Goal: Task Accomplishment & Management: Complete application form

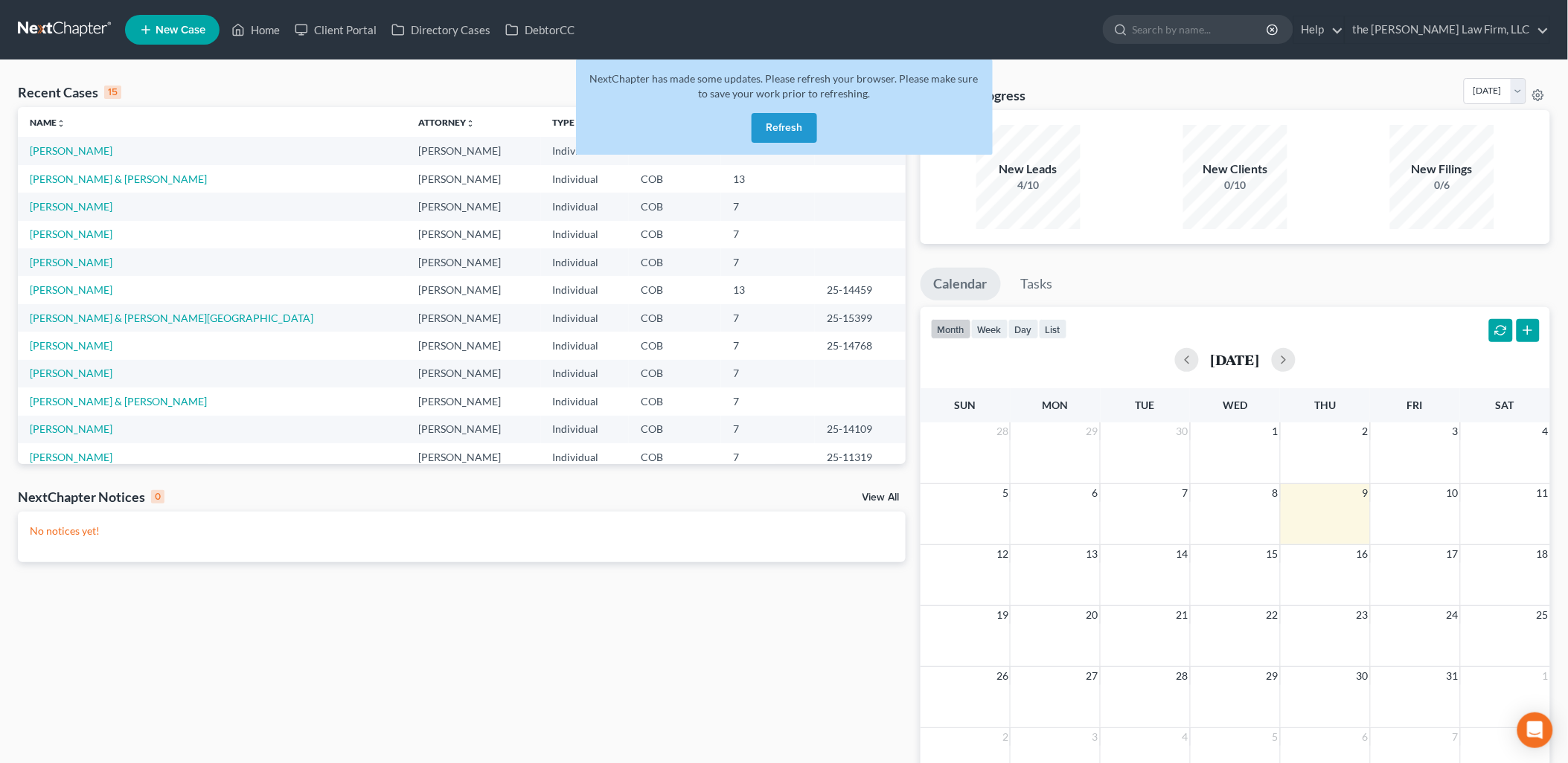
click at [791, 117] on button "Refresh" at bounding box center [785, 127] width 66 height 30
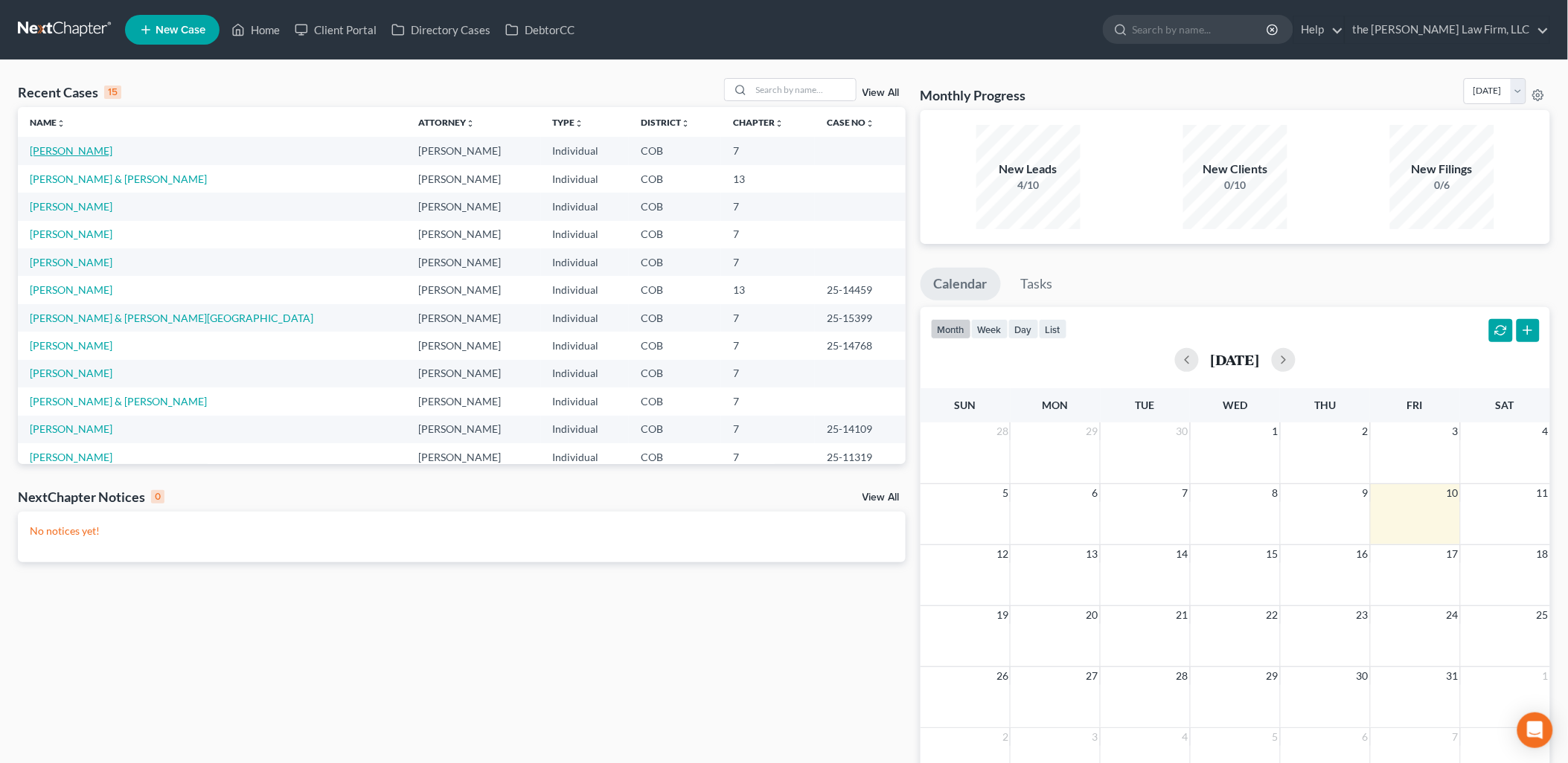
click at [49, 149] on link "[PERSON_NAME]" at bounding box center [70, 150] width 82 height 13
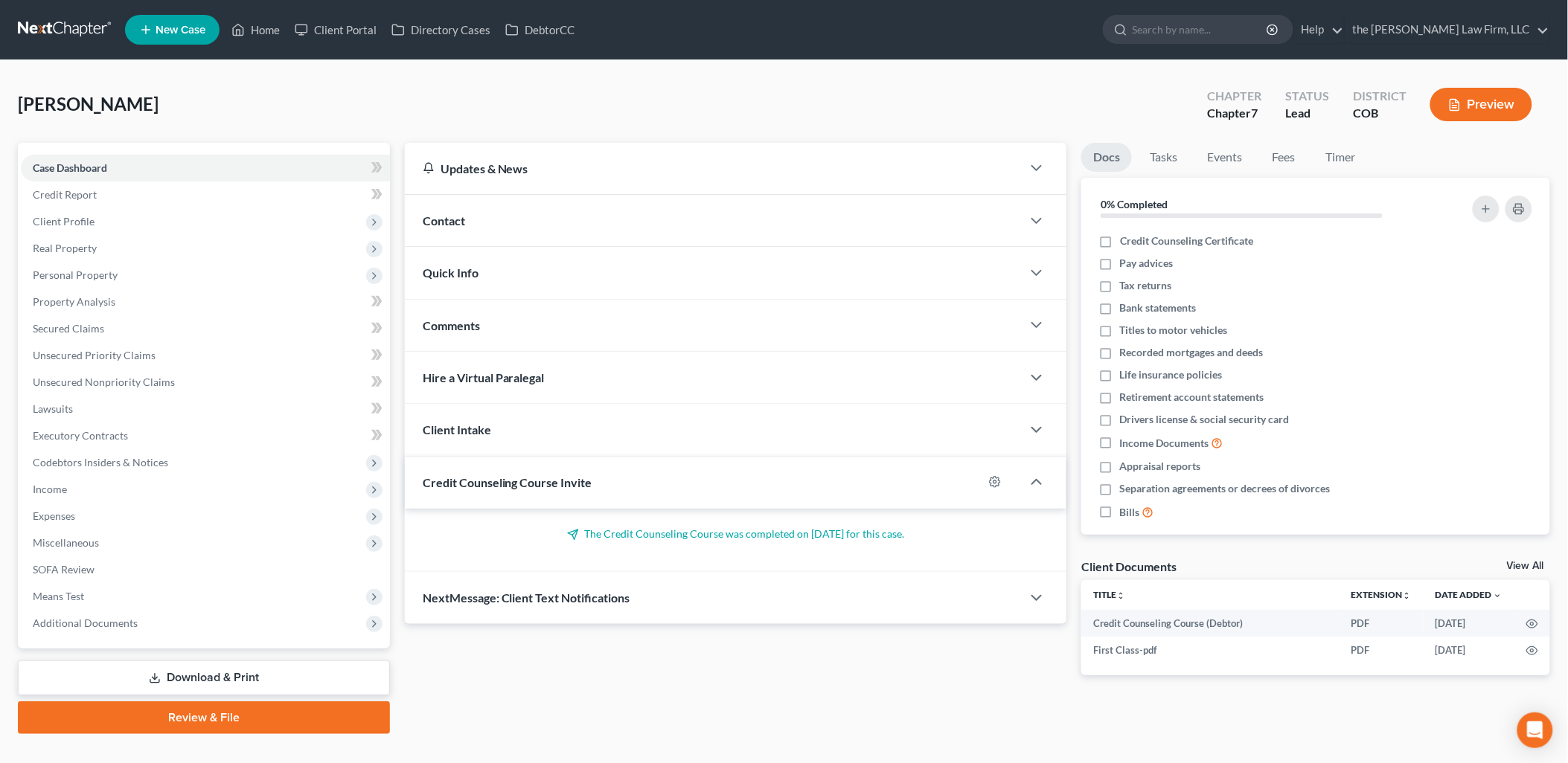
click at [210, 720] on link "Review & File" at bounding box center [203, 717] width 372 height 33
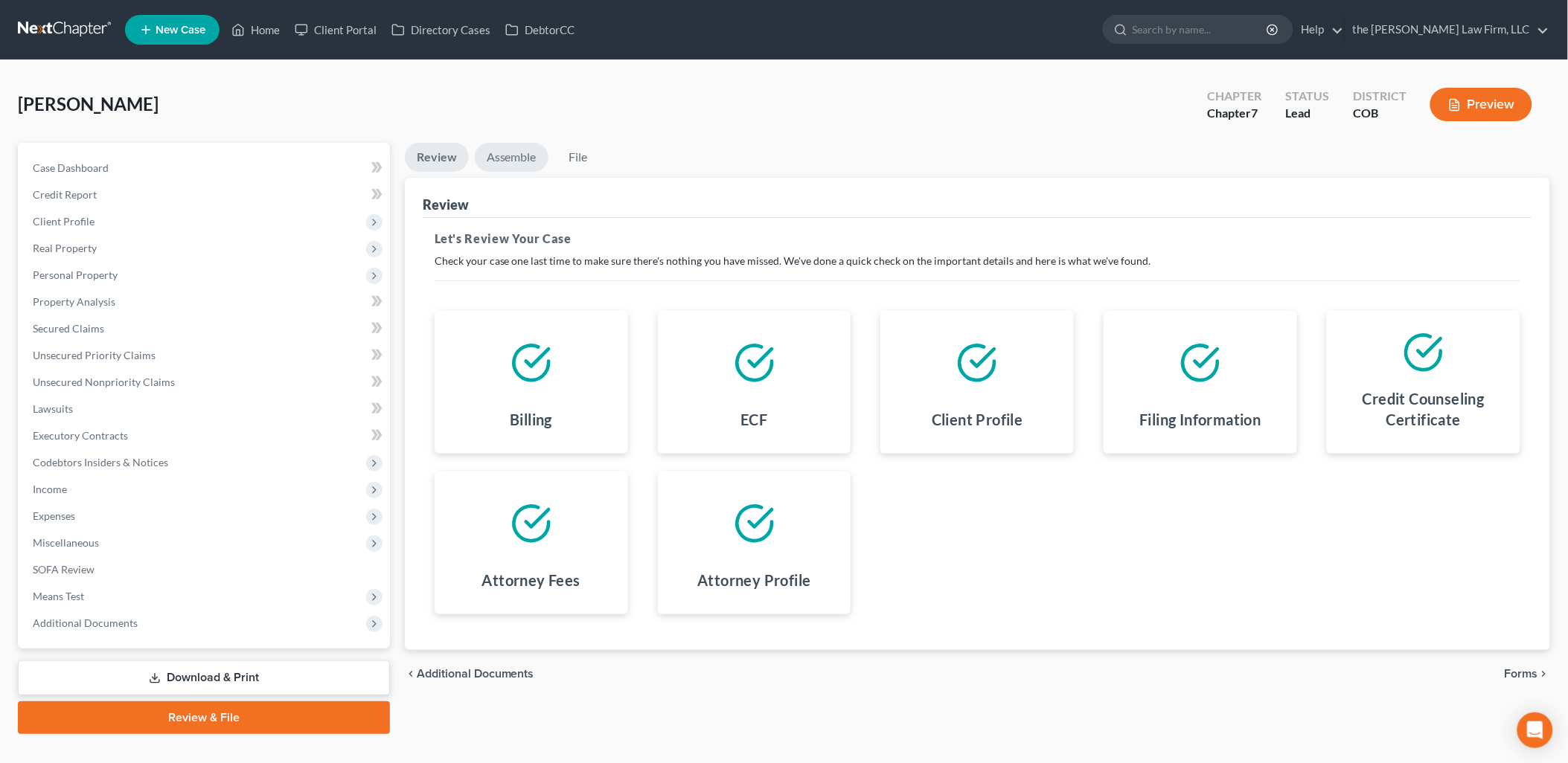
drag, startPoint x: 526, startPoint y: 156, endPoint x: 594, endPoint y: 174, distance: 70.3
click at [526, 154] on link "Assemble" at bounding box center [512, 158] width 74 height 29
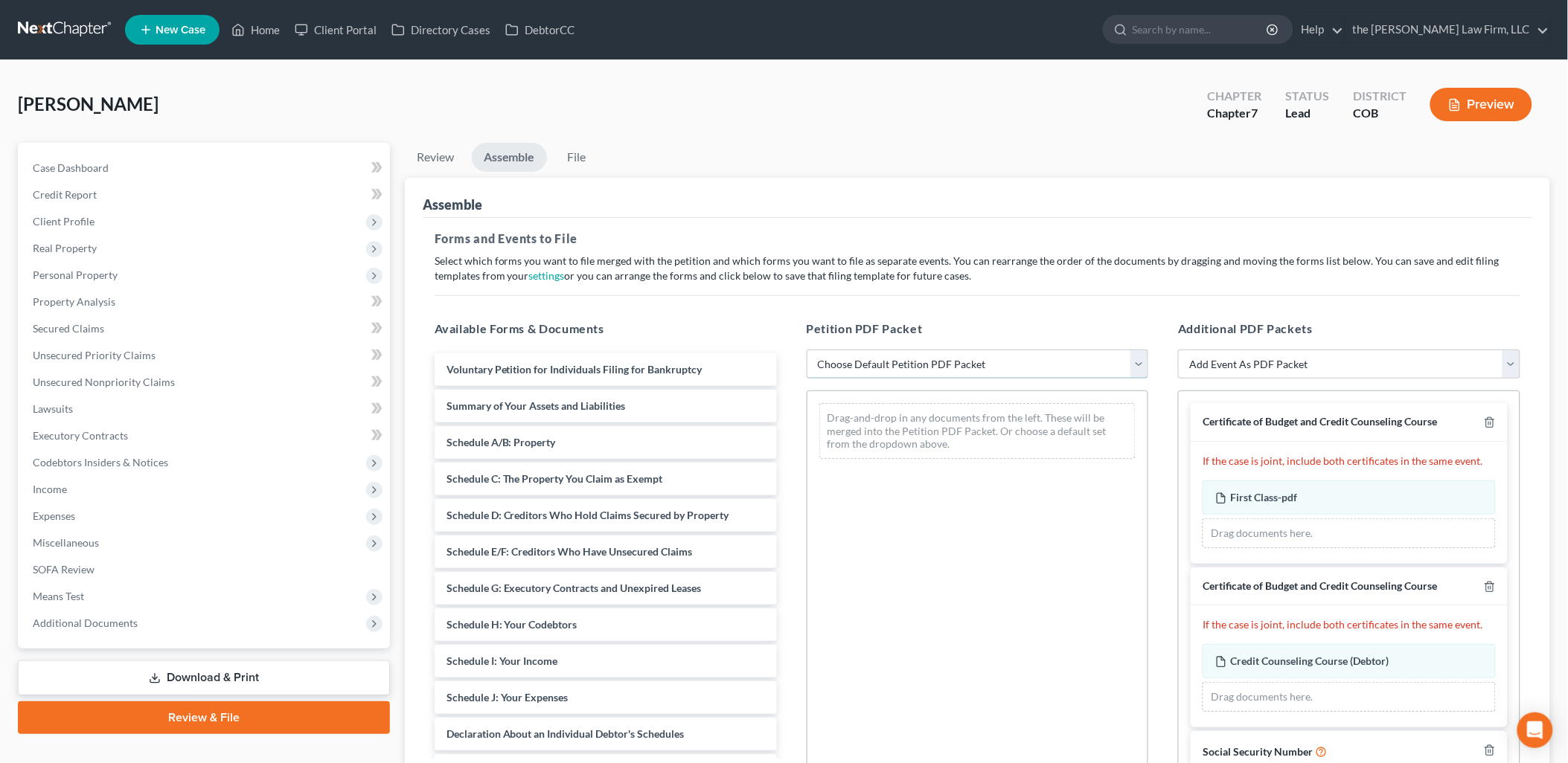
drag, startPoint x: 955, startPoint y: 366, endPoint x: 950, endPoint y: 377, distance: 12.1
click at [955, 366] on select "Choose Default Petition PDF Packet Emergency Filing (Voluntary Petition and Cre…" at bounding box center [978, 364] width 342 height 30
select select "1"
click at [806, 350] on select "Choose Default Petition PDF Packet Emergency Filing (Voluntary Petition and Cre…" at bounding box center [978, 364] width 342 height 30
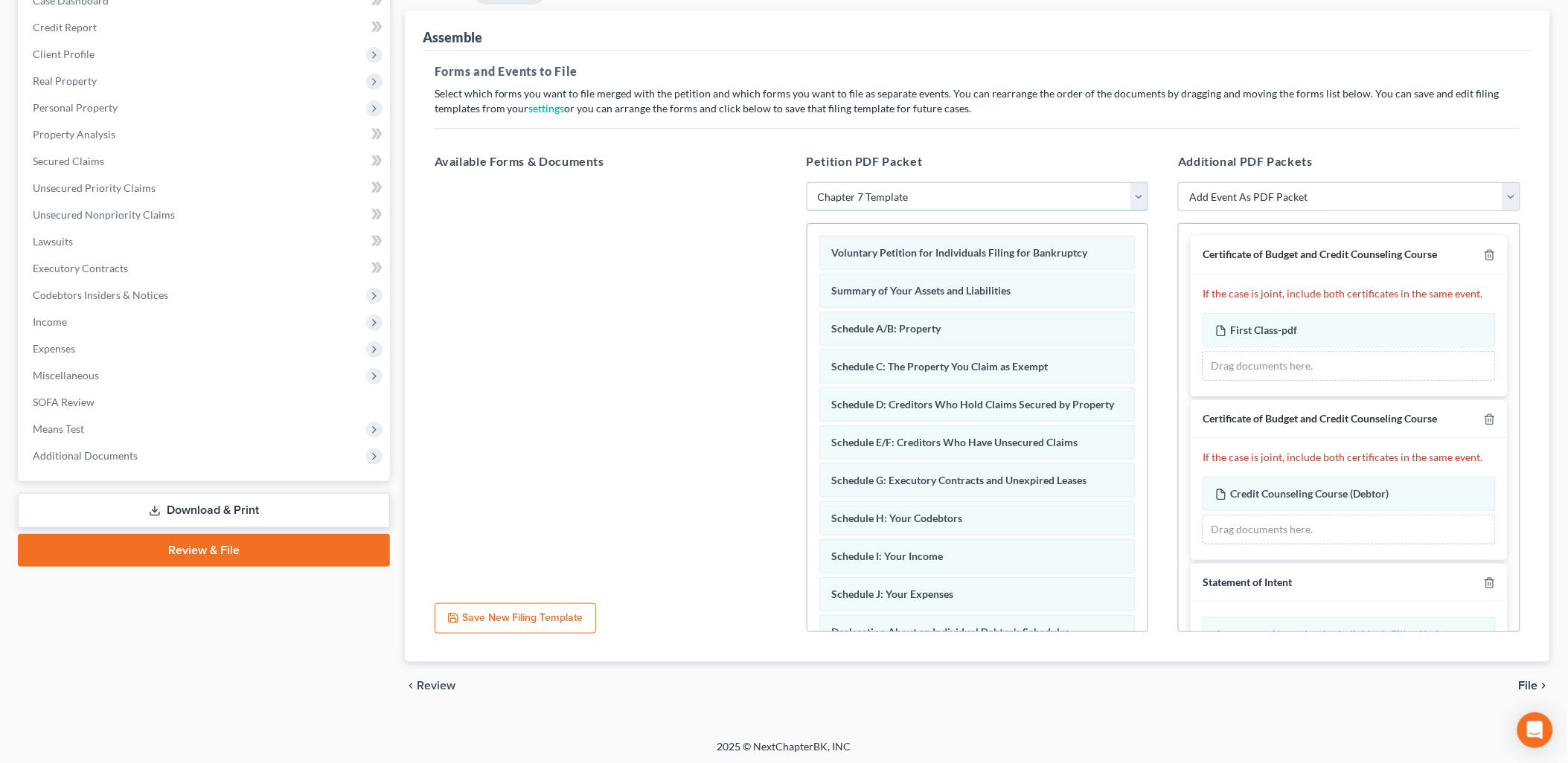
scroll to position [170, 0]
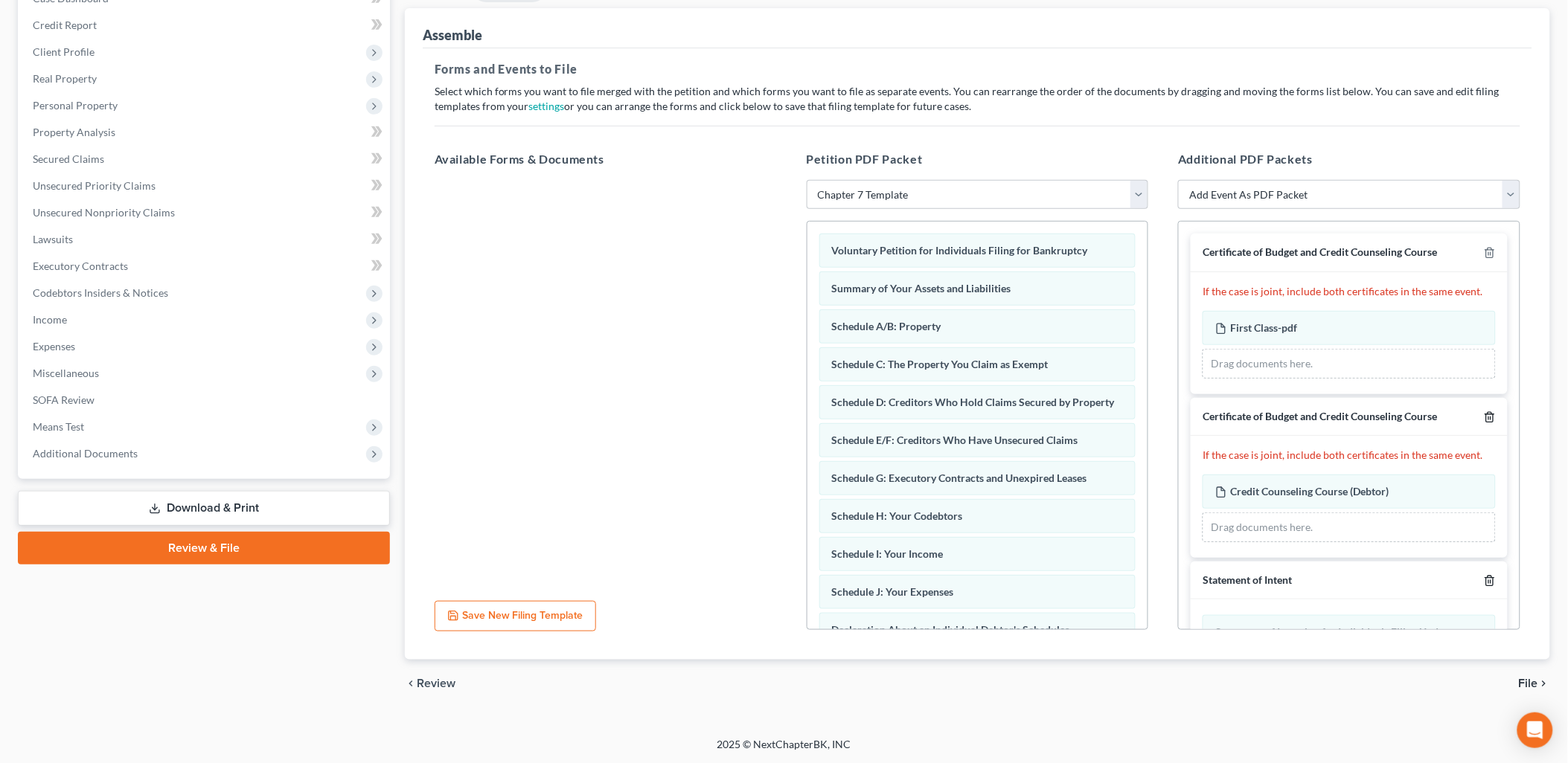
click at [1484, 415] on icon "button" at bounding box center [1490, 417] width 12 height 12
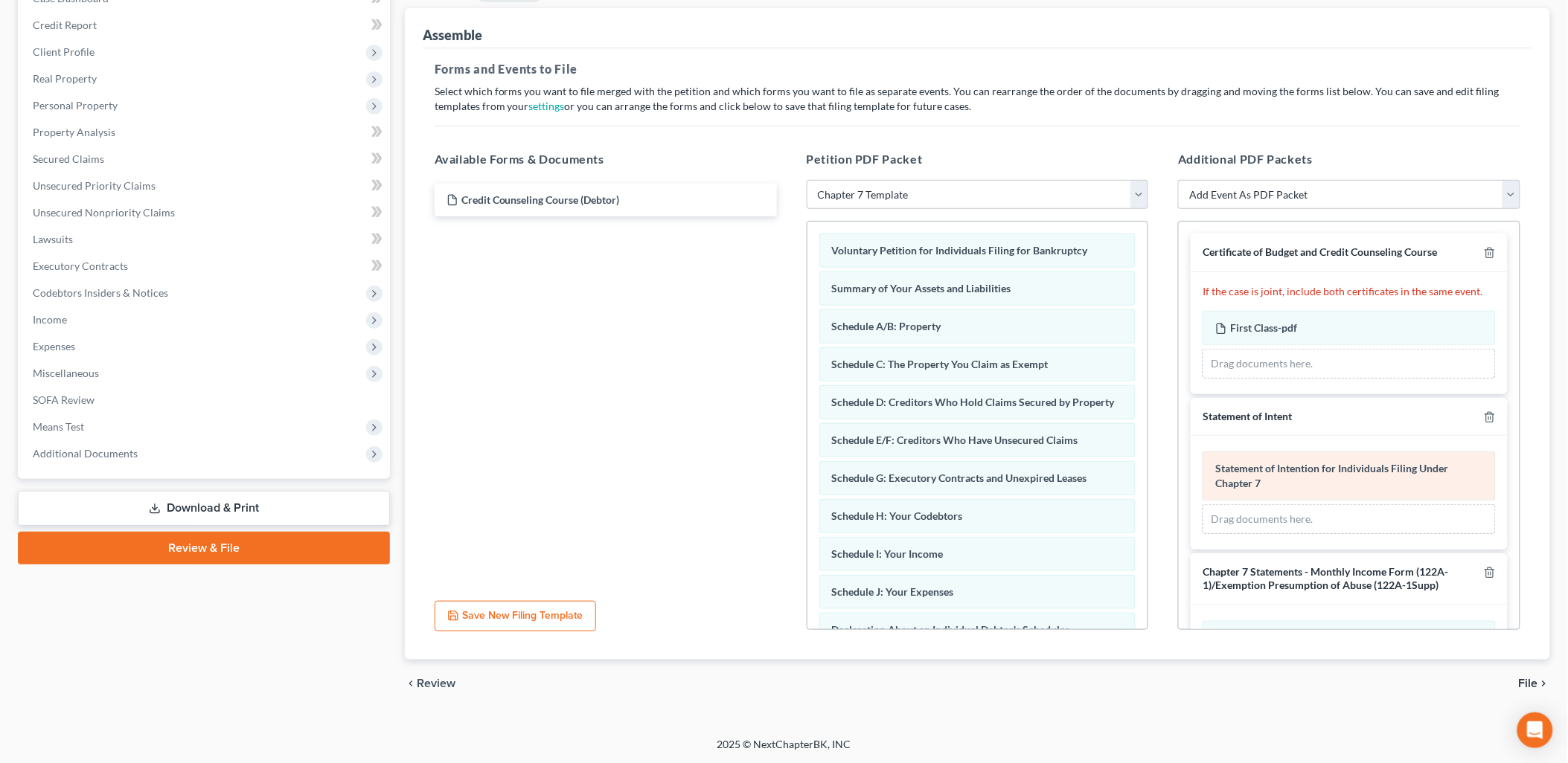
scroll to position [347, 0]
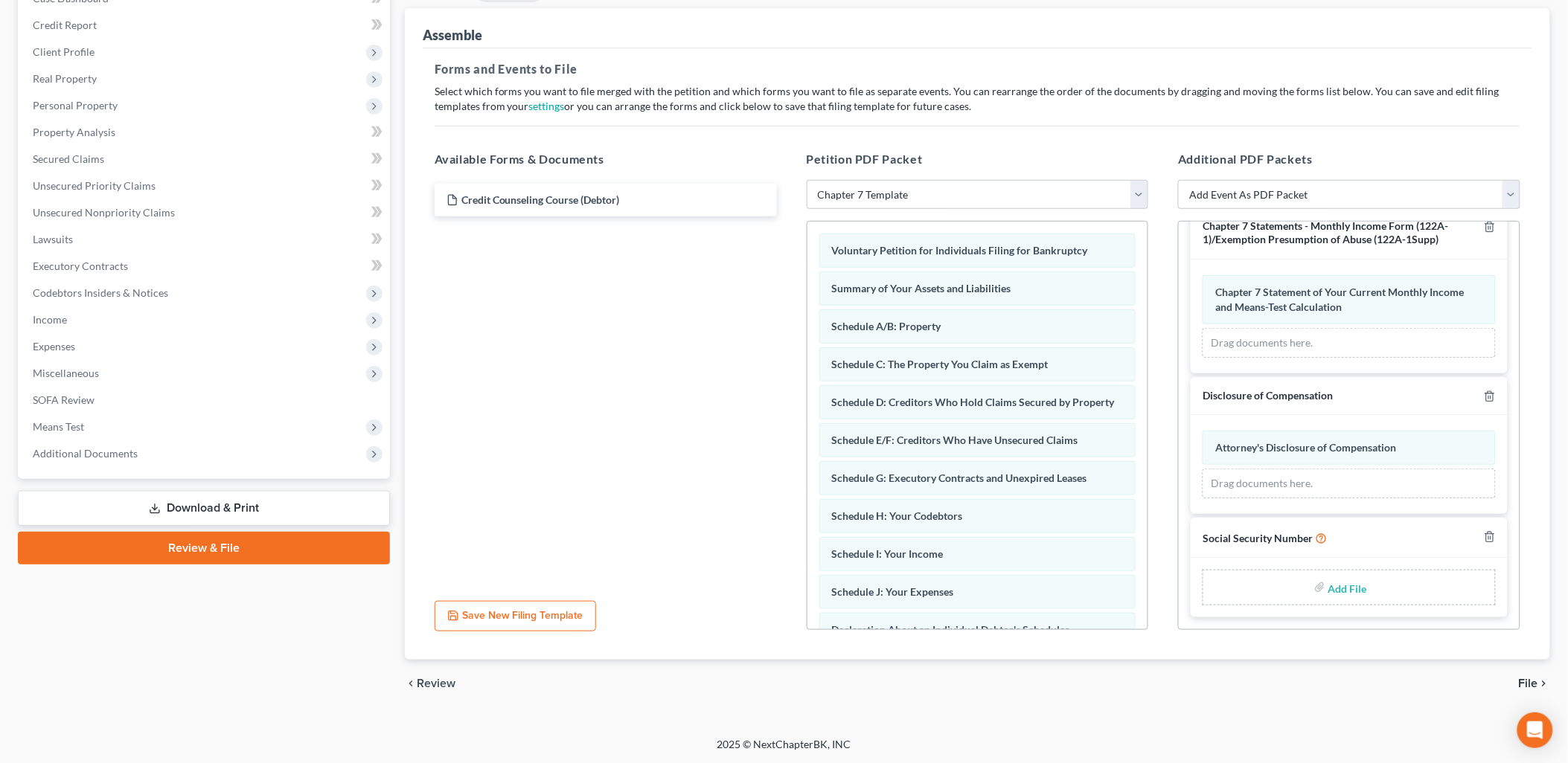
type input "C:\fakepath\Statement of Social Security Number.pdf"
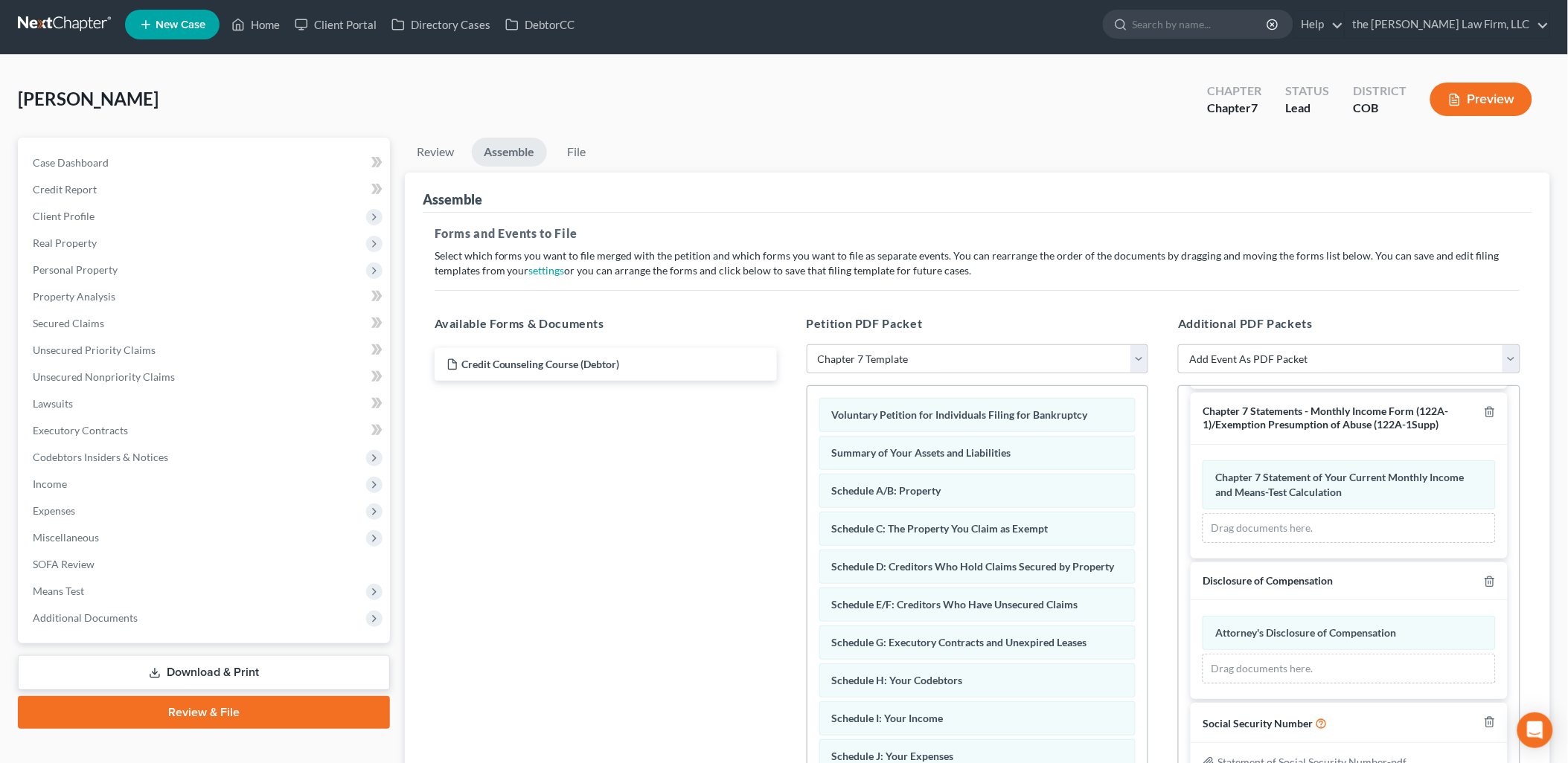
scroll to position [0, 0]
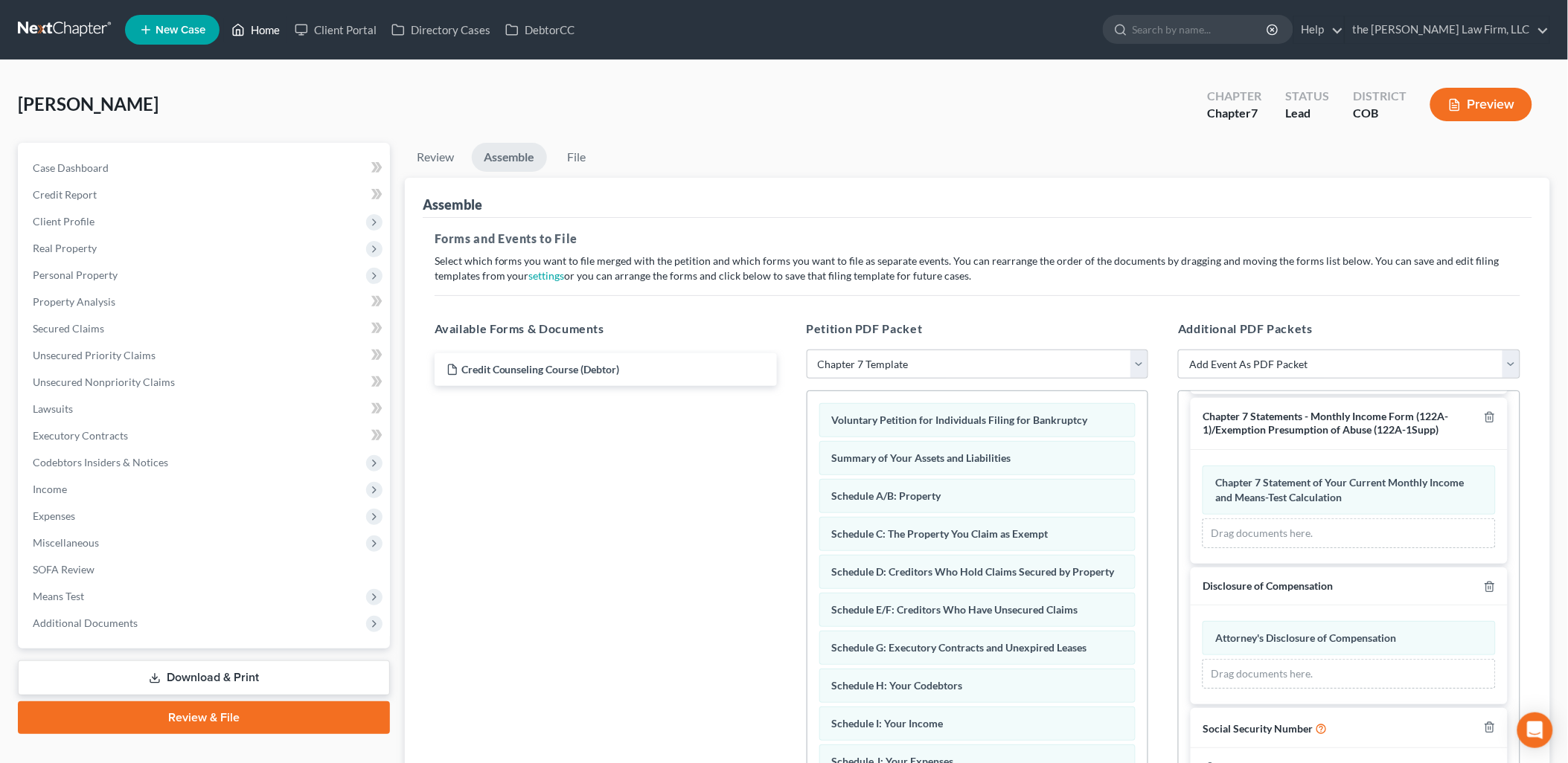
click at [262, 19] on link "Home" at bounding box center [255, 29] width 63 height 26
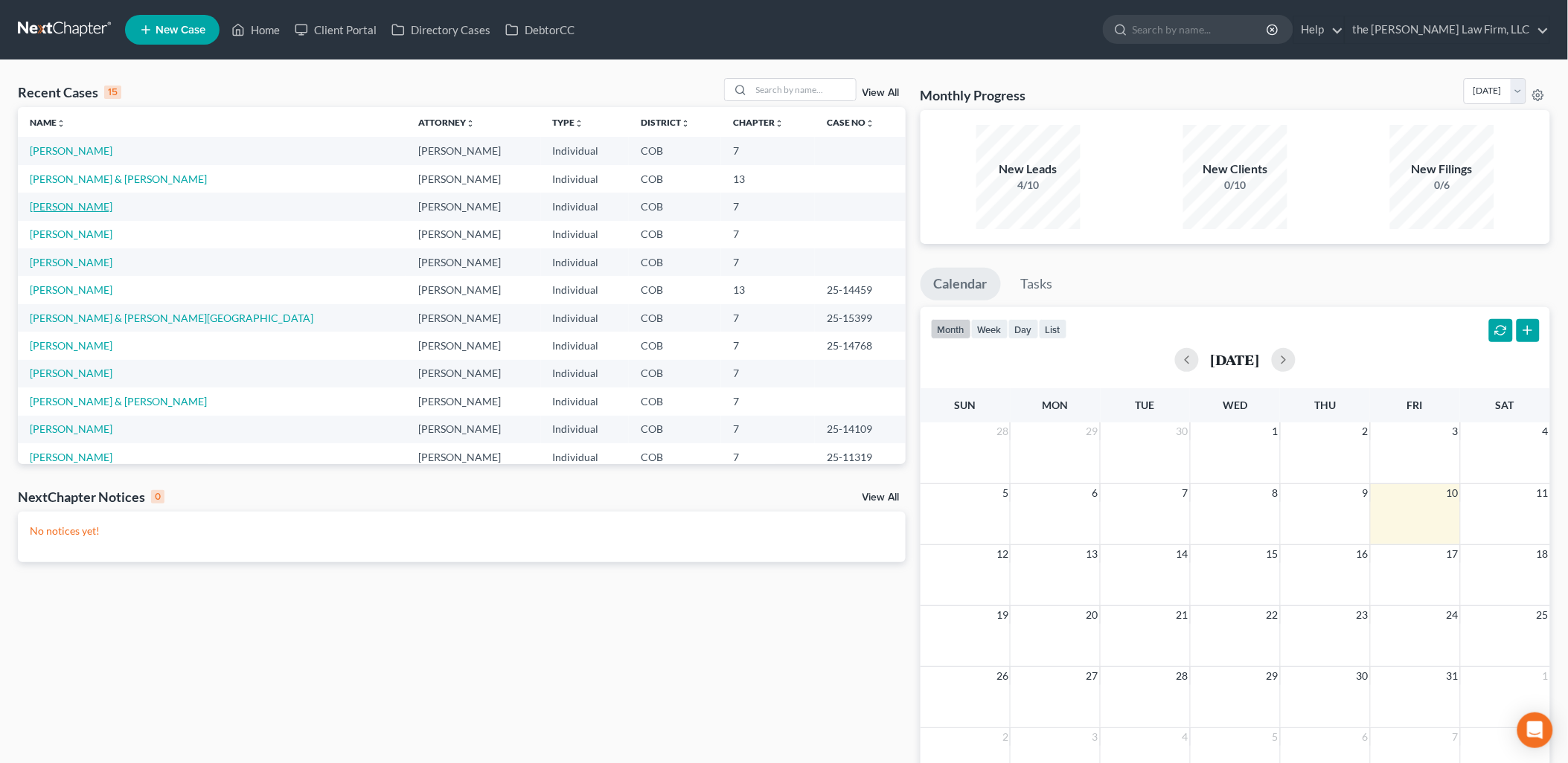
click at [60, 209] on link "[PERSON_NAME]" at bounding box center [70, 206] width 82 height 13
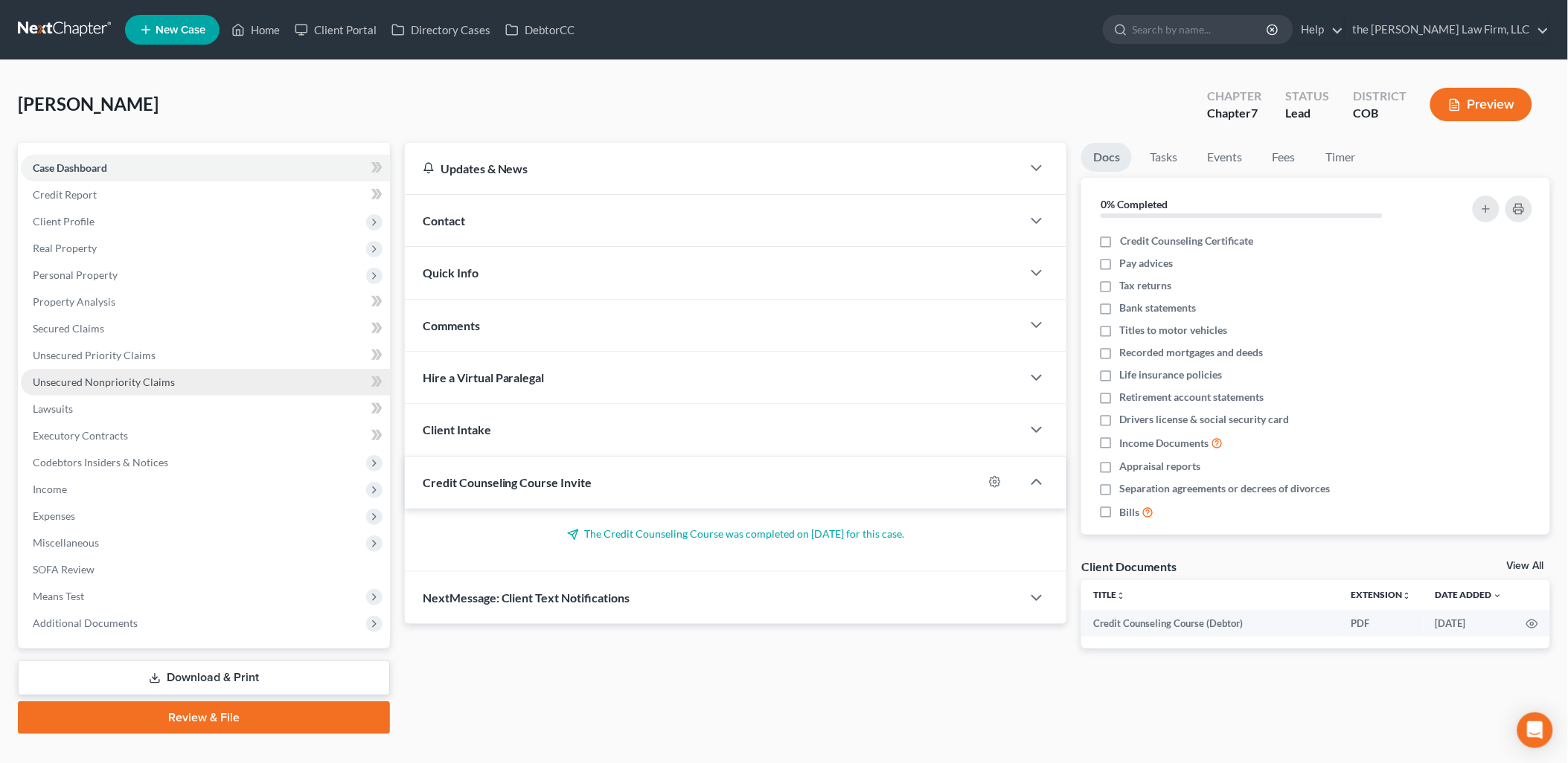
click at [100, 385] on span "Unsecured Nonpriority Claims" at bounding box center [104, 382] width 142 height 13
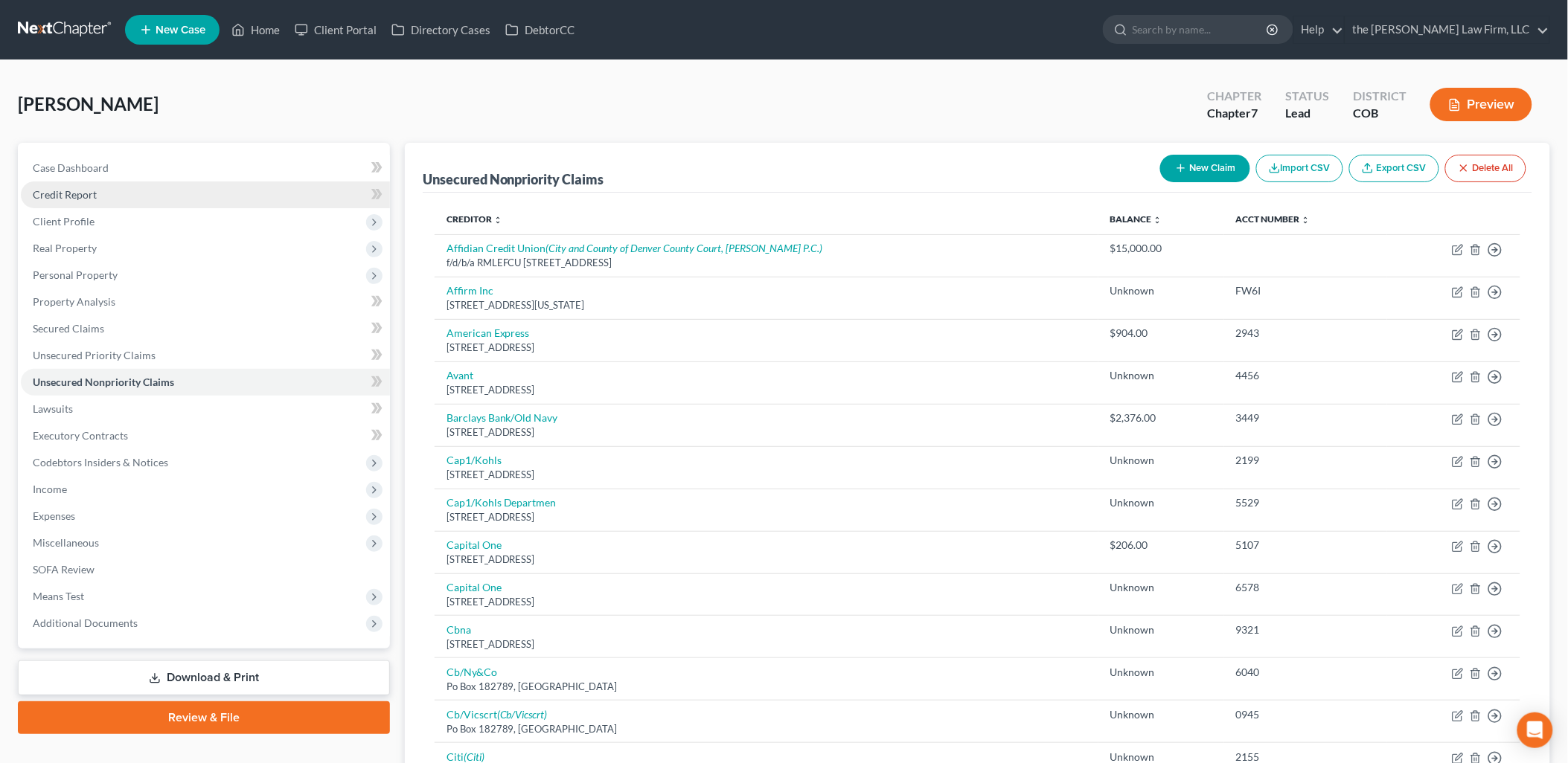
click at [64, 202] on link "Credit Report" at bounding box center [205, 194] width 369 height 26
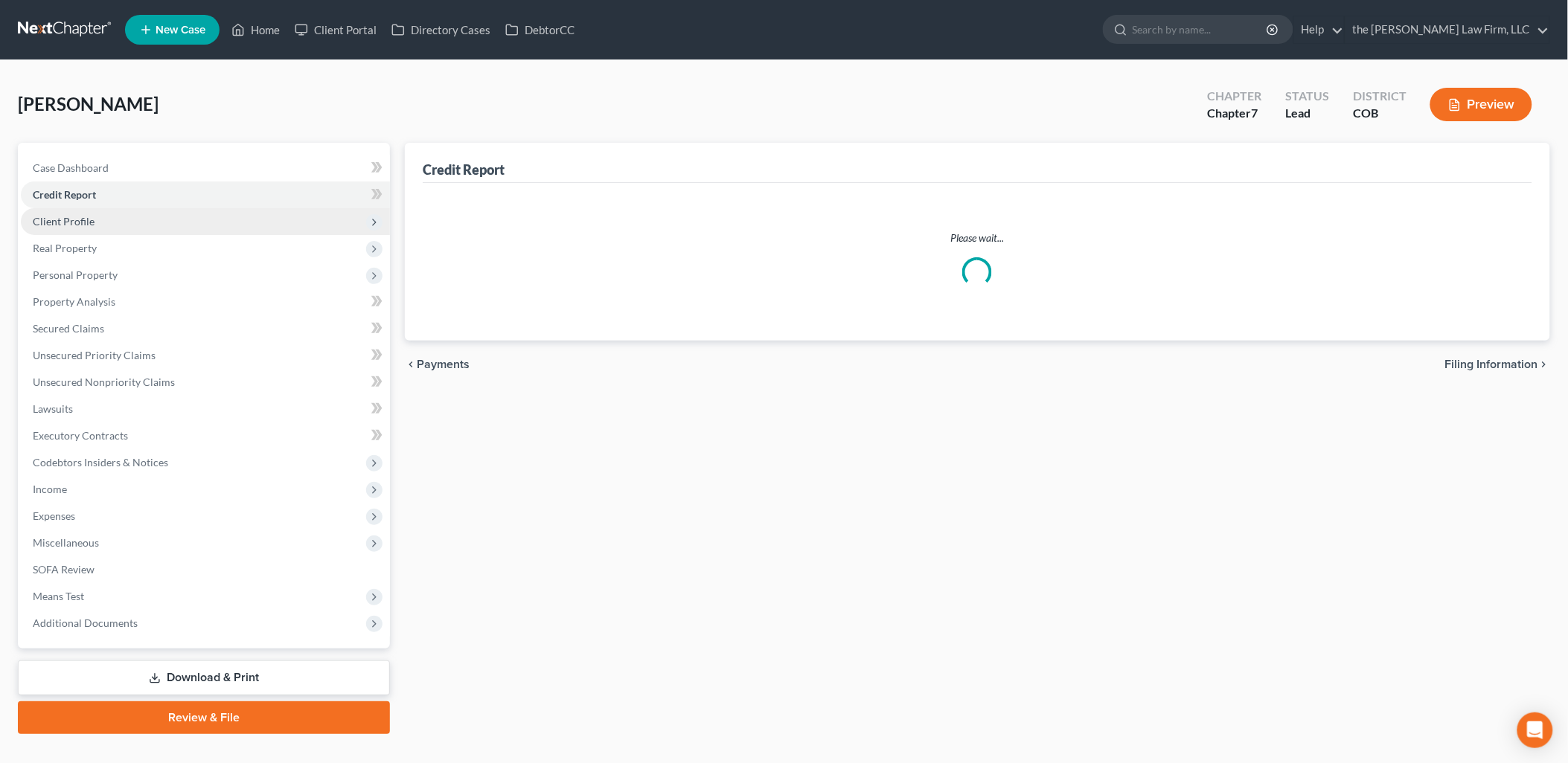
click at [70, 215] on span "Client Profile" at bounding box center [63, 222] width 62 height 13
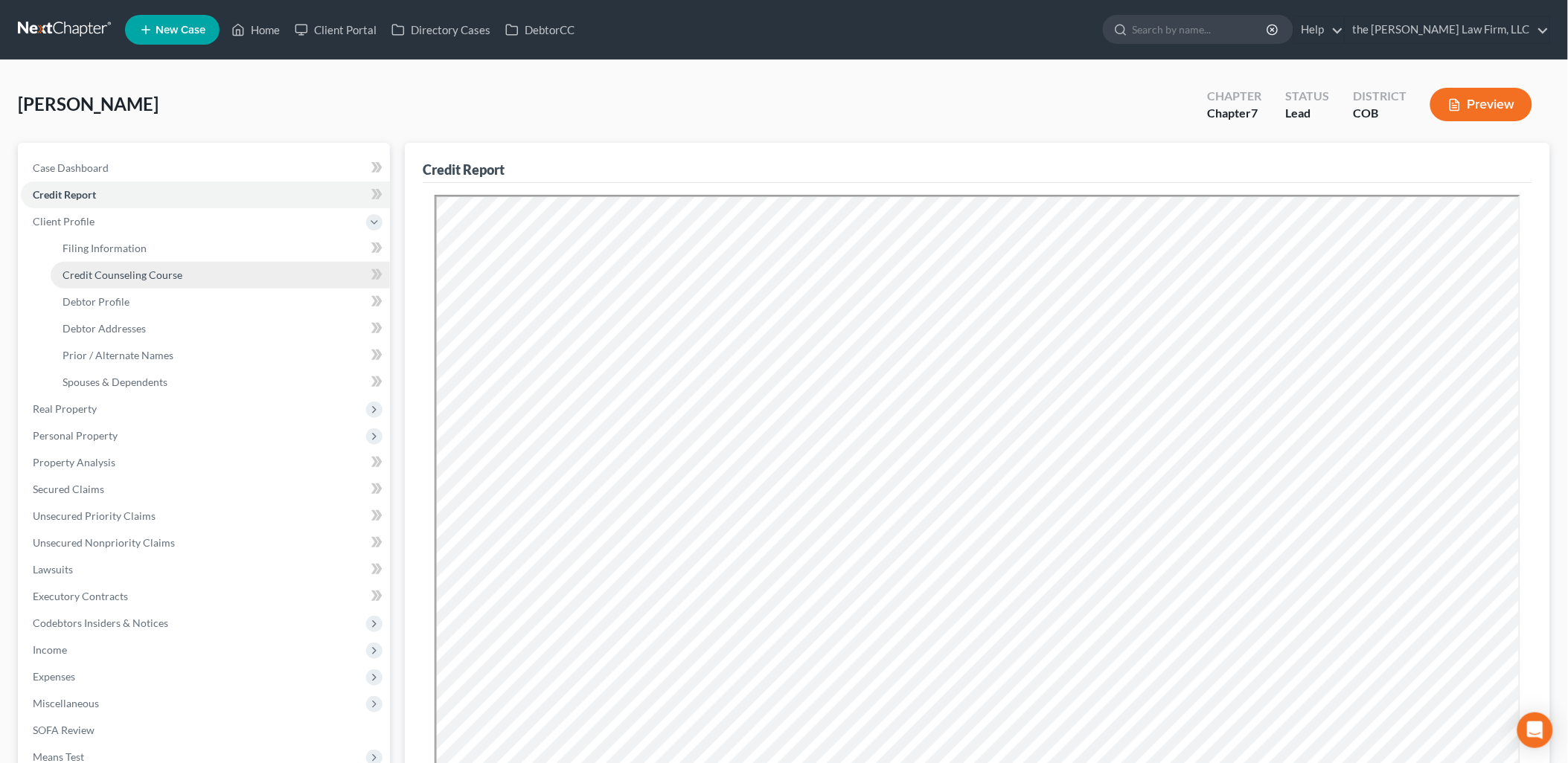
click at [102, 262] on link "Credit Counseling Course" at bounding box center [220, 274] width 339 height 26
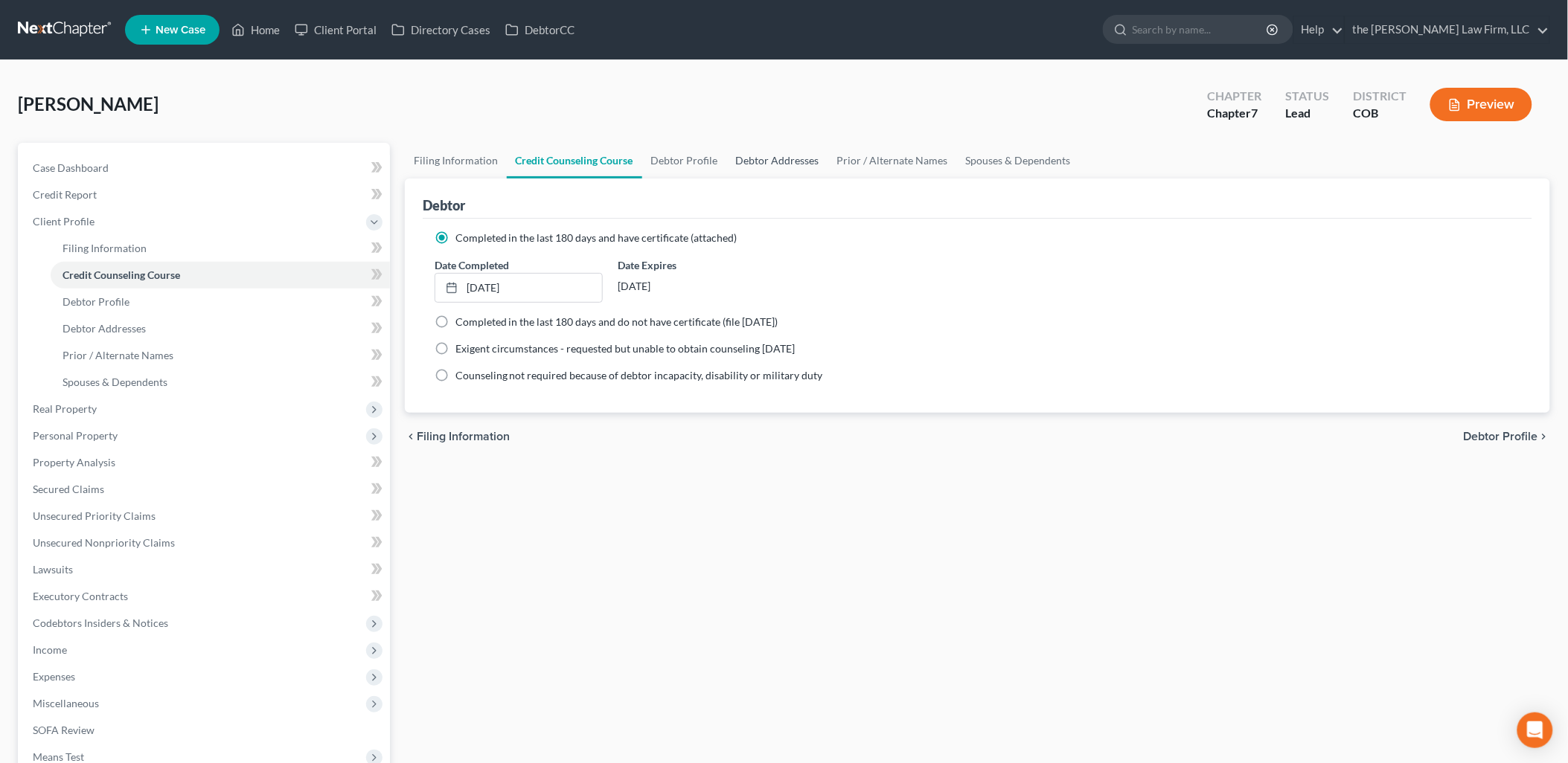
click at [770, 161] on link "Debtor Addresses" at bounding box center [778, 161] width 102 height 36
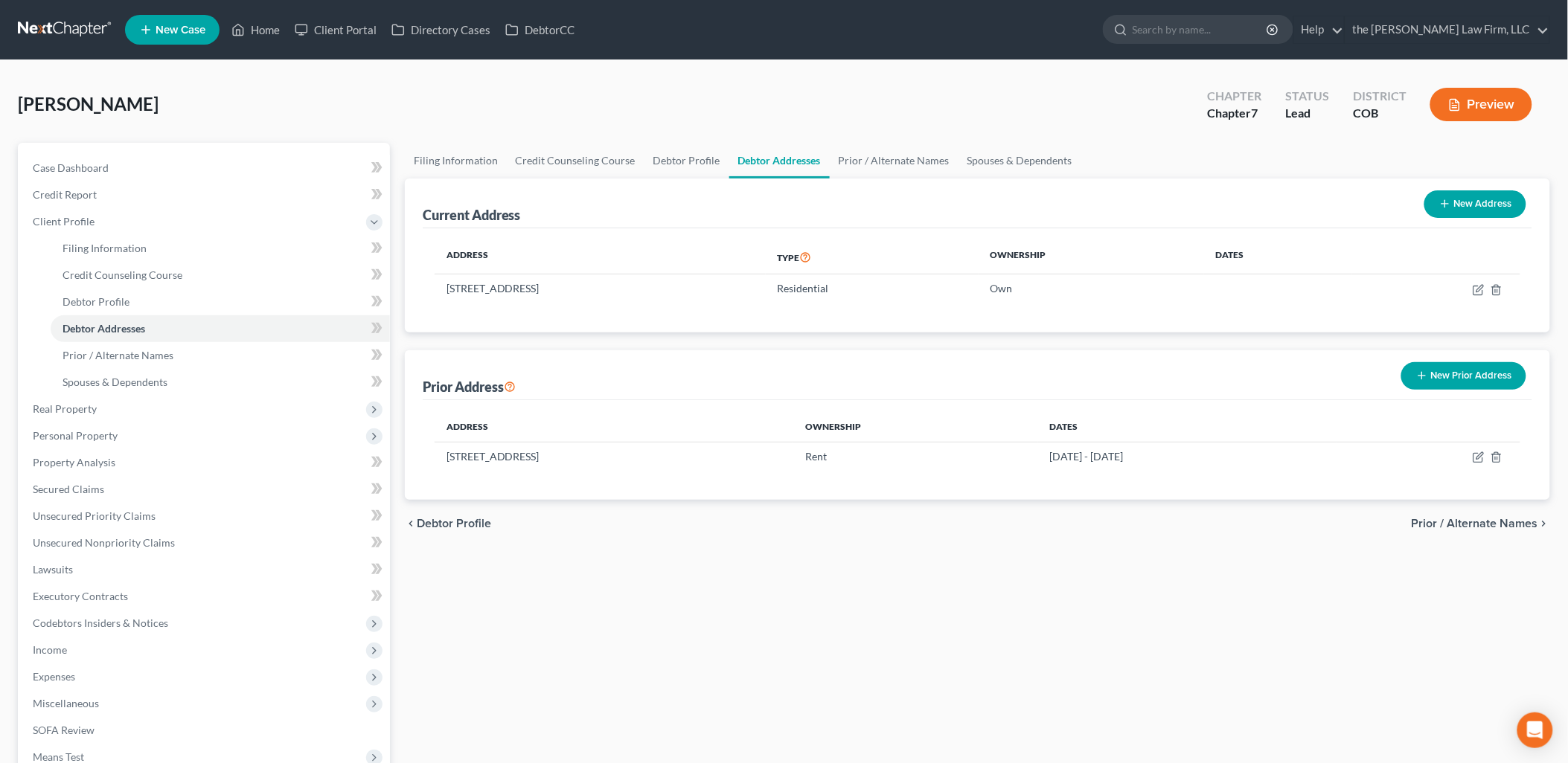
scroll to position [82, 0]
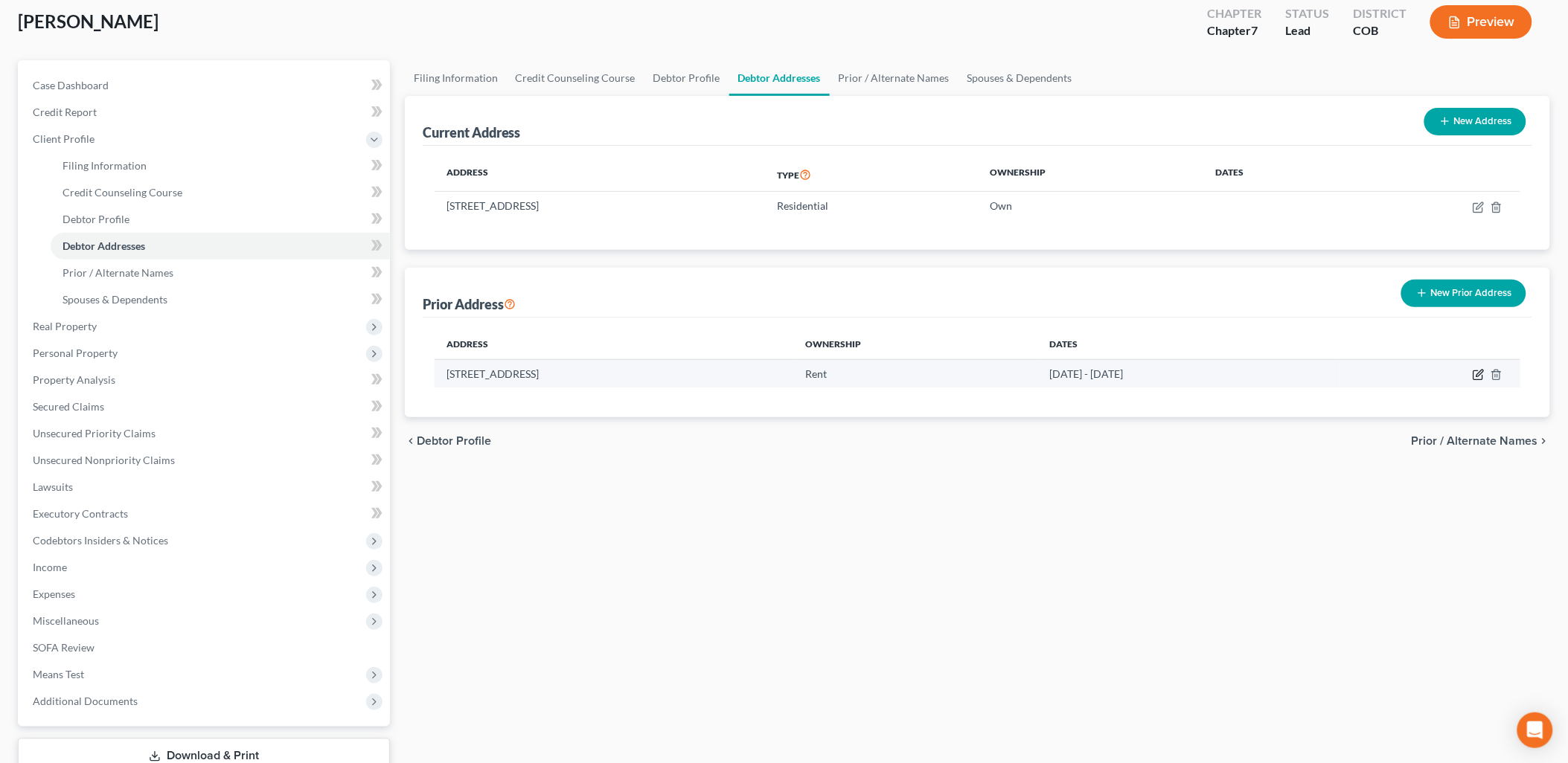
click at [1484, 374] on icon "button" at bounding box center [1478, 374] width 12 height 12
select select "5"
select select "18"
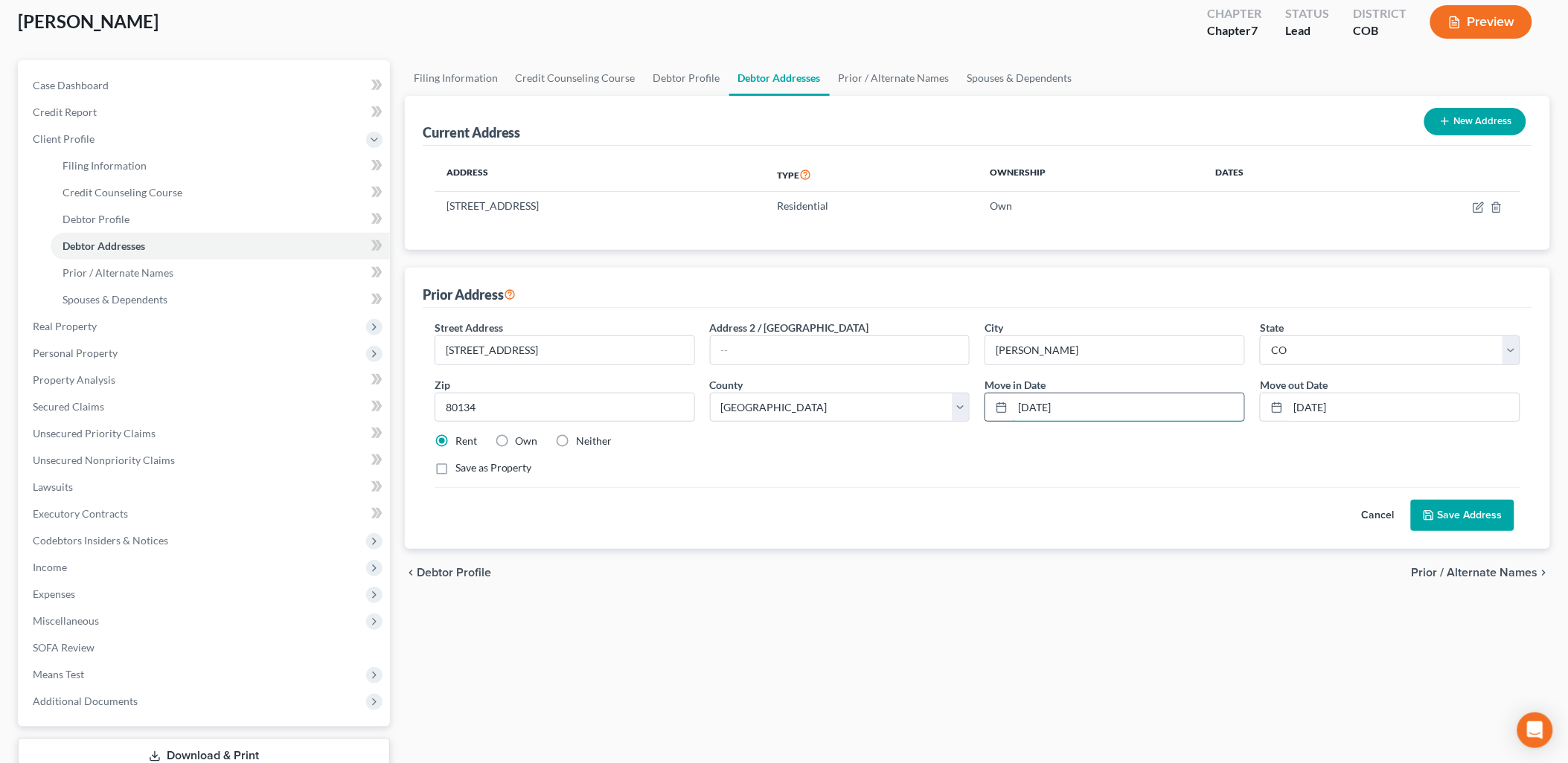
click at [1174, 407] on input "[DATE]" at bounding box center [1128, 407] width 231 height 28
drag, startPoint x: 1174, startPoint y: 407, endPoint x: 850, endPoint y: 427, distance: 324.6
click at [850, 427] on div "Street Address * [STREET_ADDRESS] Address 2 / [GEOGRAPHIC_DATA] * [PERSON_NAME]…" at bounding box center [978, 404] width 1101 height 168
type input "1"
type input "[DATE]"
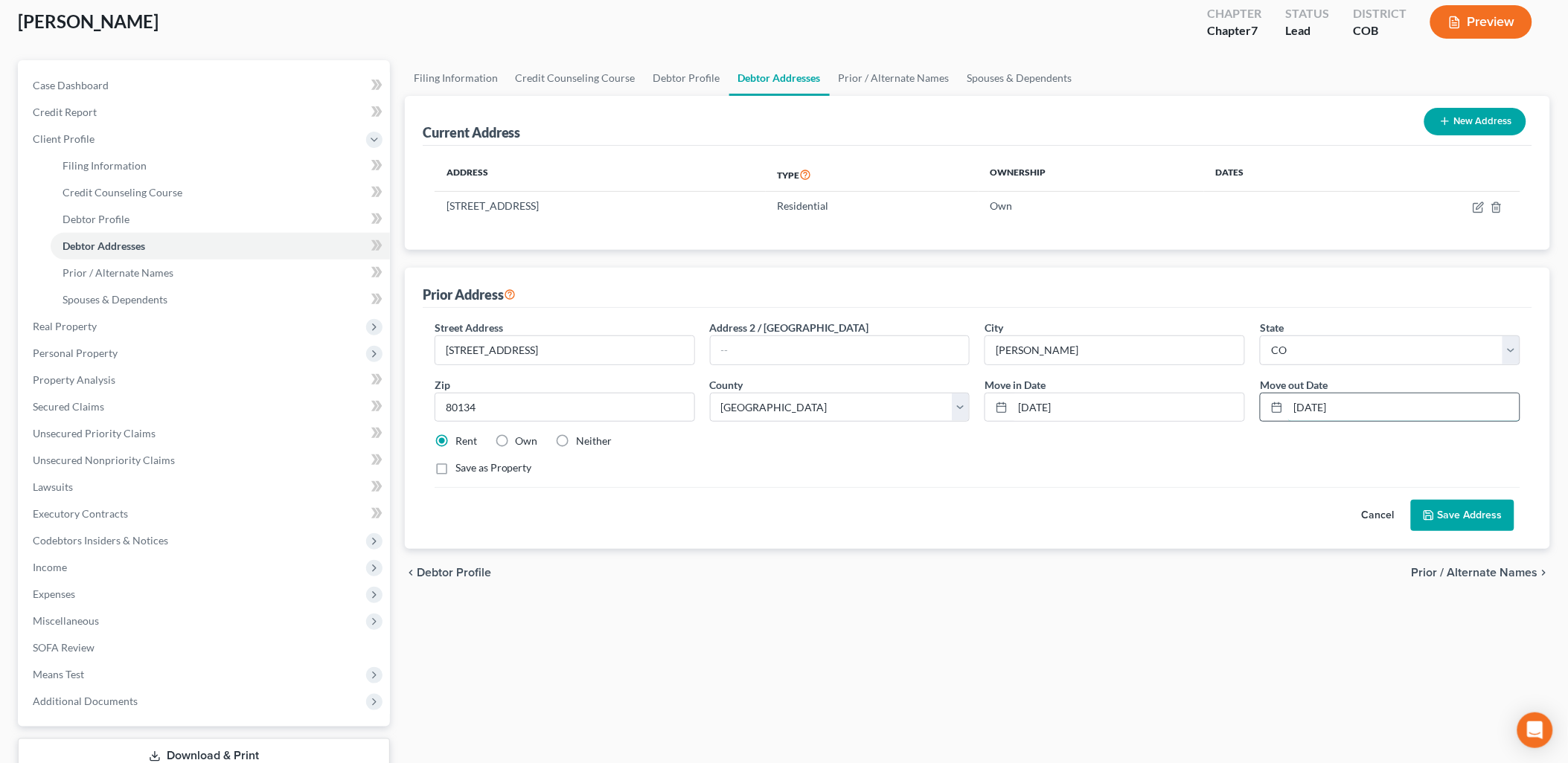
click at [1368, 411] on input "[DATE]" at bounding box center [1403, 407] width 231 height 28
type input "[DATE]"
click at [512, 432] on div "Street Address * [STREET_ADDRESS] Address 2 / [GEOGRAPHIC_DATA] * [PERSON_NAME]…" at bounding box center [978, 404] width 1101 height 168
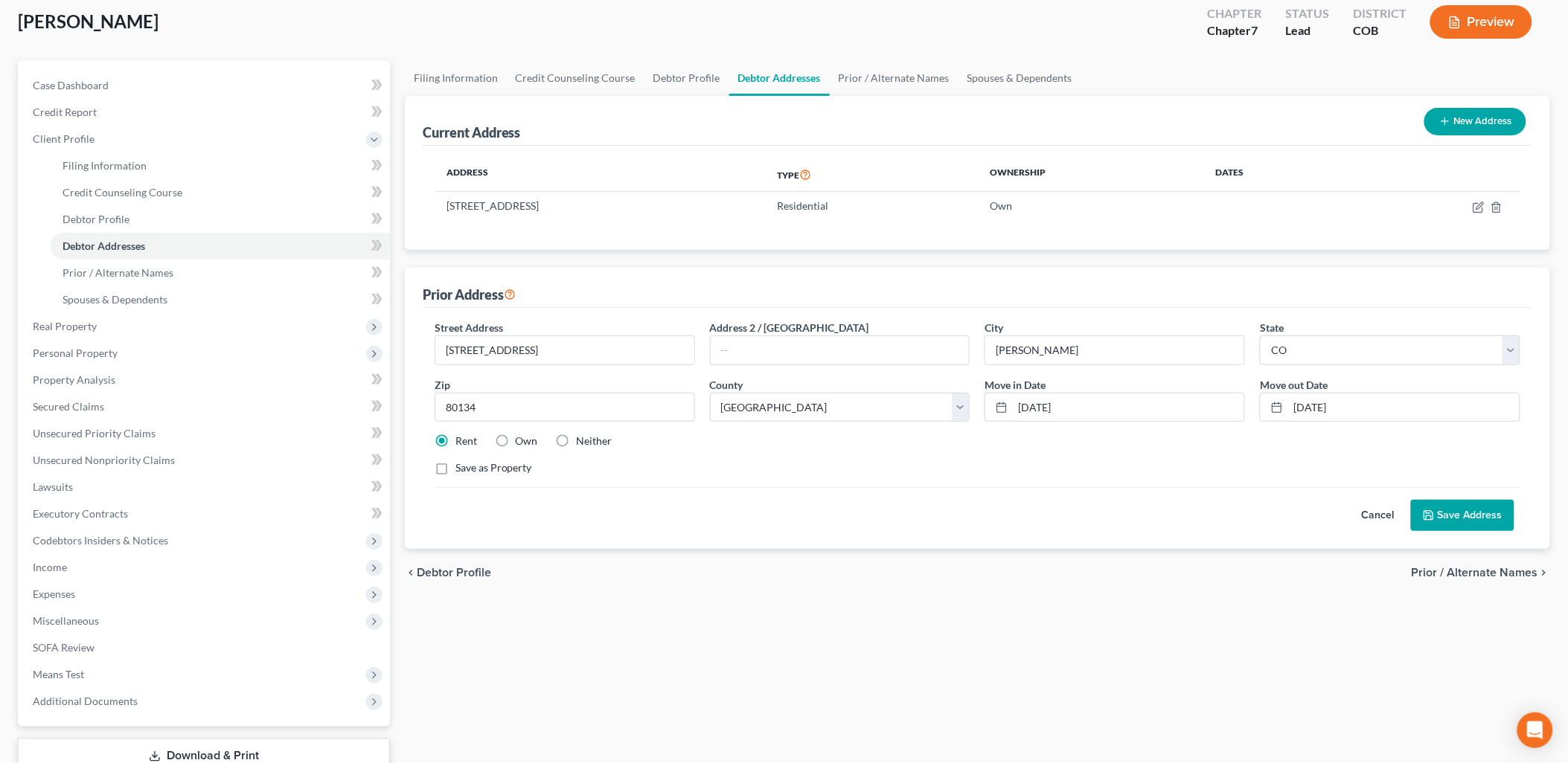
click at [514, 439] on div "Own" at bounding box center [517, 441] width 43 height 15
click at [516, 444] on label "Own" at bounding box center [527, 441] width 22 height 15
click at [522, 443] on input "Own" at bounding box center [526, 438] width 10 height 10
radio input "true"
click at [1483, 510] on button "Save Address" at bounding box center [1462, 515] width 103 height 31
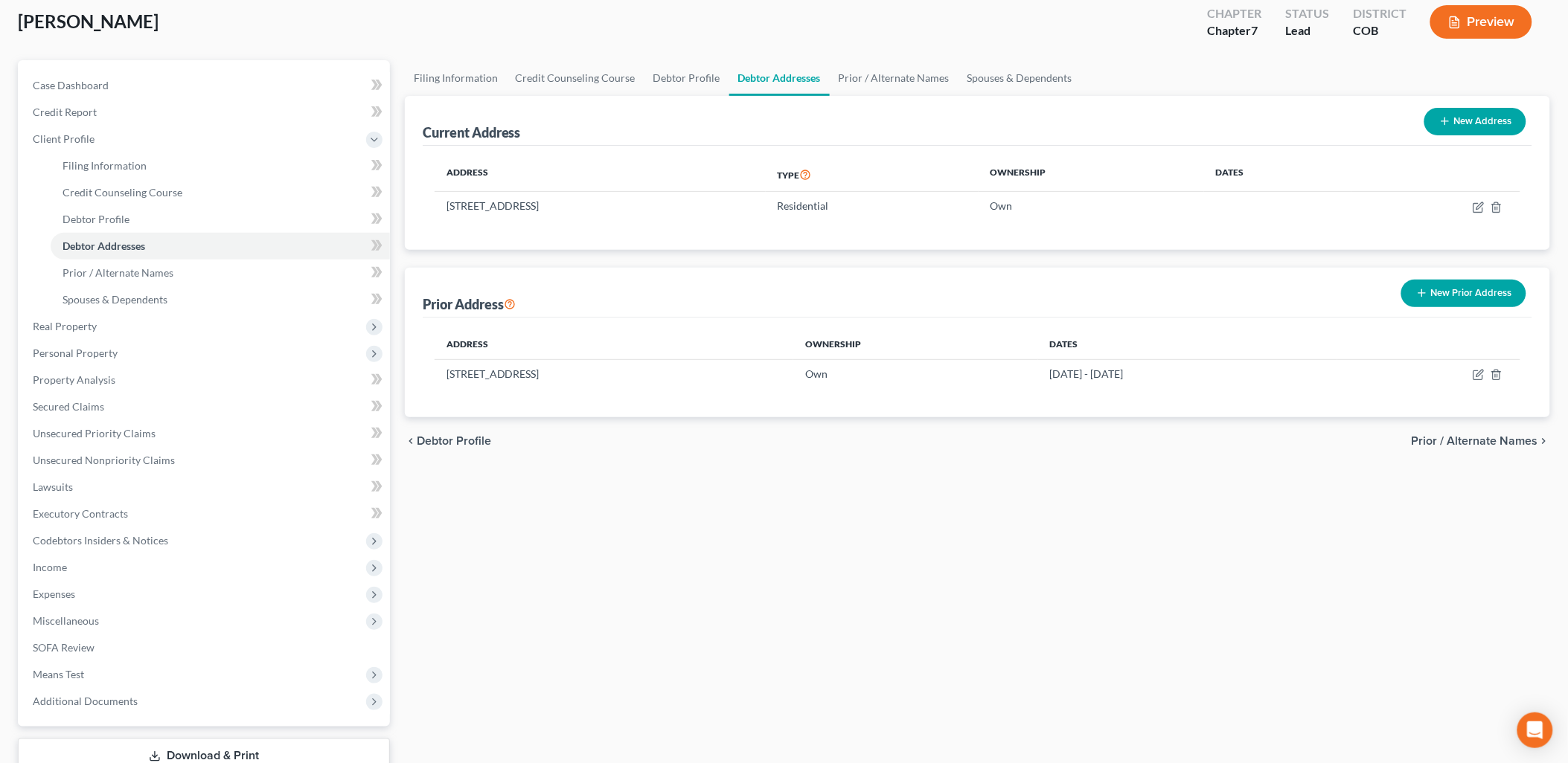
click at [1453, 289] on button "New Prior Address" at bounding box center [1464, 294] width 125 height 27
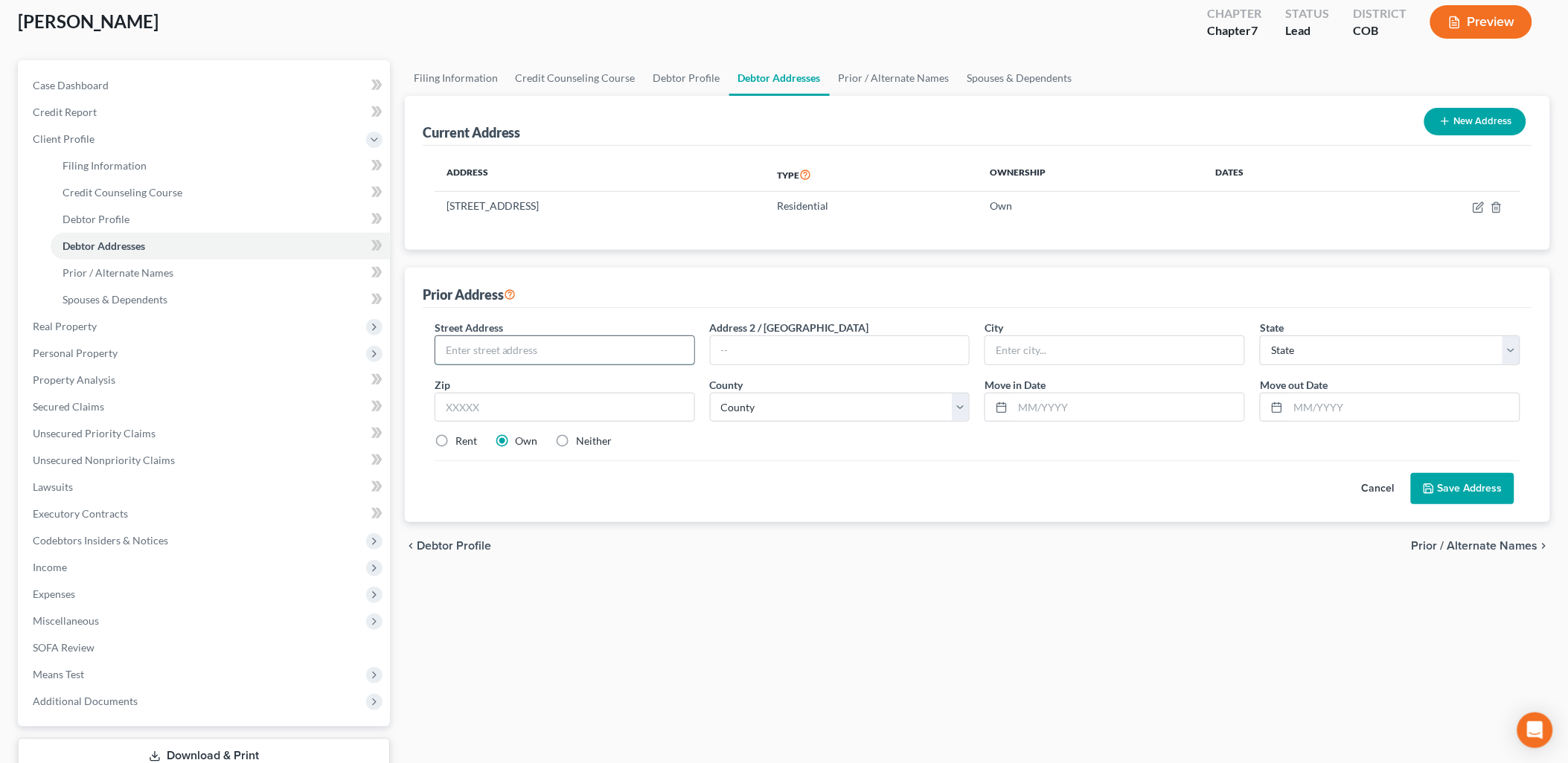
click at [634, 346] on input "text" at bounding box center [565, 350] width 259 height 28
type input "3"
type input "[STREET_ADDRESS]"
click at [1074, 338] on input "text" at bounding box center [1115, 350] width 259 height 28
type input "[PERSON_NAME]"
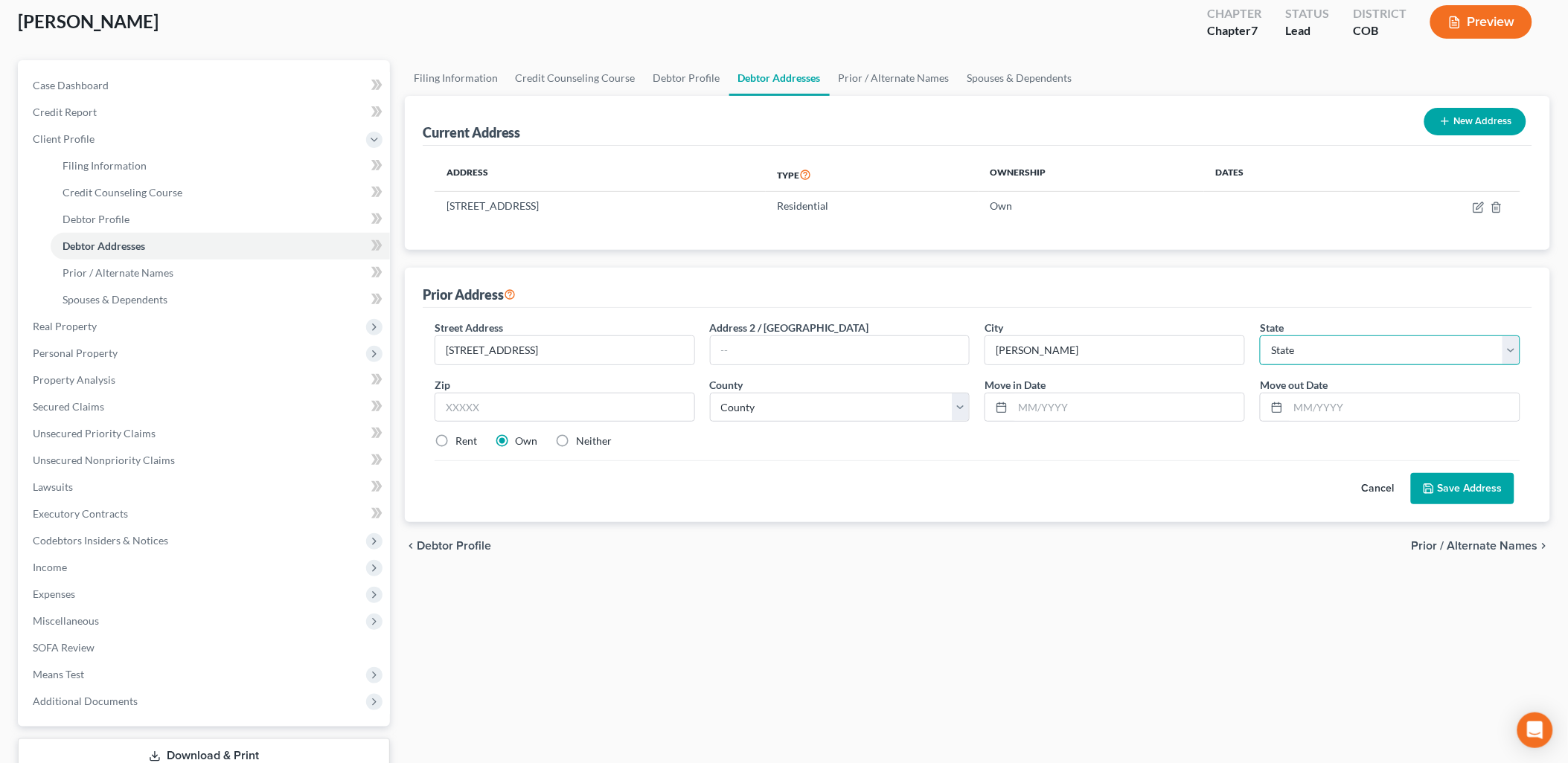
click at [1373, 345] on select "State [US_STATE] AK AR AZ CA CO CT DE DC [GEOGRAPHIC_DATA] [GEOGRAPHIC_DATA] GU…" at bounding box center [1390, 350] width 261 height 30
select select "5"
click at [1260, 336] on select "State [US_STATE] AK AR AZ CA CO CT DE DC [GEOGRAPHIC_DATA] [GEOGRAPHIC_DATA] GU…" at bounding box center [1390, 350] width 261 height 30
click at [496, 410] on input "text" at bounding box center [565, 407] width 261 height 30
type input "80134"
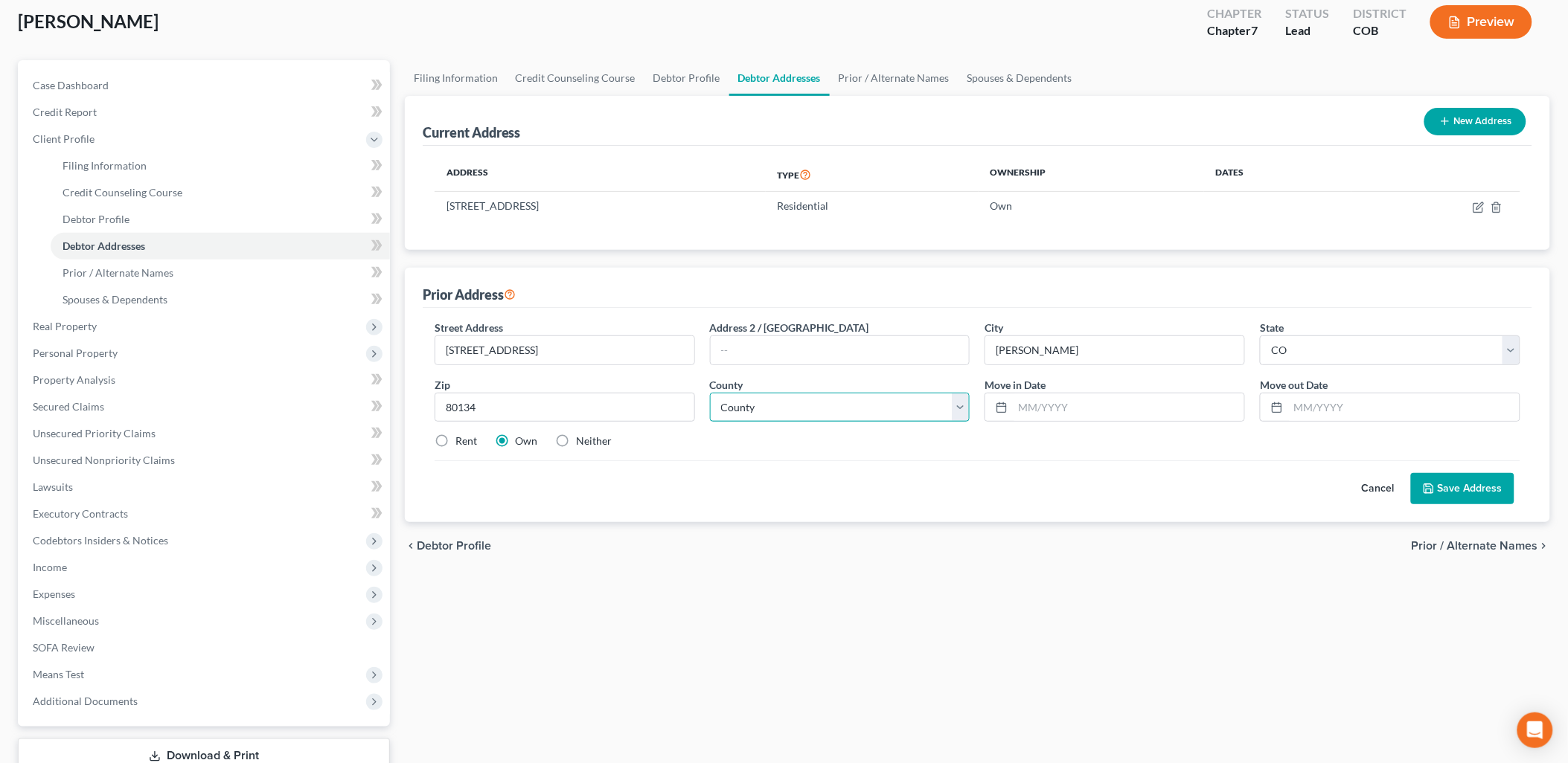
click at [830, 396] on select "County [GEOGRAPHIC_DATA] [GEOGRAPHIC_DATA] [GEOGRAPHIC_DATA] [GEOGRAPHIC_DATA] …" at bounding box center [840, 407] width 261 height 30
select select "18"
click at [710, 393] on select "County [GEOGRAPHIC_DATA] [GEOGRAPHIC_DATA] [GEOGRAPHIC_DATA] [GEOGRAPHIC_DATA] …" at bounding box center [840, 407] width 261 height 30
click at [1070, 405] on input "text" at bounding box center [1128, 407] width 231 height 28
type input "[DATE]"
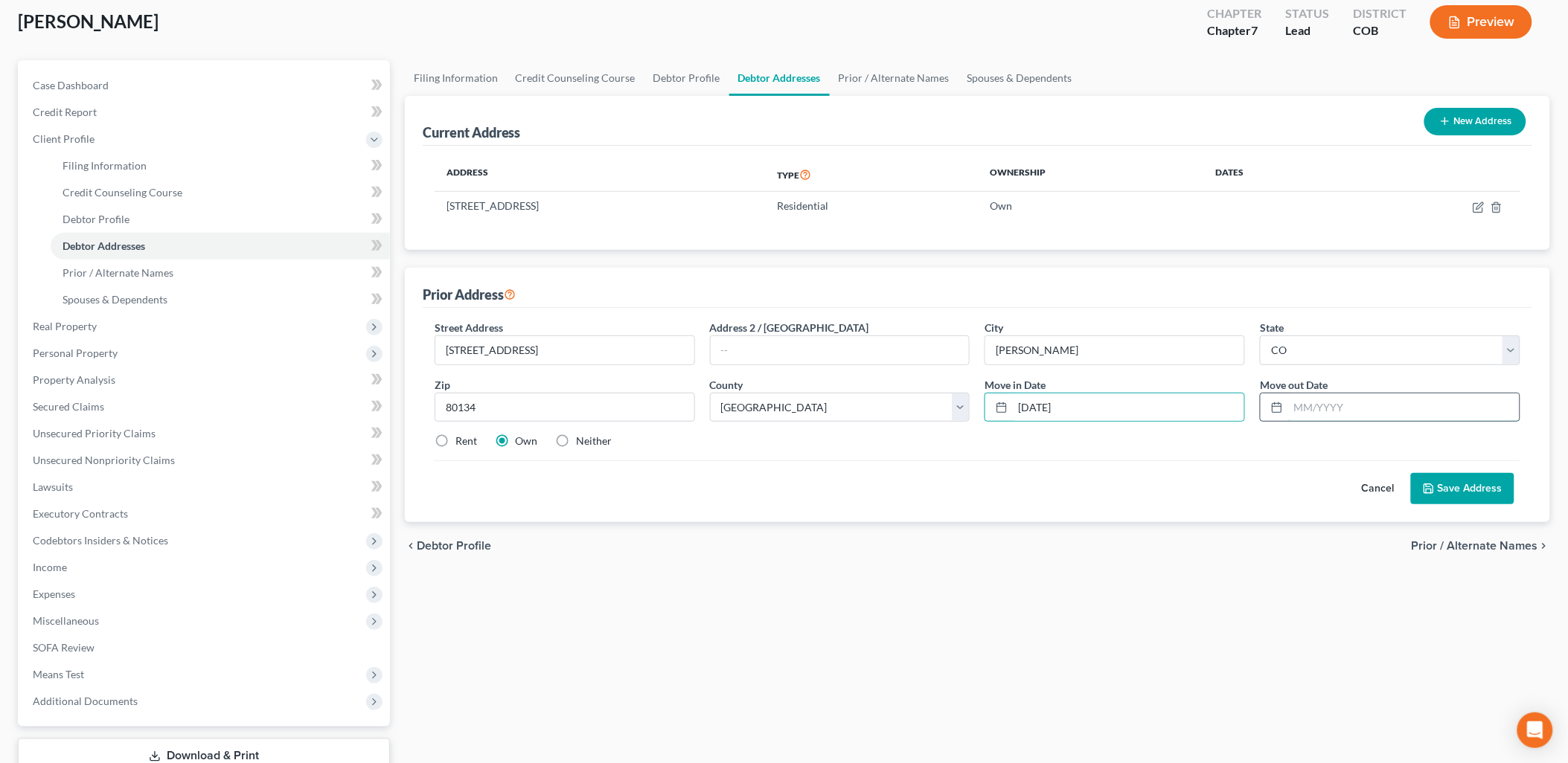
click at [1297, 400] on input "text" at bounding box center [1403, 407] width 231 height 28
type input "[DATE]"
click at [1442, 473] on button "Save Address" at bounding box center [1462, 489] width 103 height 31
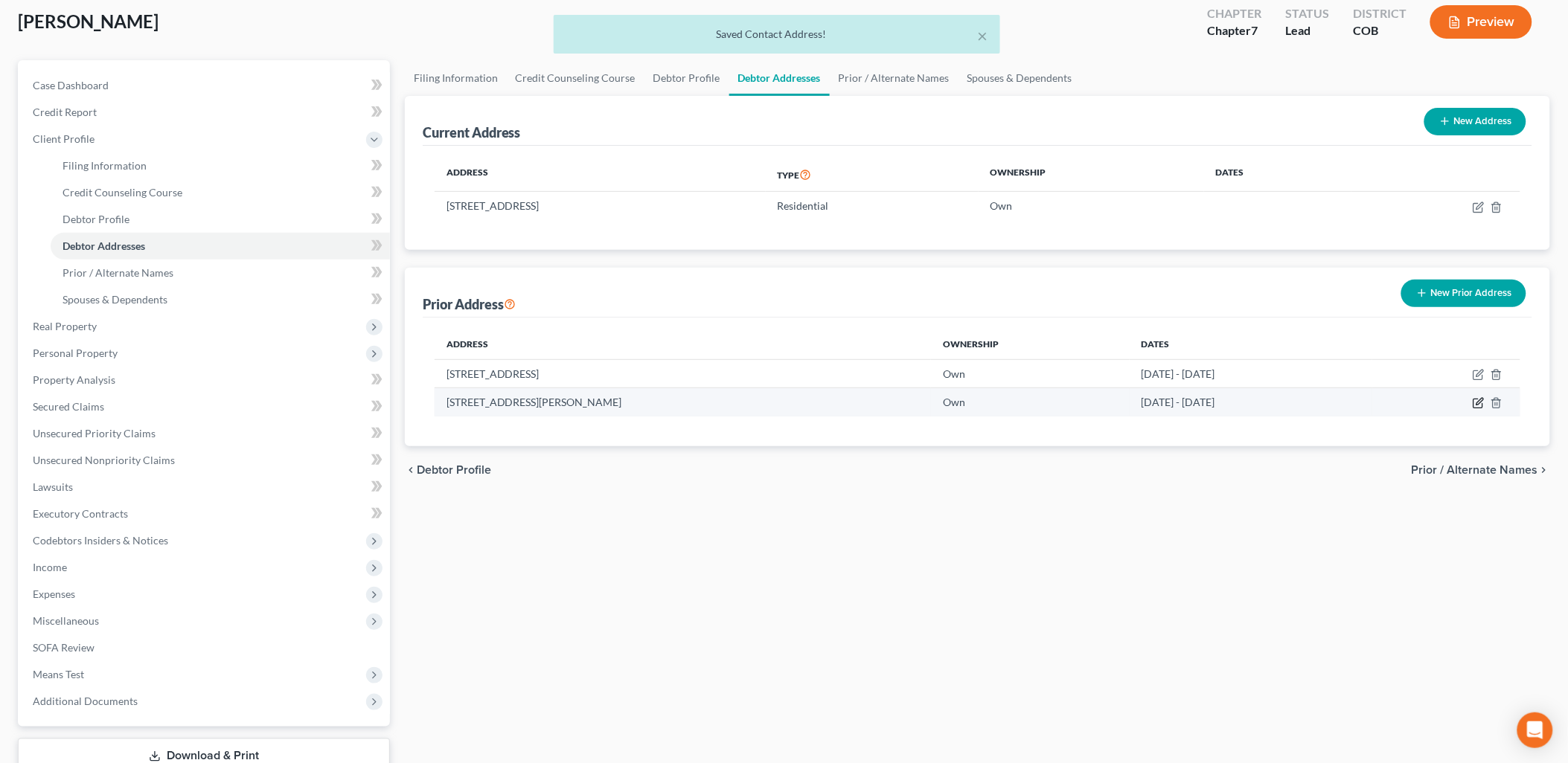
click at [1478, 403] on icon "button" at bounding box center [1478, 403] width 12 height 12
select select "5"
select select "18"
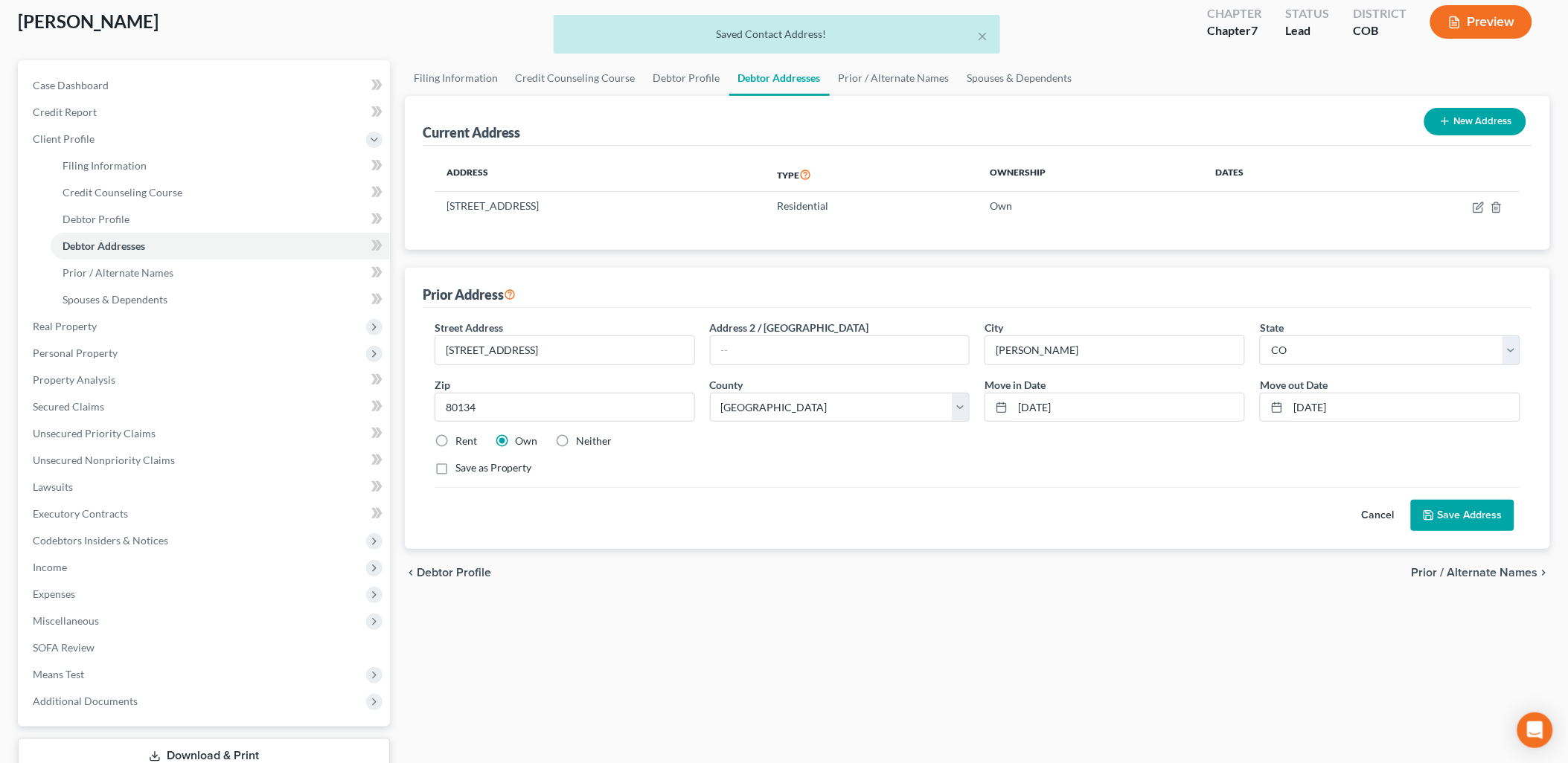
click at [577, 441] on label "Neither" at bounding box center [594, 441] width 36 height 15
click at [582, 441] on input "Neither" at bounding box center [587, 438] width 10 height 10
radio input "true"
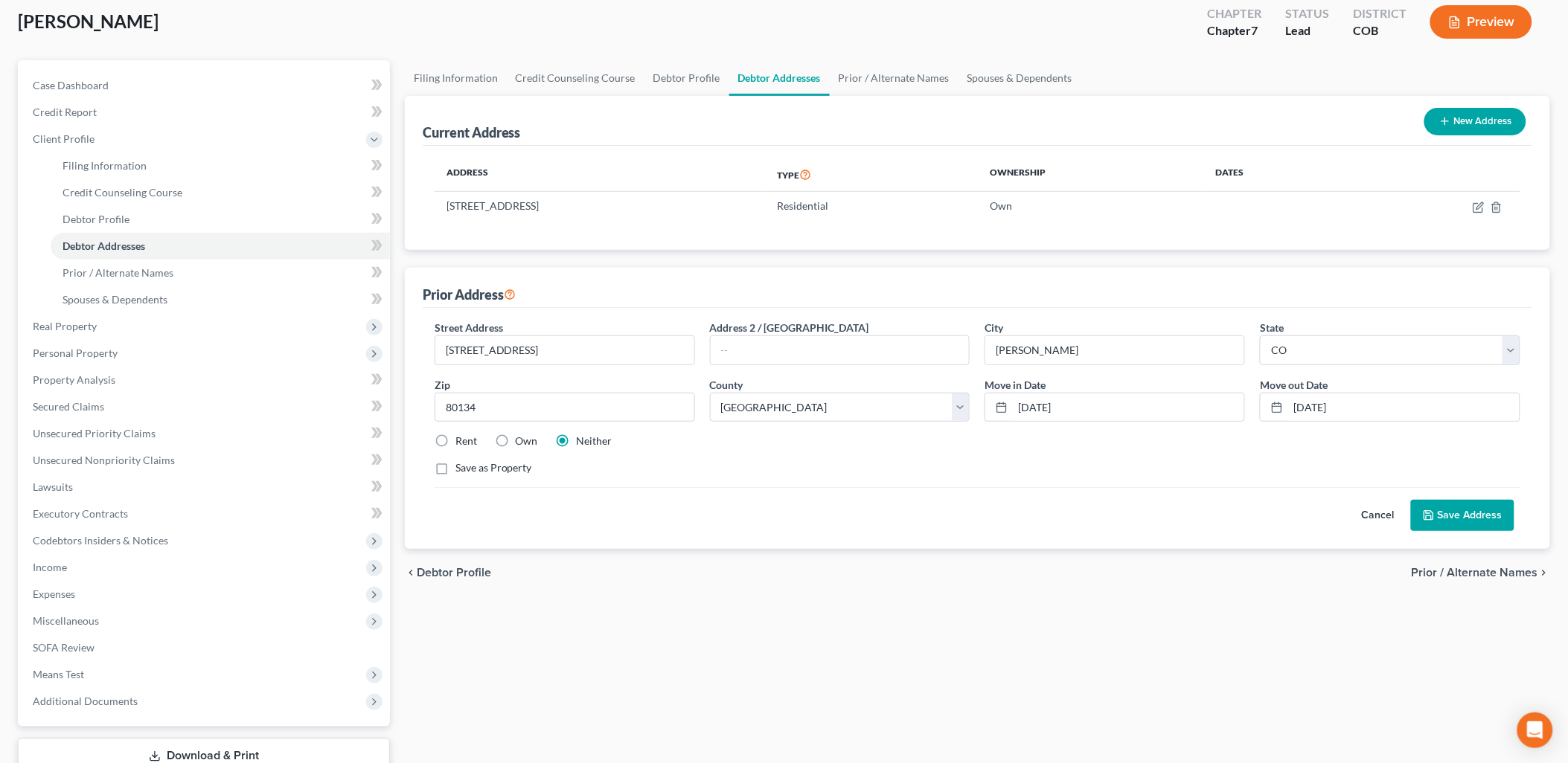
click at [1485, 515] on button "Save Address" at bounding box center [1462, 515] width 103 height 31
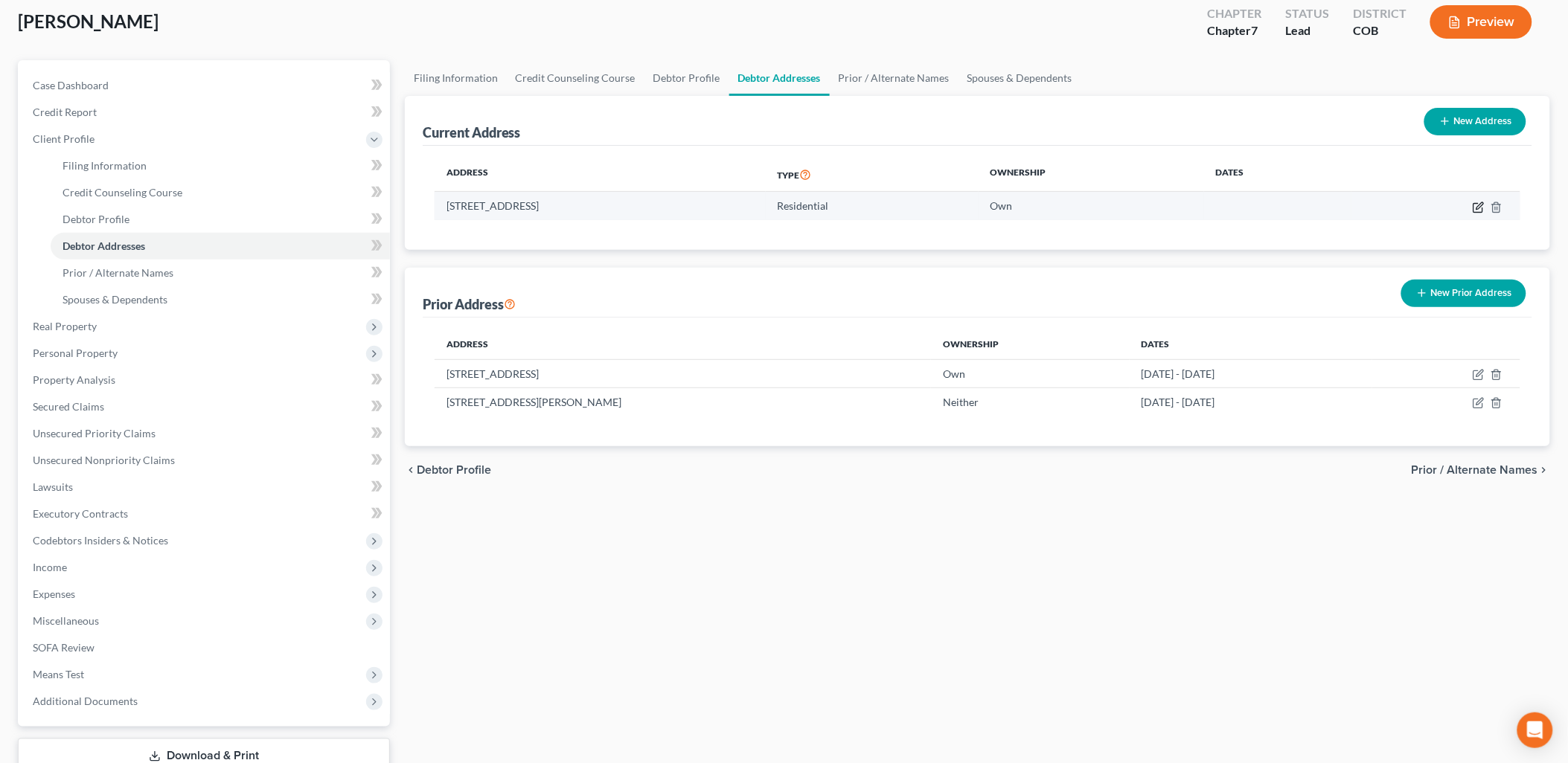
click at [1477, 206] on icon "button" at bounding box center [1478, 207] width 12 height 12
select select "5"
select select "18"
select select "0"
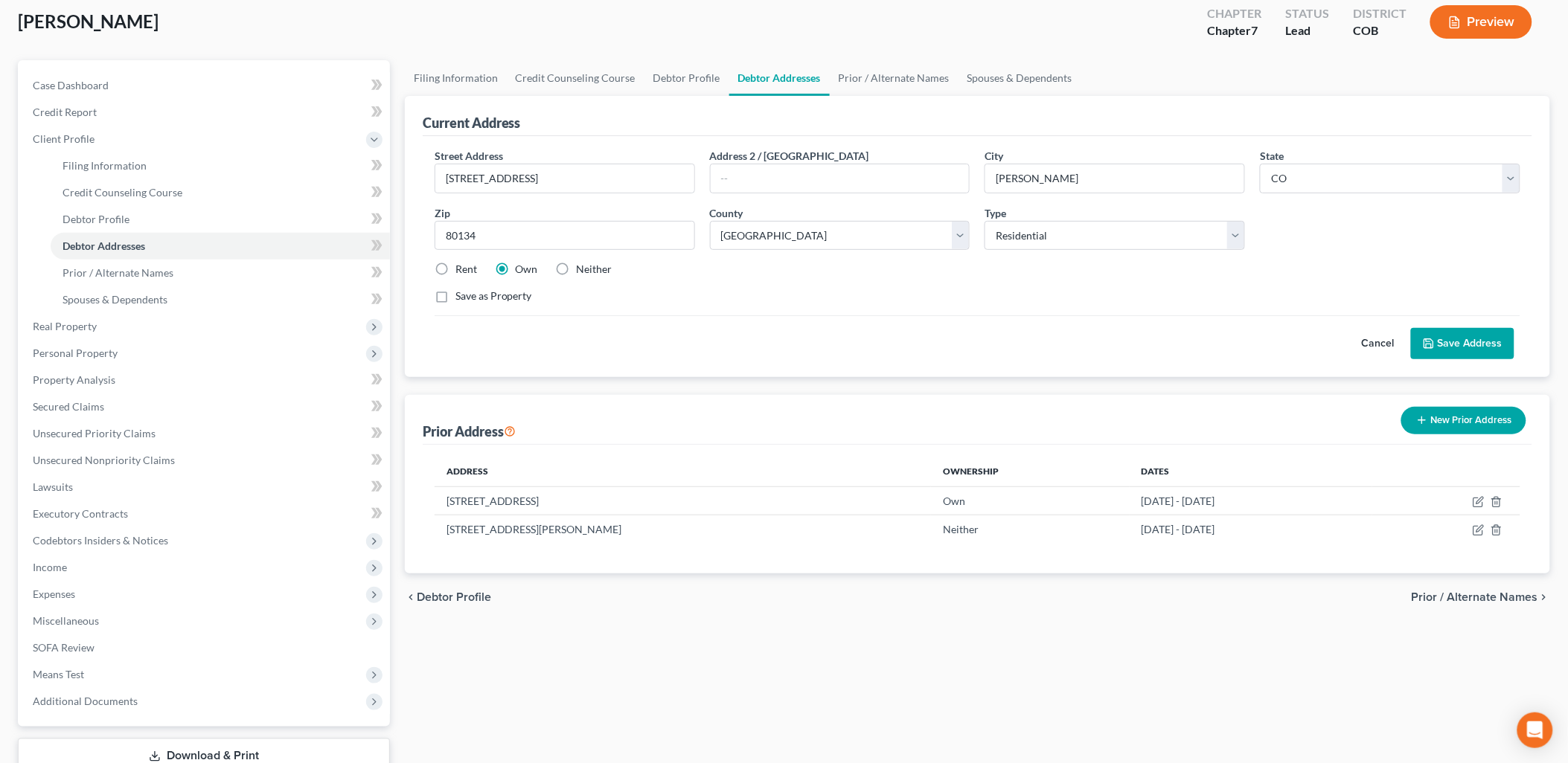
click at [585, 262] on label "Neither" at bounding box center [594, 269] width 36 height 15
click at [585, 262] on input "Neither" at bounding box center [587, 266] width 10 height 10
radio input "true"
click at [1463, 334] on button "Save Address" at bounding box center [1462, 343] width 103 height 31
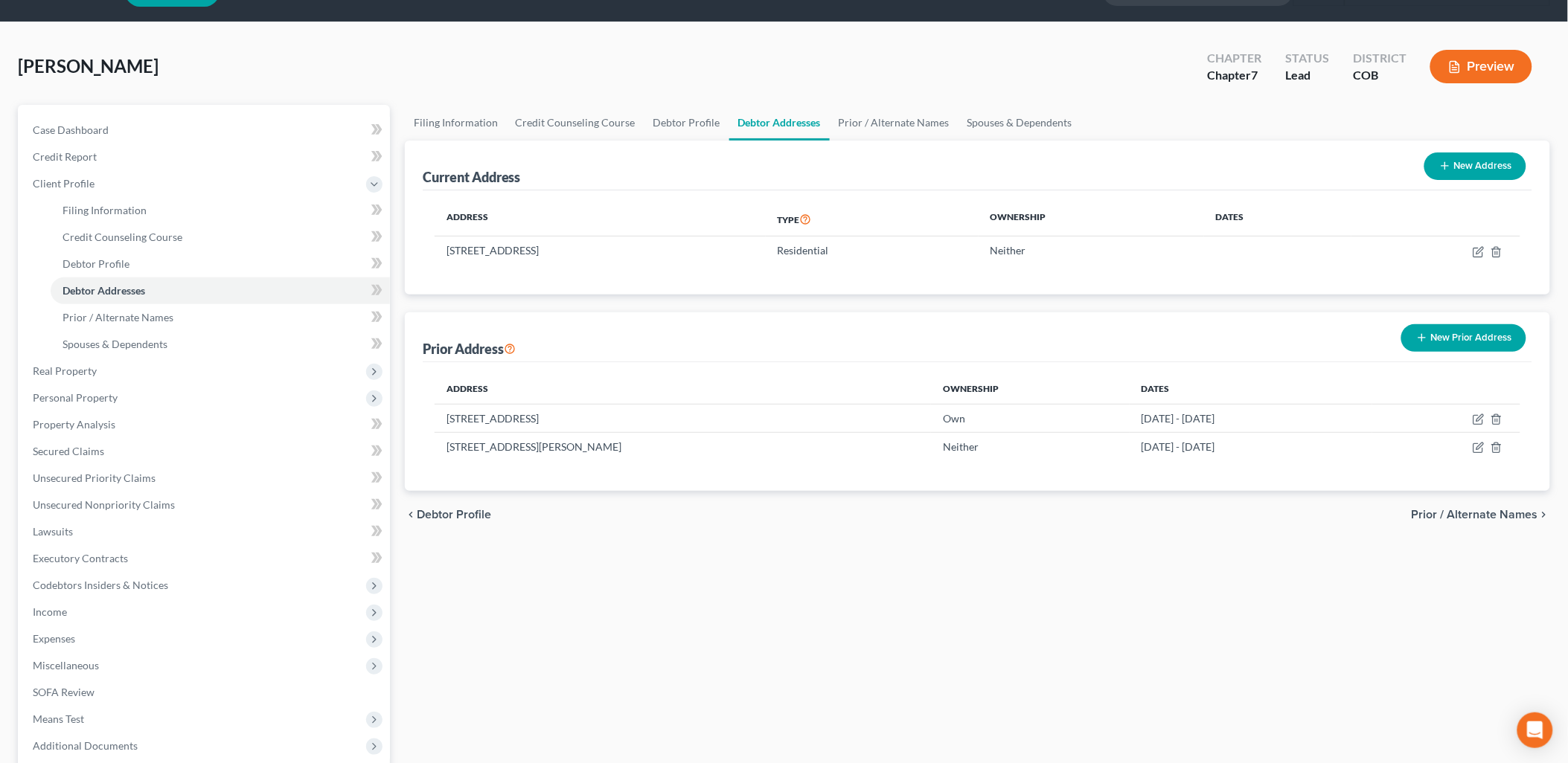
scroll to position [0, 0]
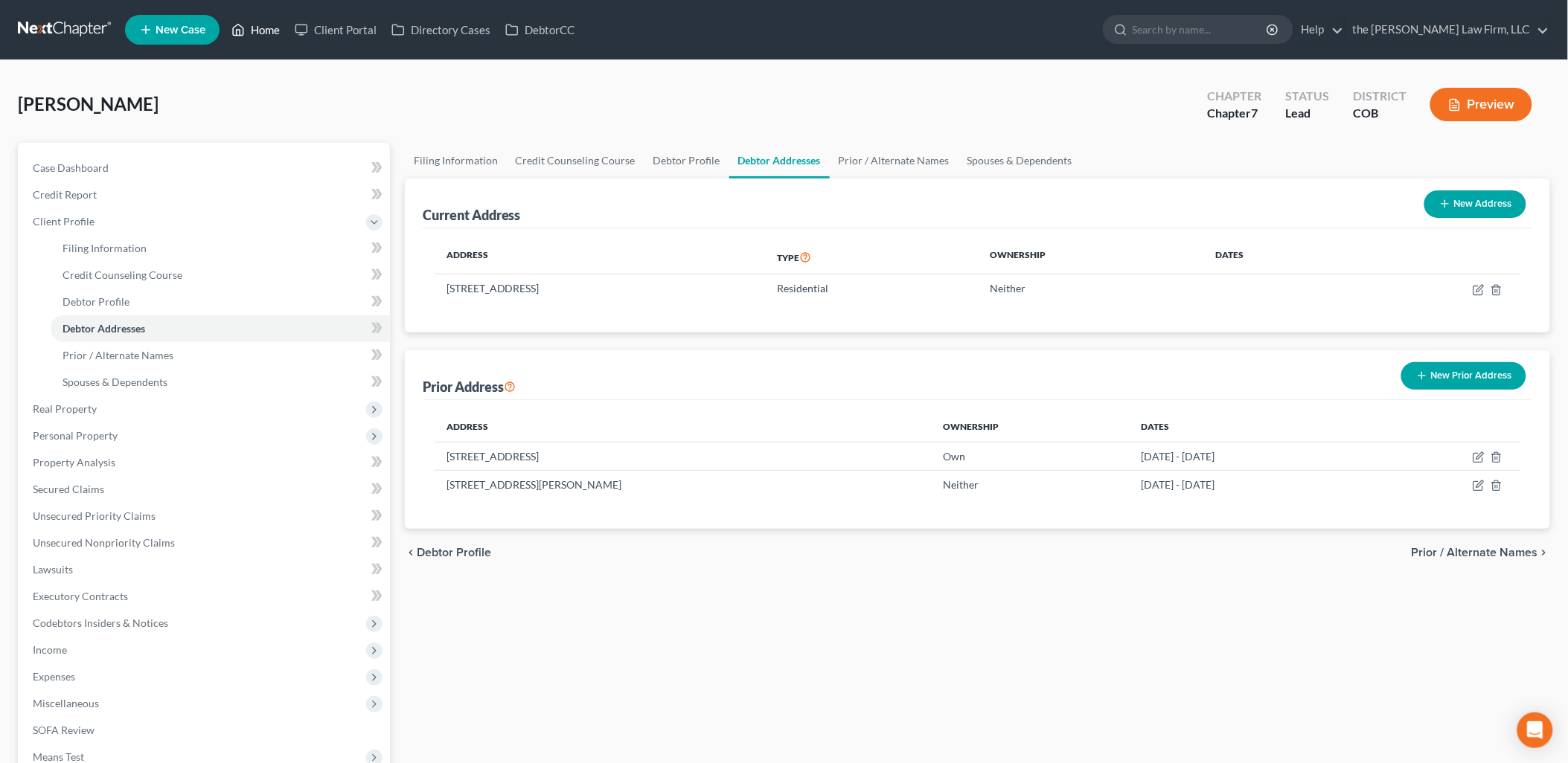
click at [271, 40] on link "Home" at bounding box center [255, 29] width 63 height 26
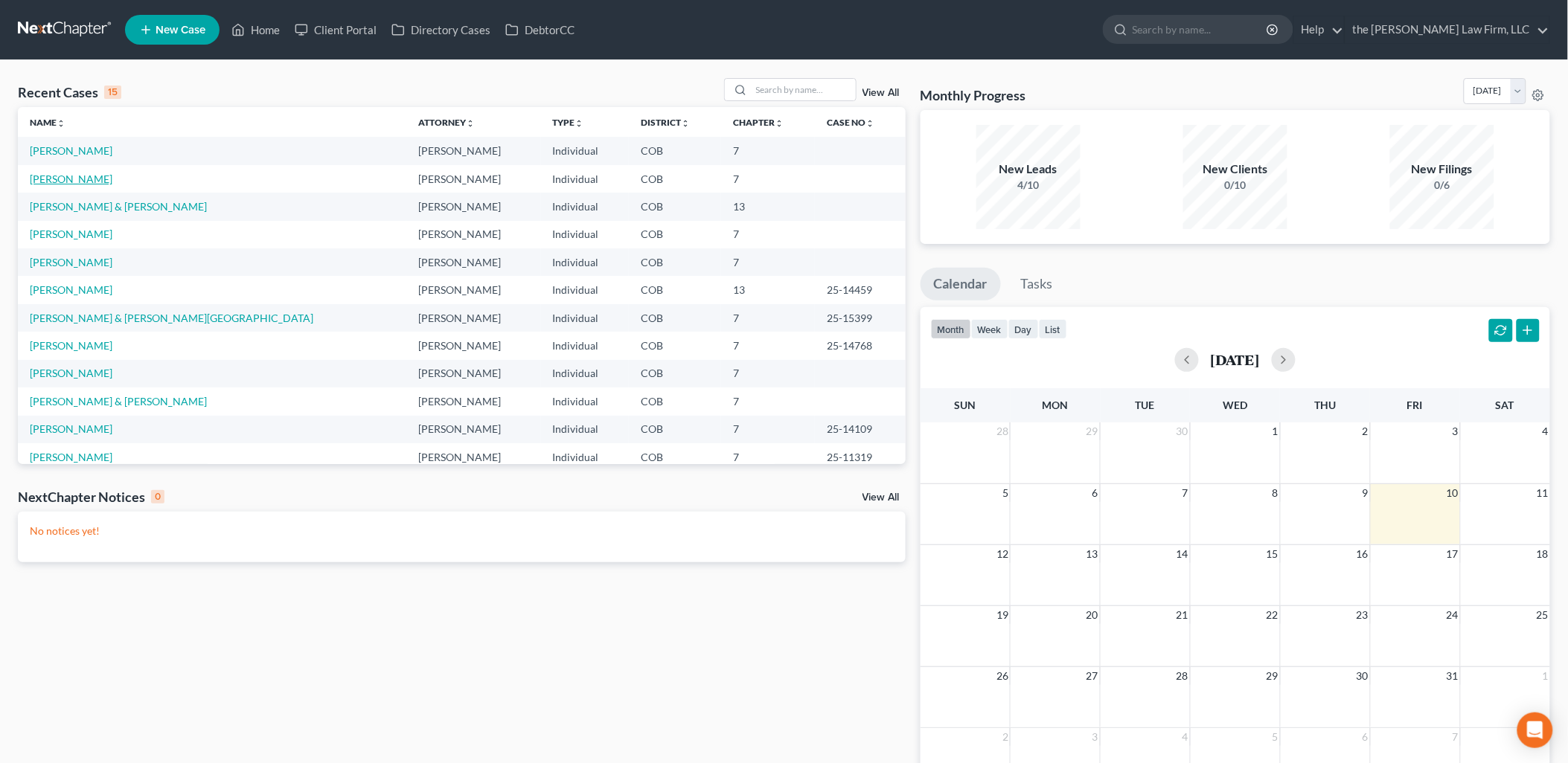
click at [70, 177] on link "[PERSON_NAME]" at bounding box center [70, 179] width 82 height 13
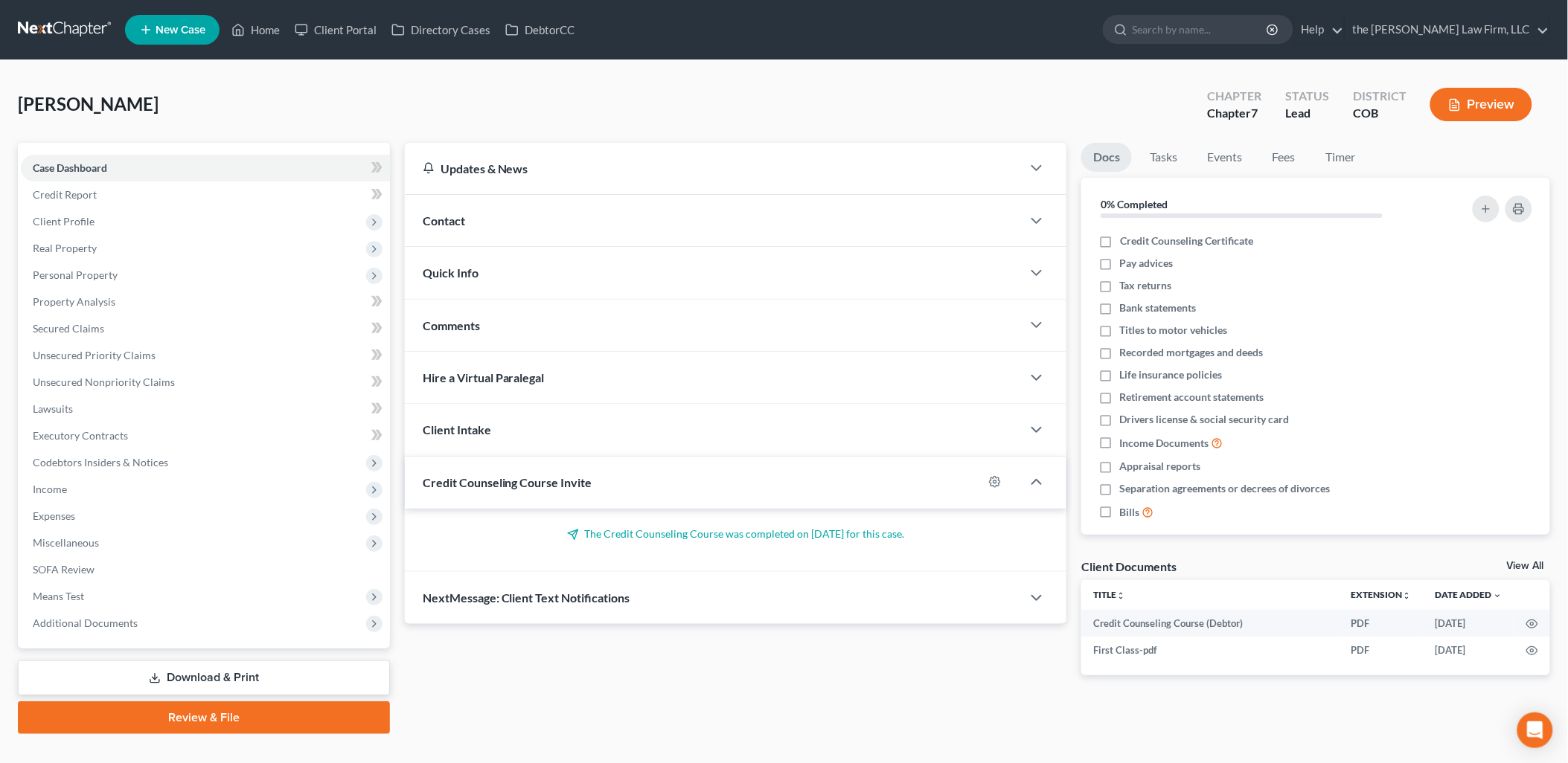
click at [212, 715] on link "Review & File" at bounding box center [203, 717] width 372 height 33
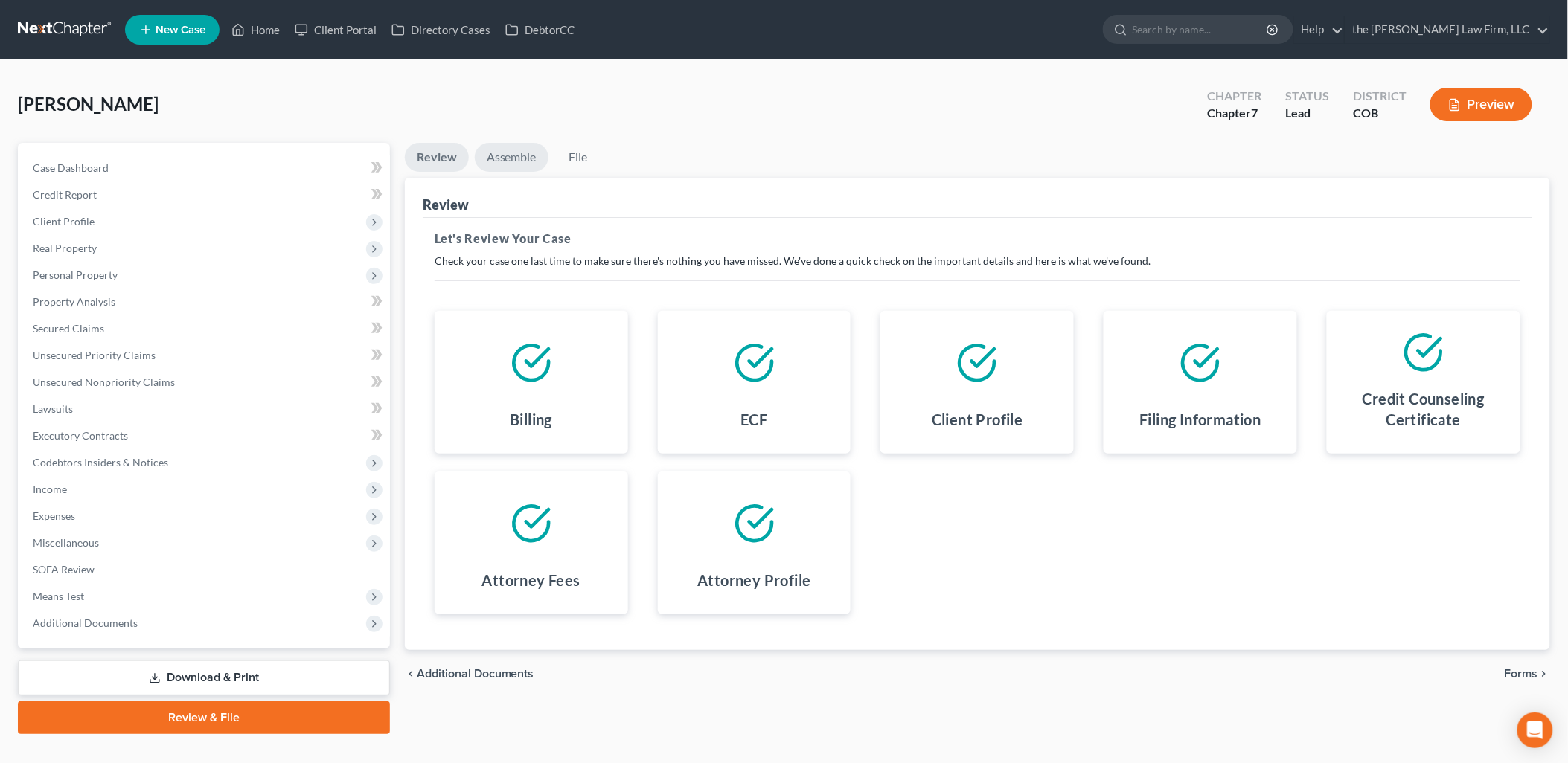
click at [499, 145] on link "Assemble" at bounding box center [512, 158] width 74 height 29
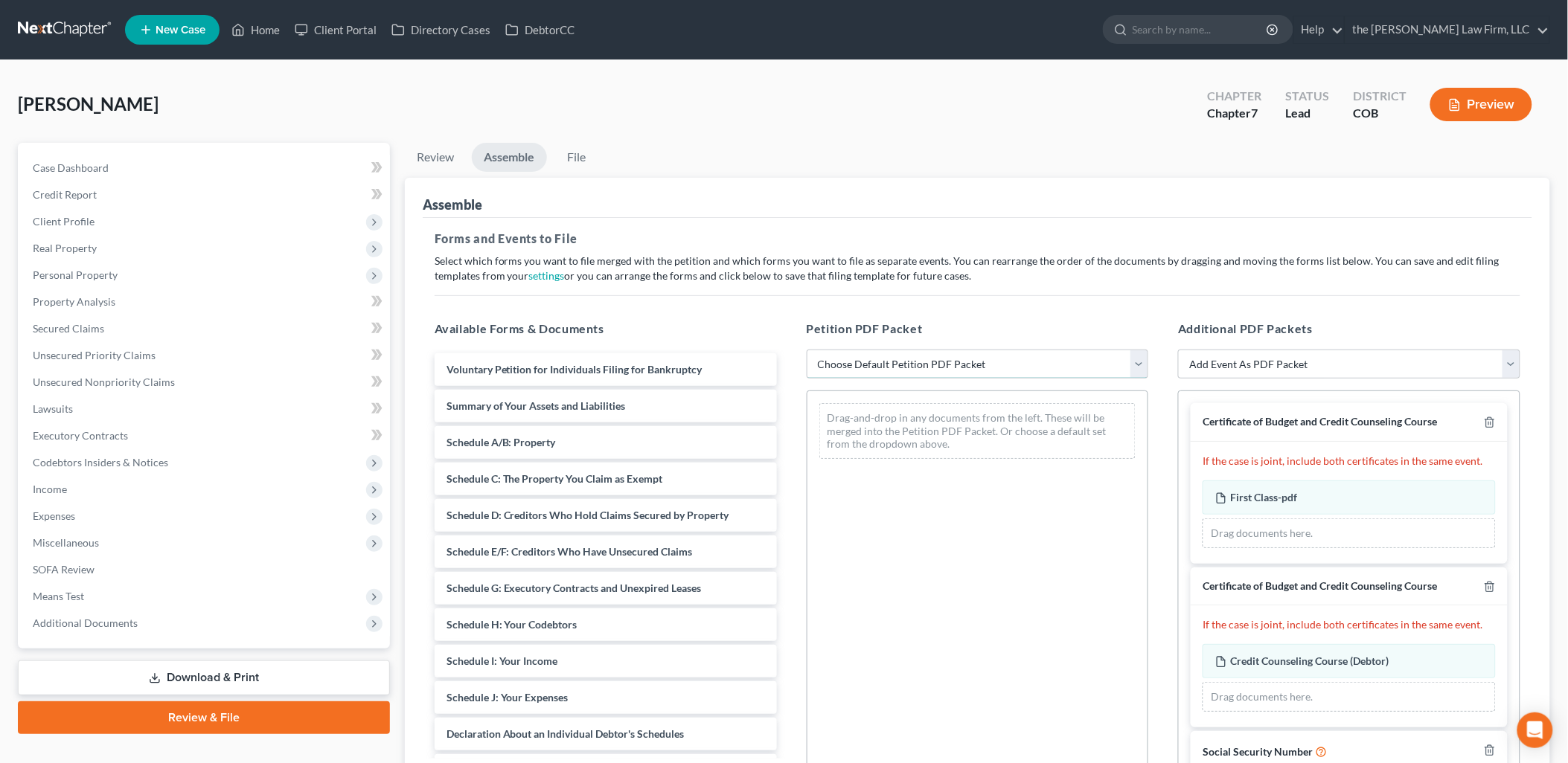
click at [1042, 368] on select "Choose Default Petition PDF Packet Emergency Filing (Voluntary Petition and Cre…" at bounding box center [978, 364] width 342 height 30
select select "1"
click at [806, 350] on select "Choose Default Petition PDF Packet Emergency Filing (Voluntary Petition and Cre…" at bounding box center [978, 364] width 342 height 30
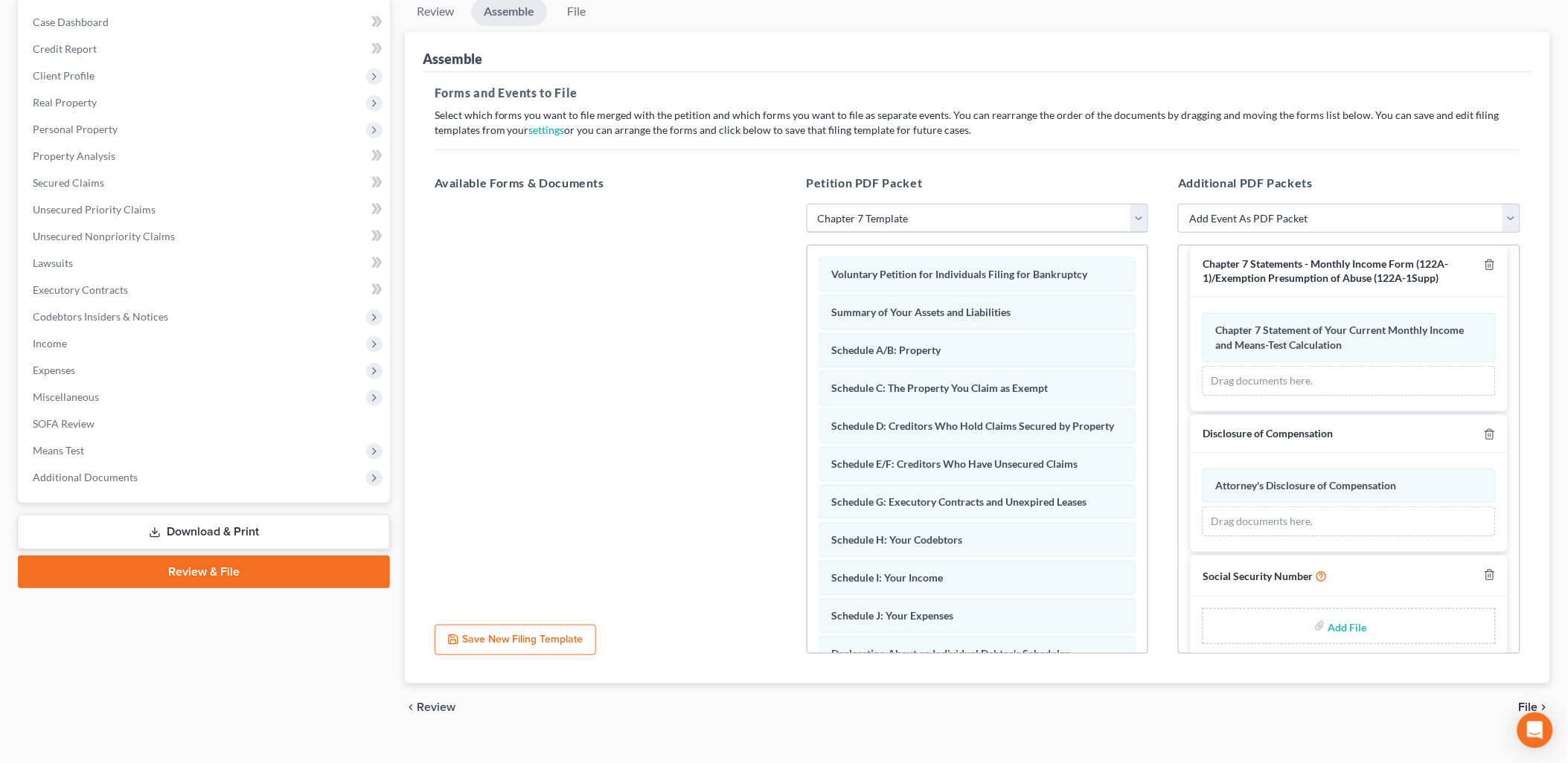
scroll to position [170, 0]
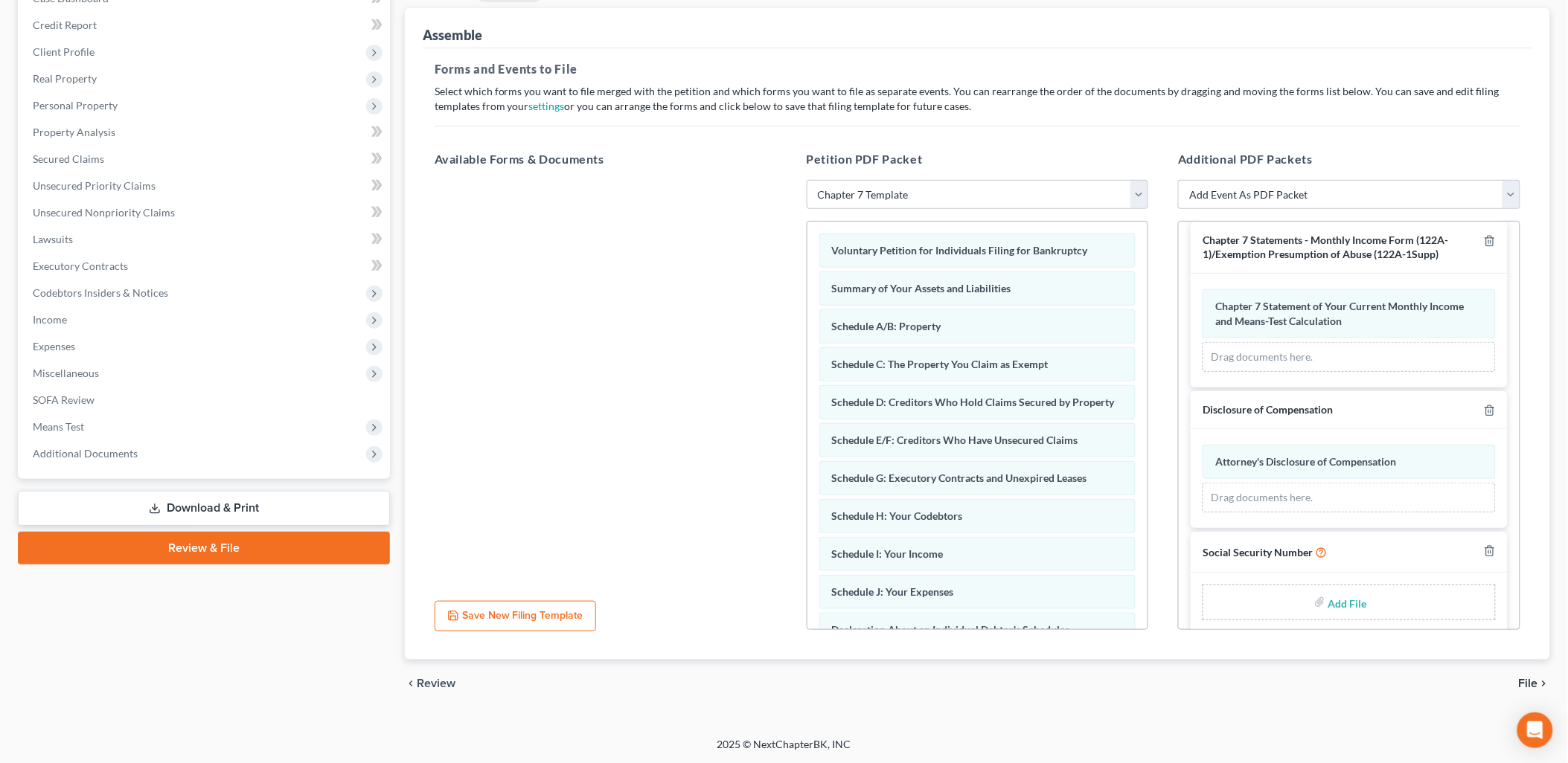
drag, startPoint x: 1372, startPoint y: 597, endPoint x: 1355, endPoint y: 603, distance: 18.0
click at [1370, 597] on div "Add File" at bounding box center [1349, 602] width 294 height 36
click at [1329, 603] on input "file" at bounding box center [1346, 602] width 36 height 26
type input "C:\fakepath\Statement of Social Security Number.pdf"
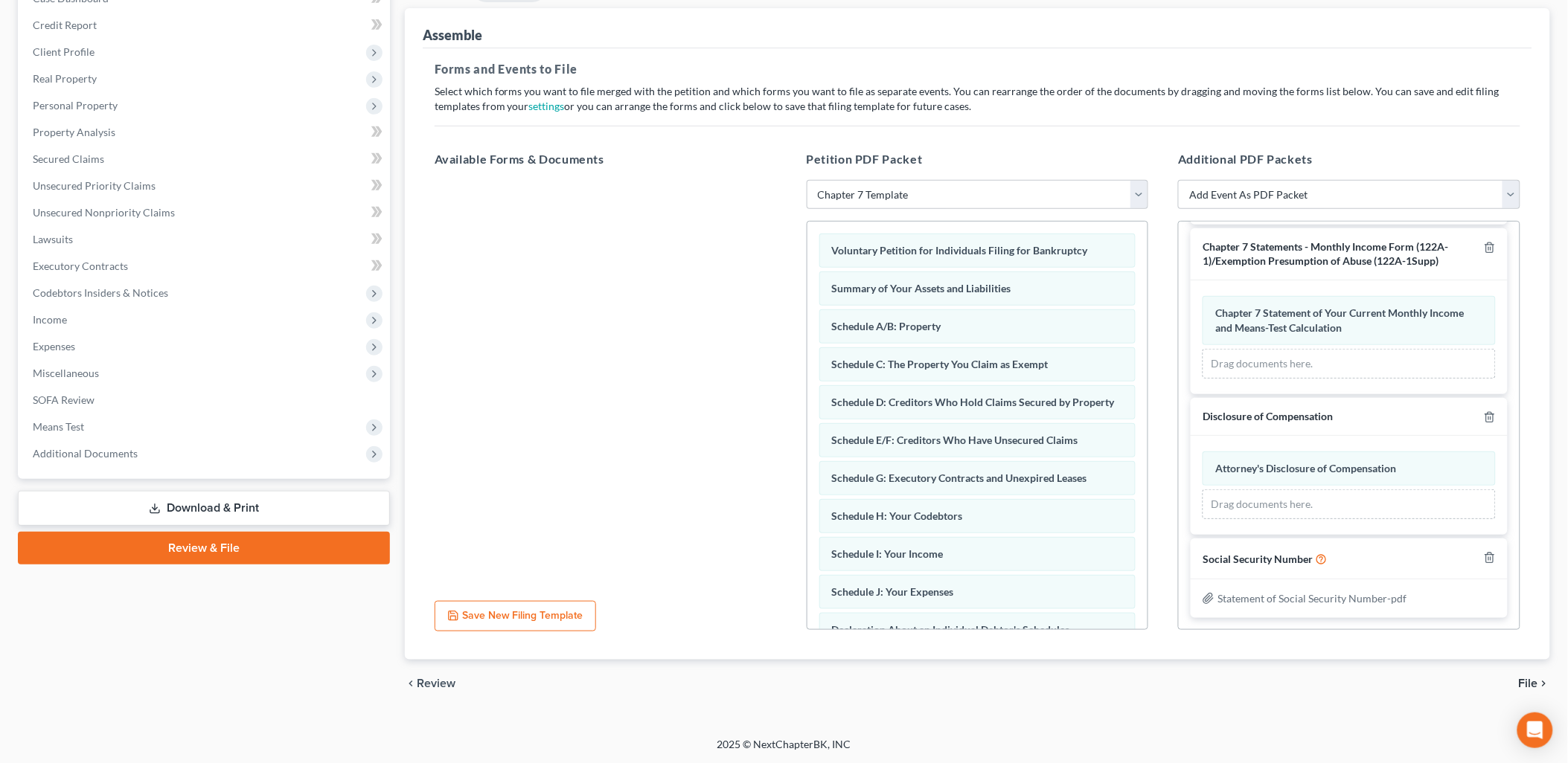
click at [1526, 677] on span "File" at bounding box center [1529, 683] width 19 height 12
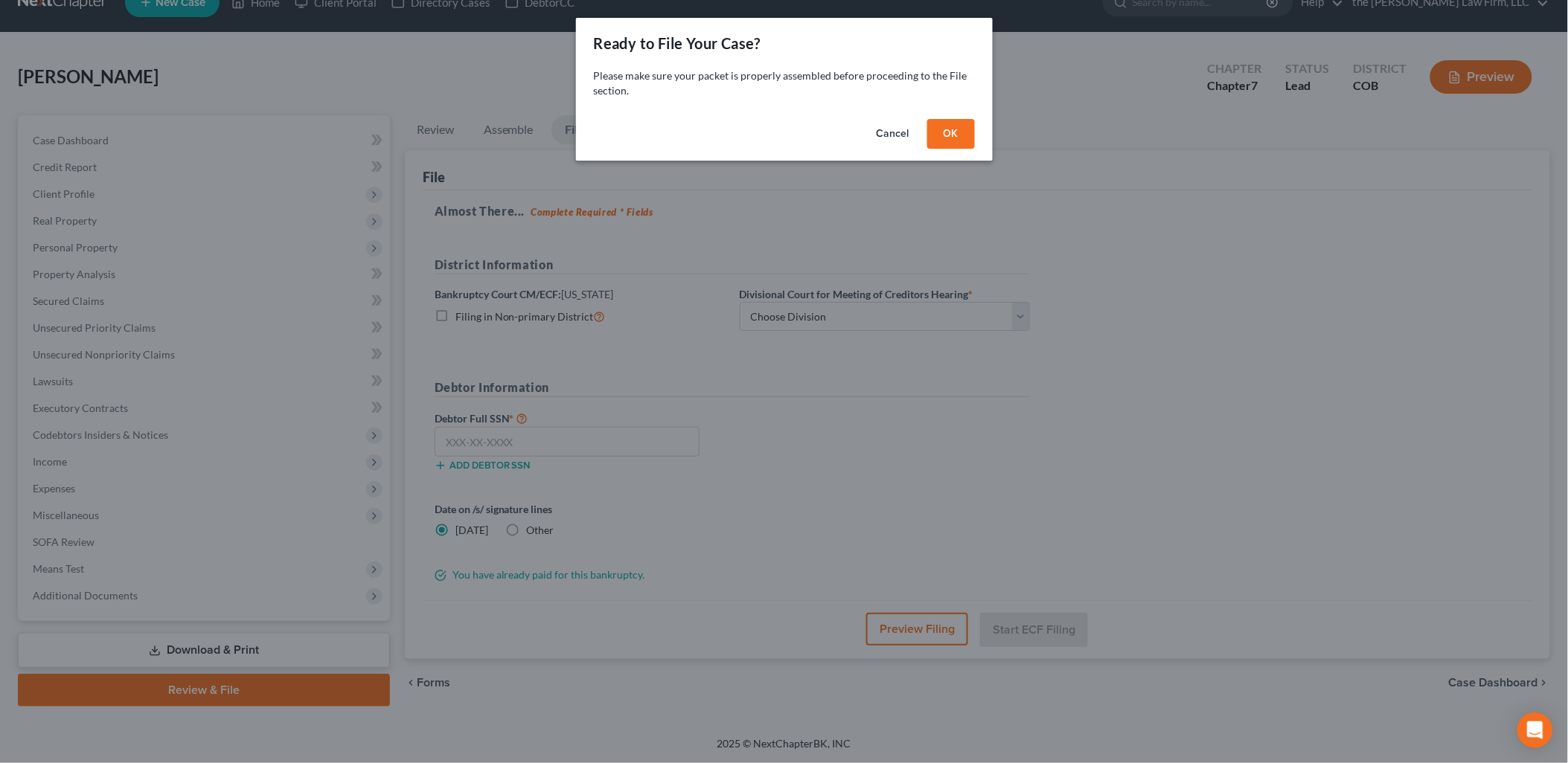
scroll to position [26, 0]
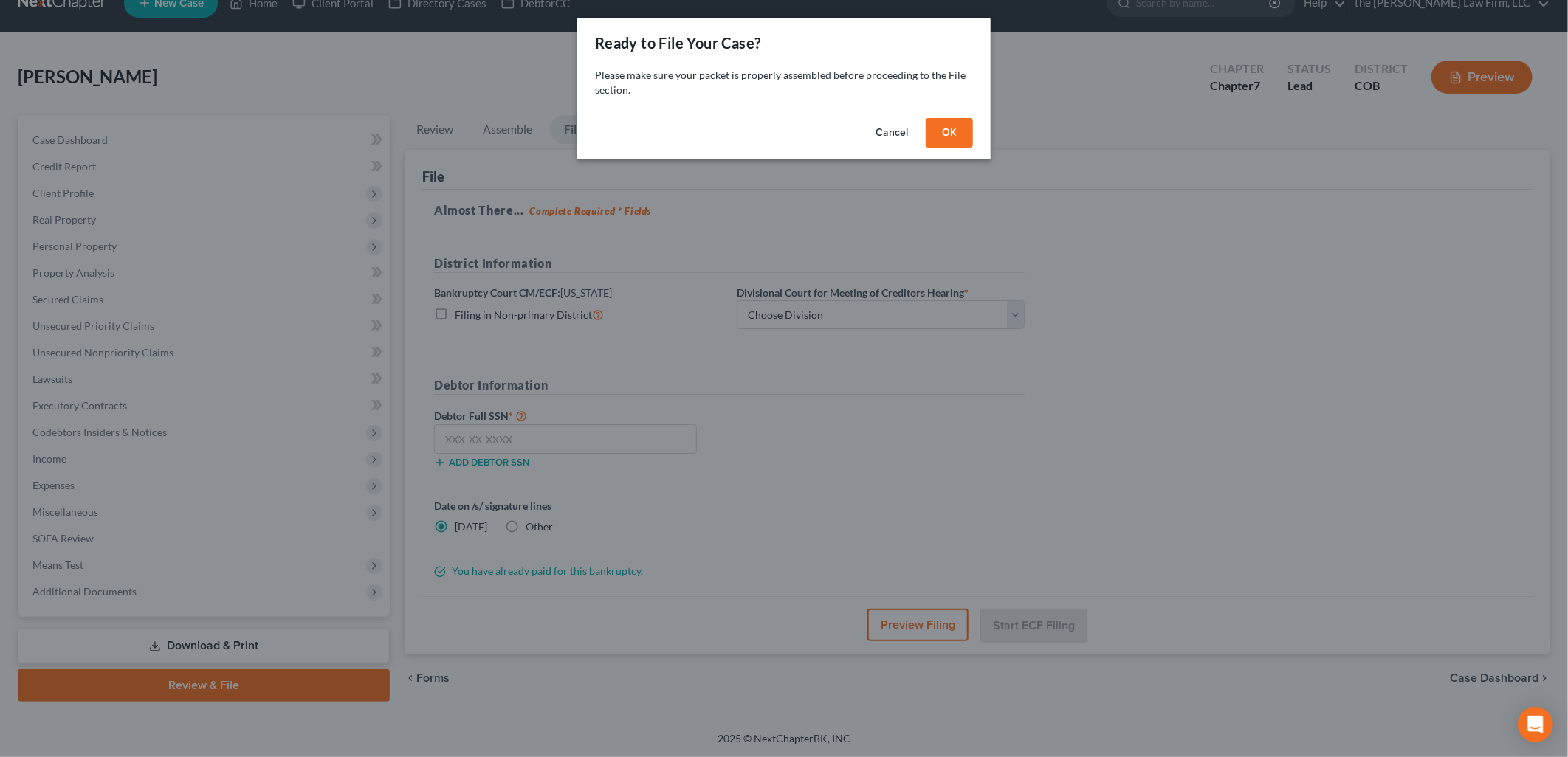
click at [959, 134] on button "OK" at bounding box center [950, 133] width 48 height 29
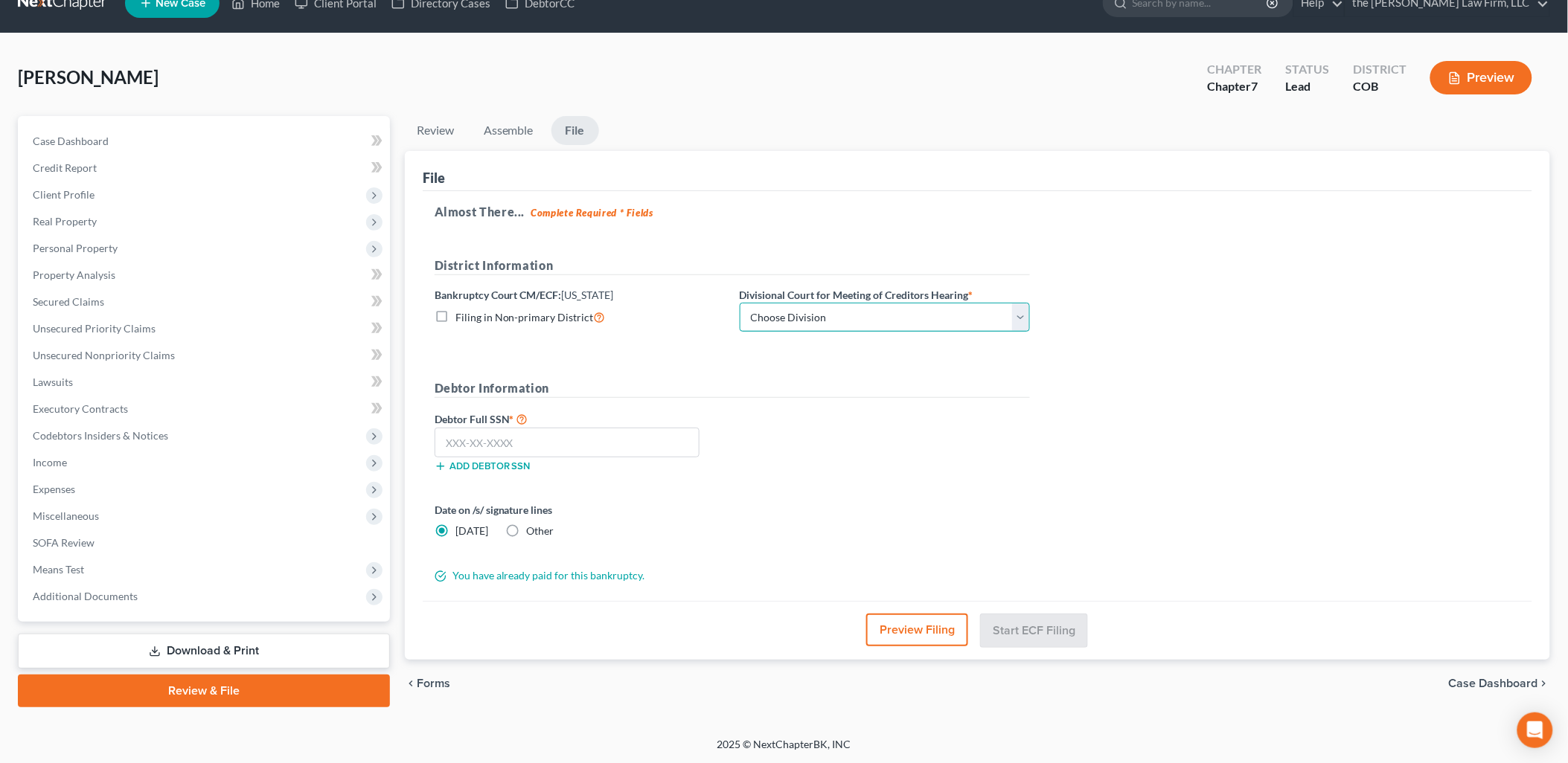
click at [856, 322] on select "Choose Division [GEOGRAPHIC_DATA]" at bounding box center [885, 318] width 290 height 30
select select "0"
click at [740, 303] on select "Choose Division [GEOGRAPHIC_DATA]" at bounding box center [885, 318] width 290 height 30
click at [582, 443] on input "text" at bounding box center [566, 442] width 265 height 30
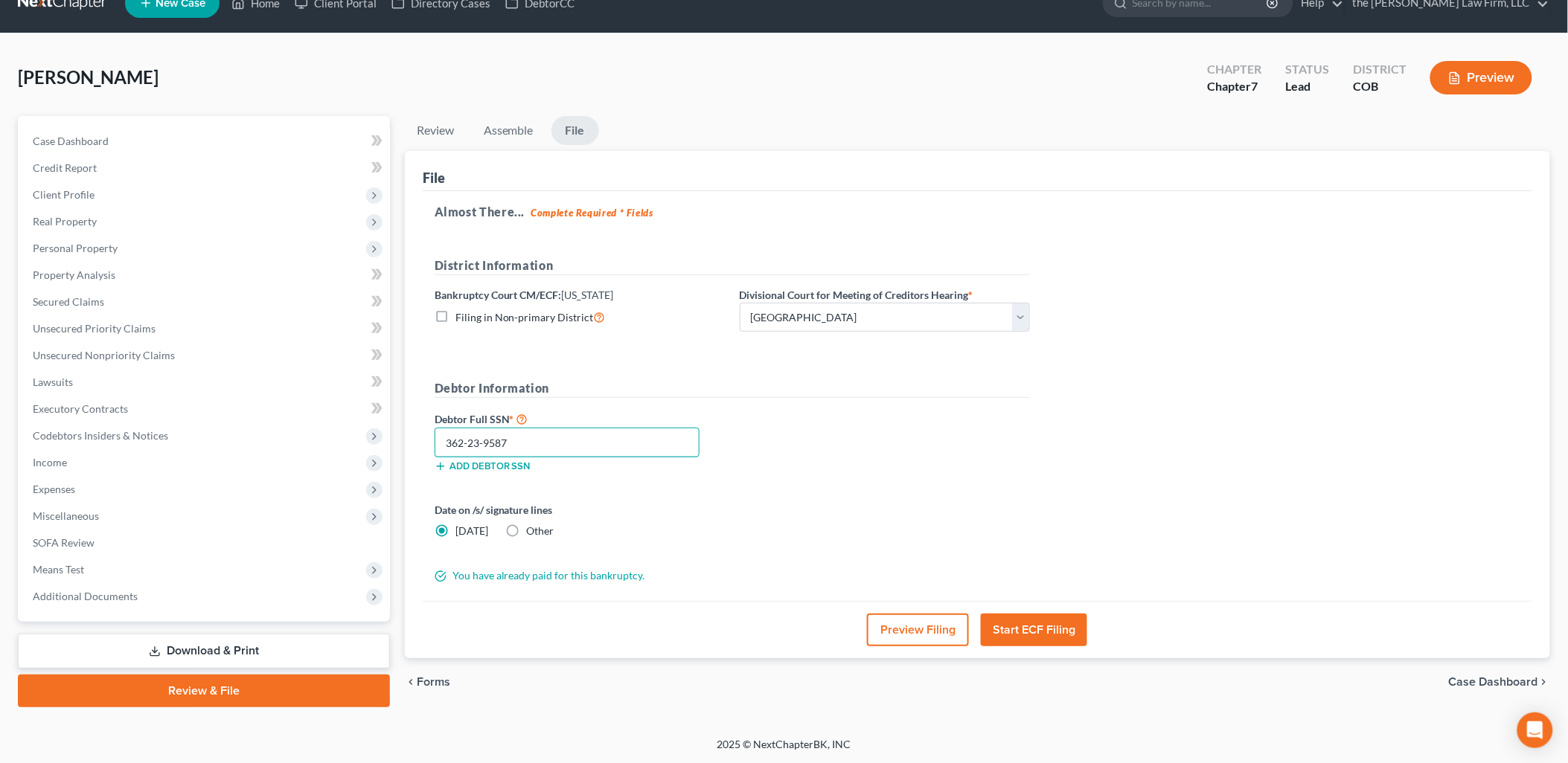
scroll to position [26, 0]
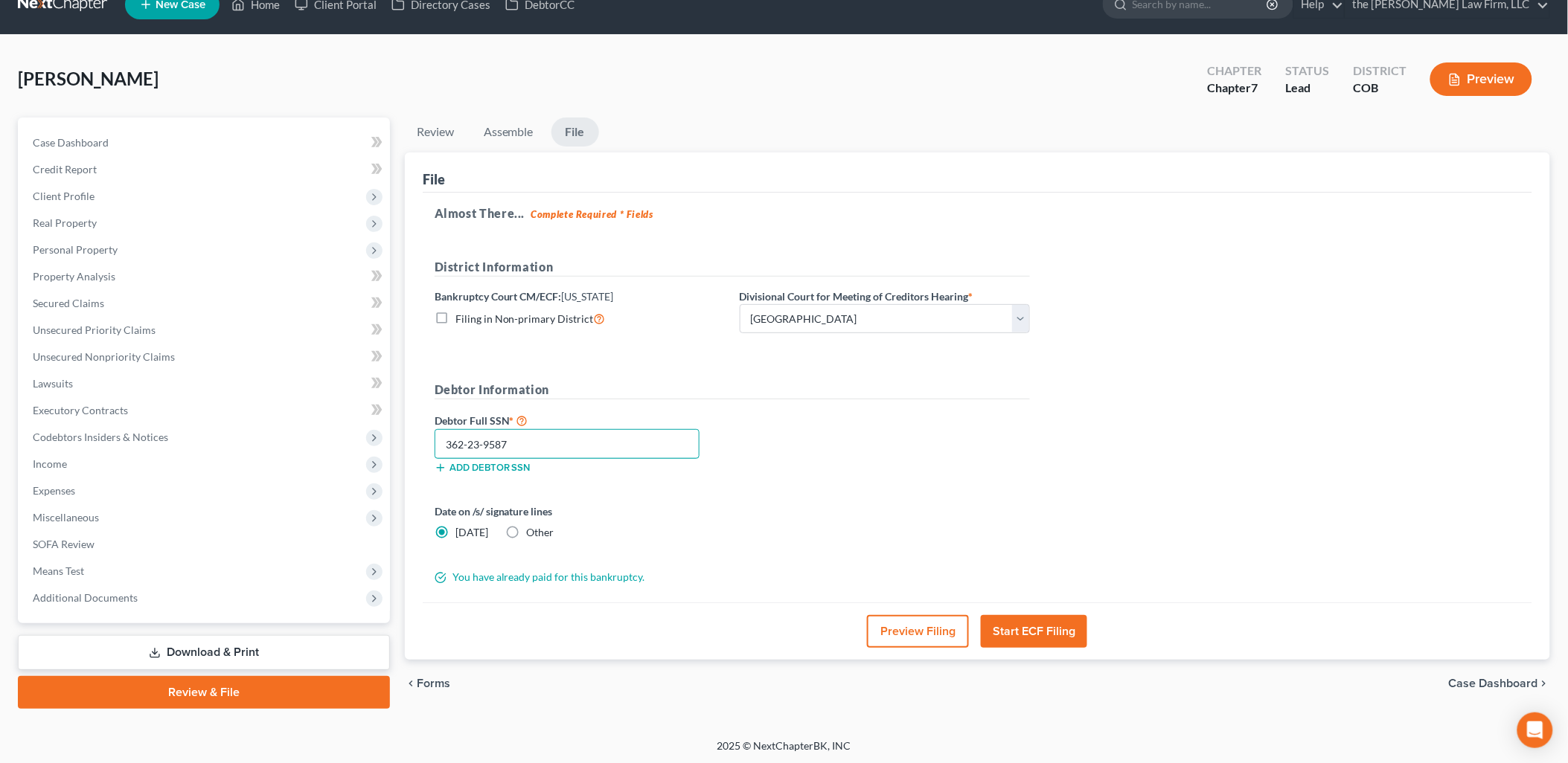
type input "362-23-9587"
click at [1058, 645] on button "Start ECF Filing" at bounding box center [1034, 631] width 106 height 33
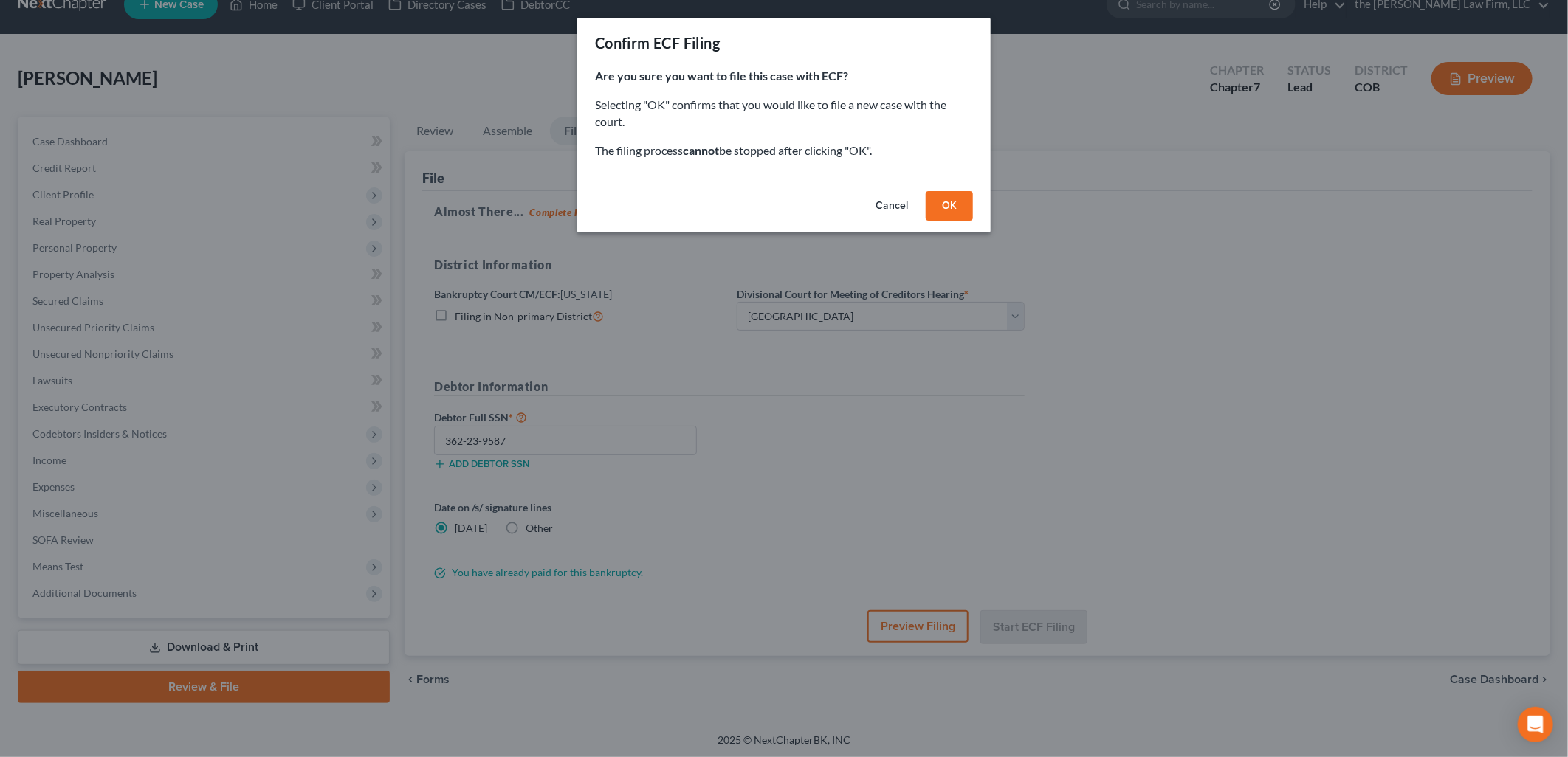
click at [943, 203] on button "OK" at bounding box center [950, 206] width 48 height 29
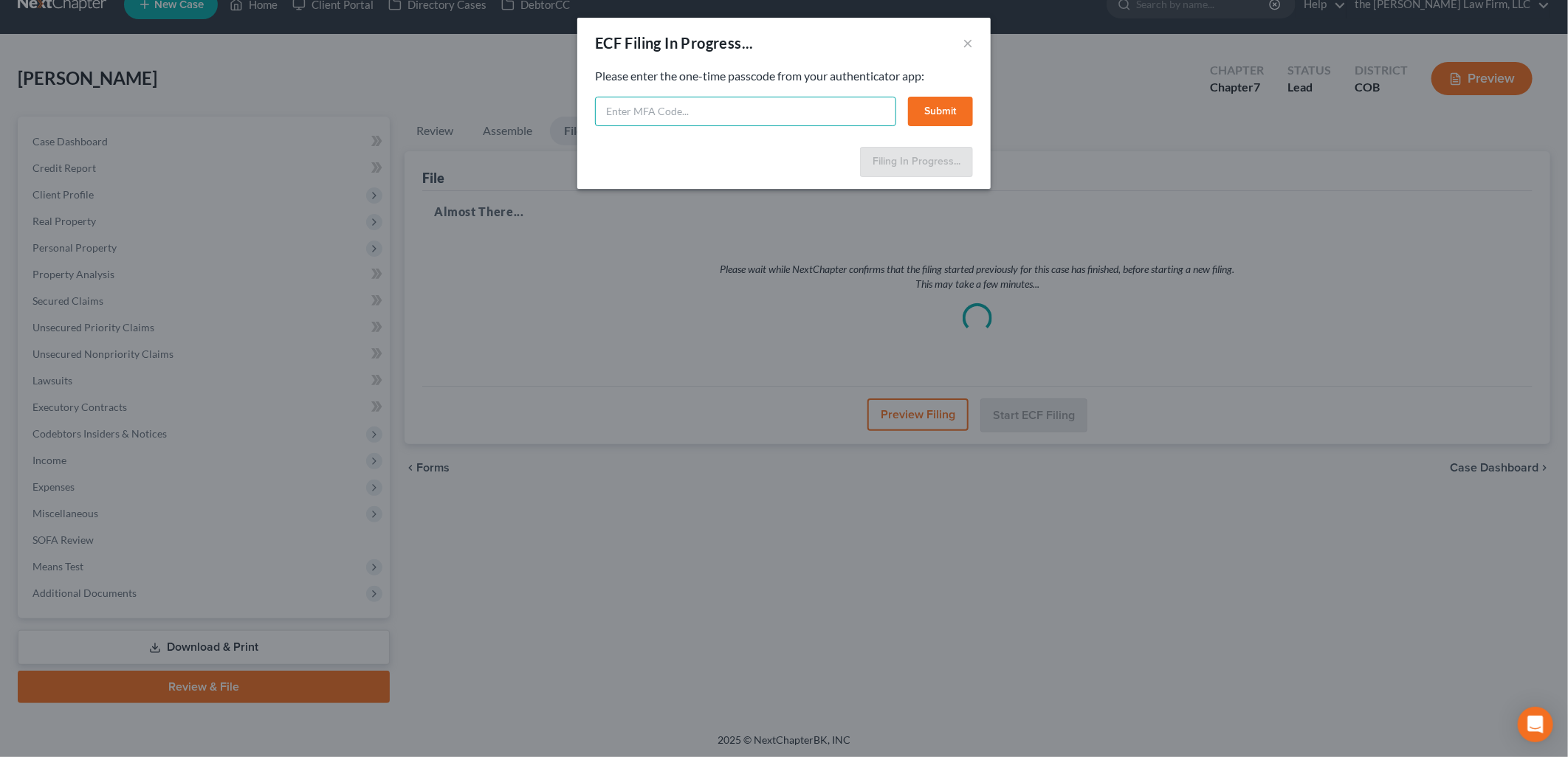
click at [784, 121] on input "text" at bounding box center [746, 111] width 302 height 29
click at [628, 101] on input "text" at bounding box center [746, 111] width 302 height 29
type input "365617"
click at [952, 116] on button "Submit" at bounding box center [940, 111] width 65 height 29
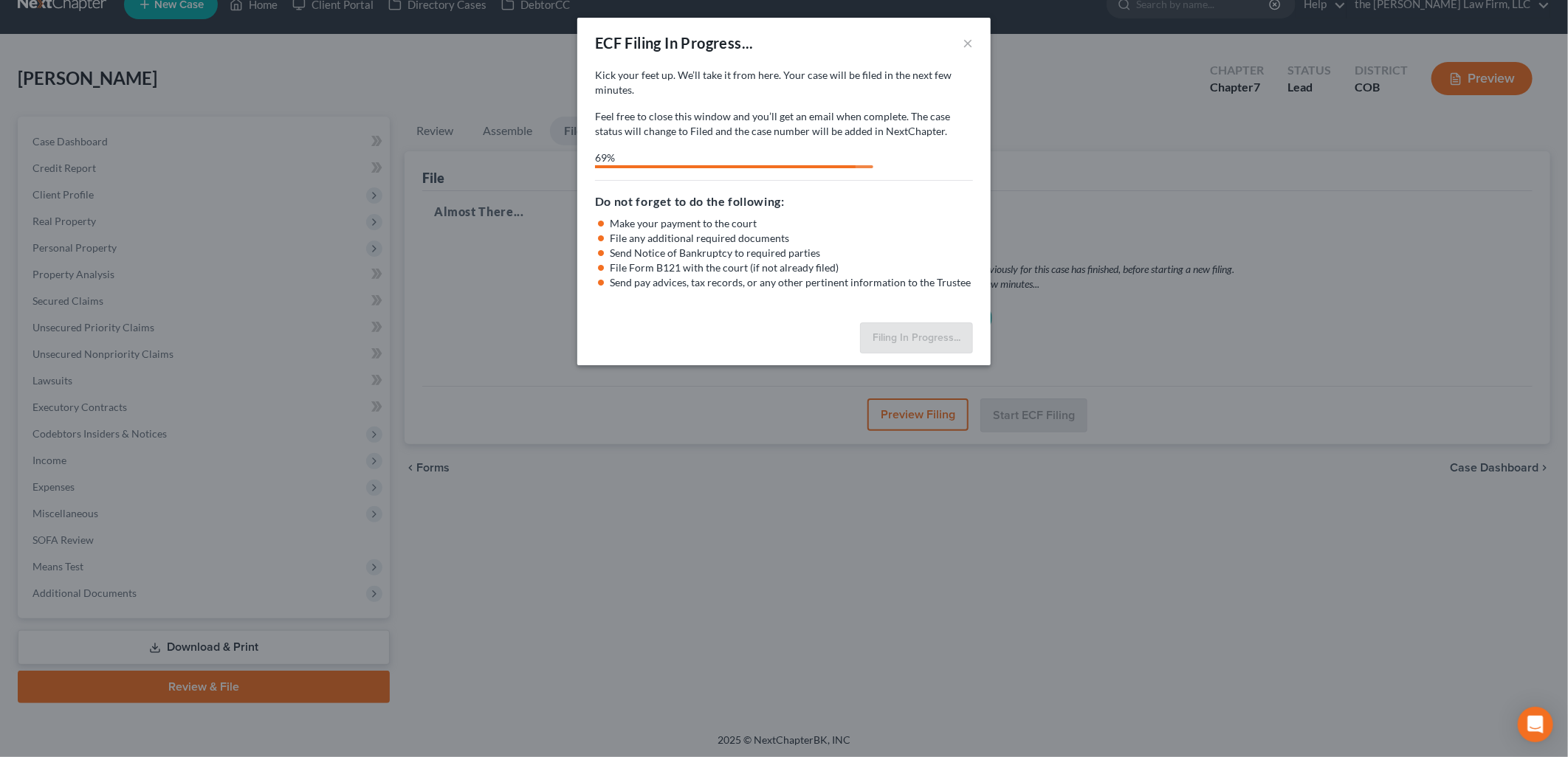
select select "0"
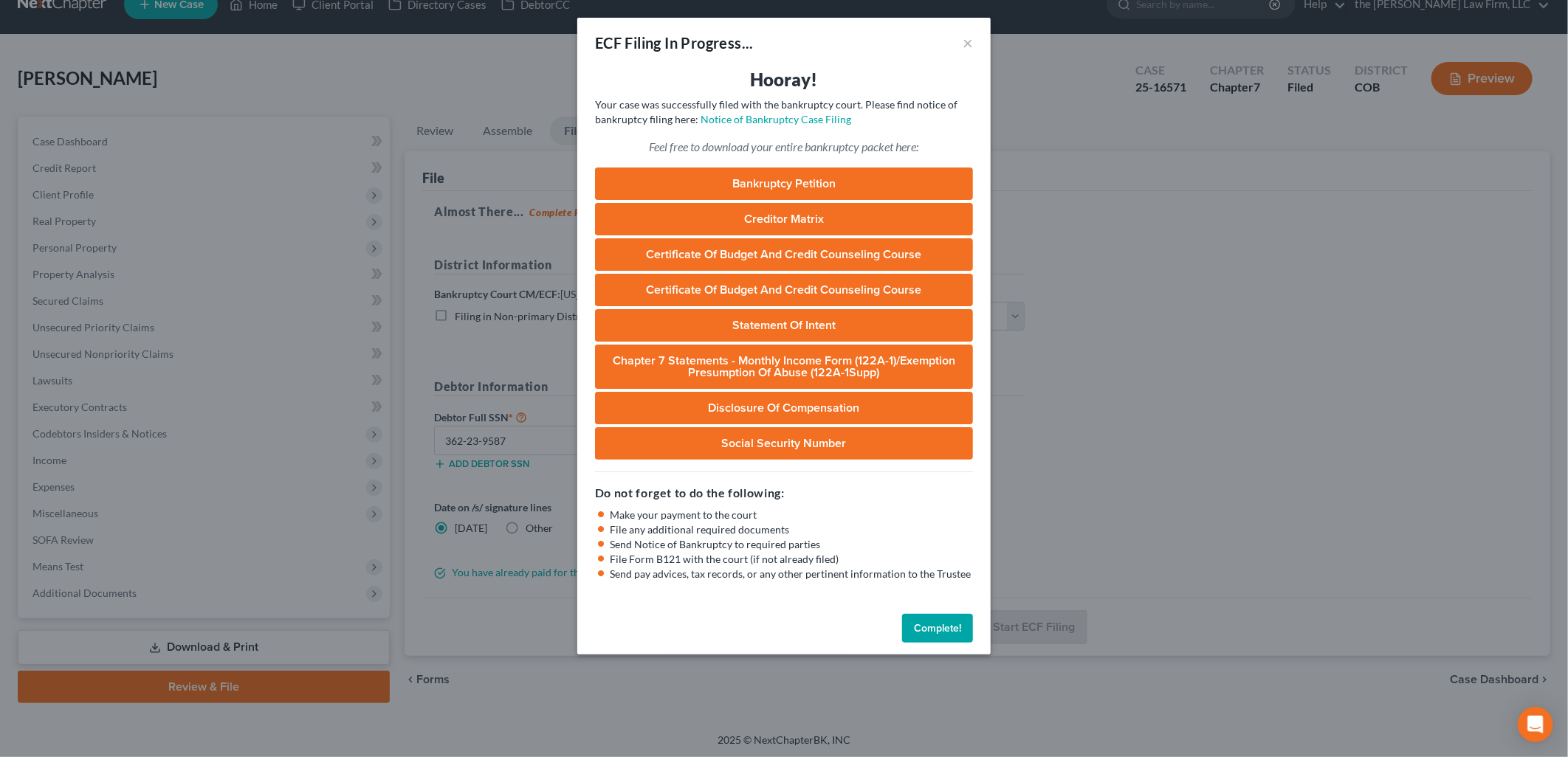
click at [938, 621] on button "Complete!" at bounding box center [937, 628] width 71 height 29
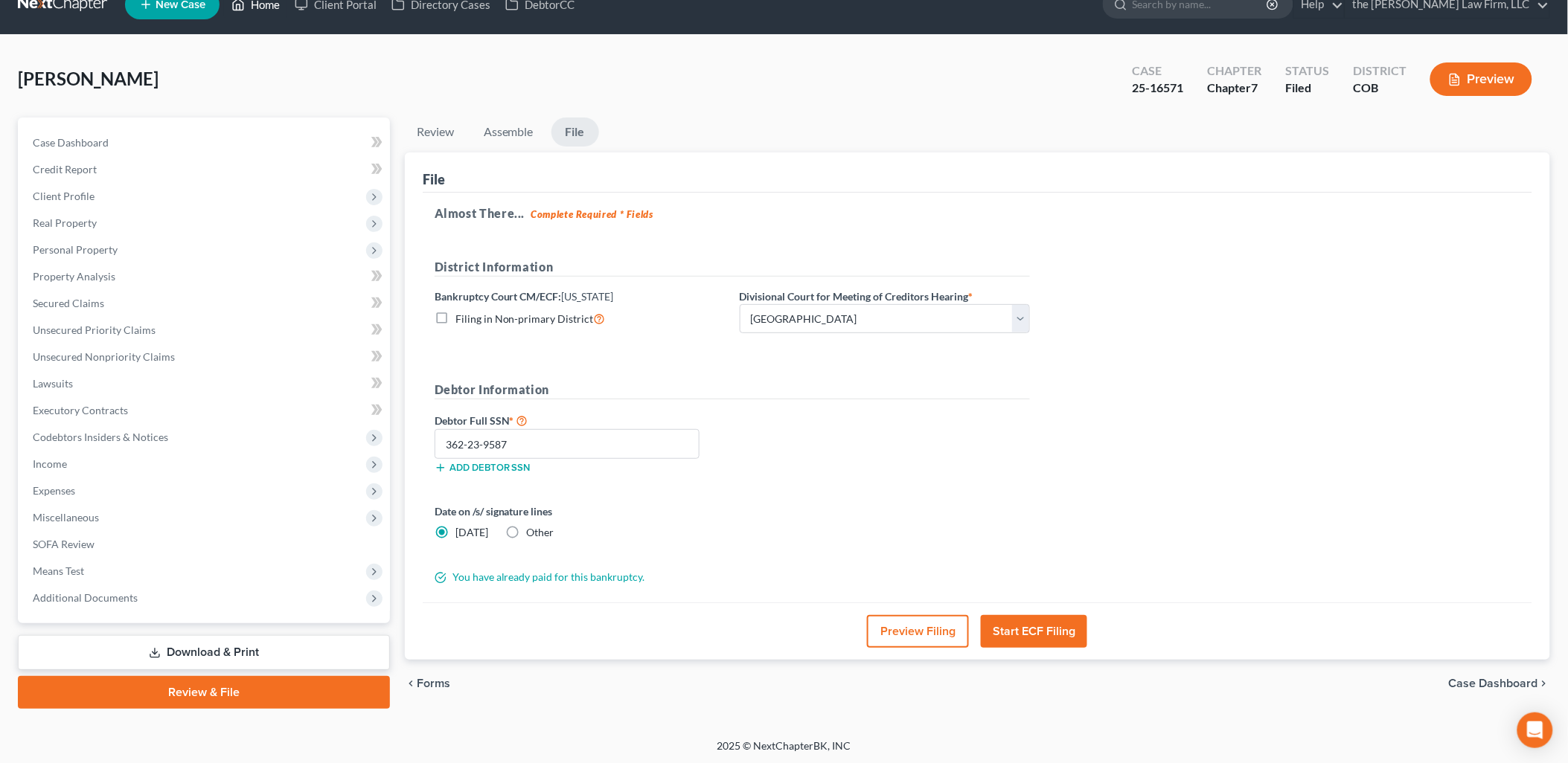
click at [268, 1] on link "Home" at bounding box center [255, 4] width 63 height 26
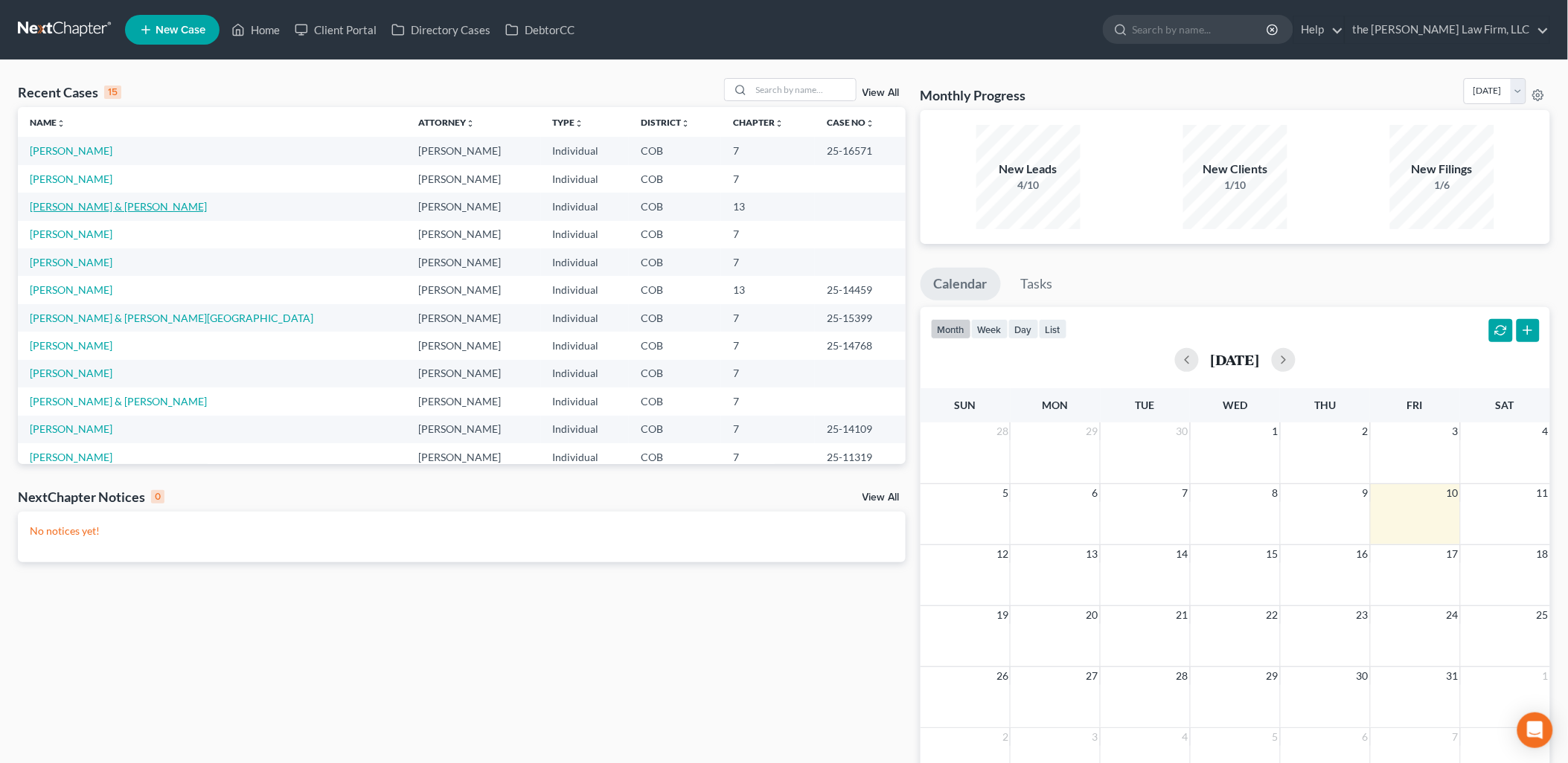
click at [48, 204] on link "[PERSON_NAME] & [PERSON_NAME]" at bounding box center [118, 206] width 177 height 13
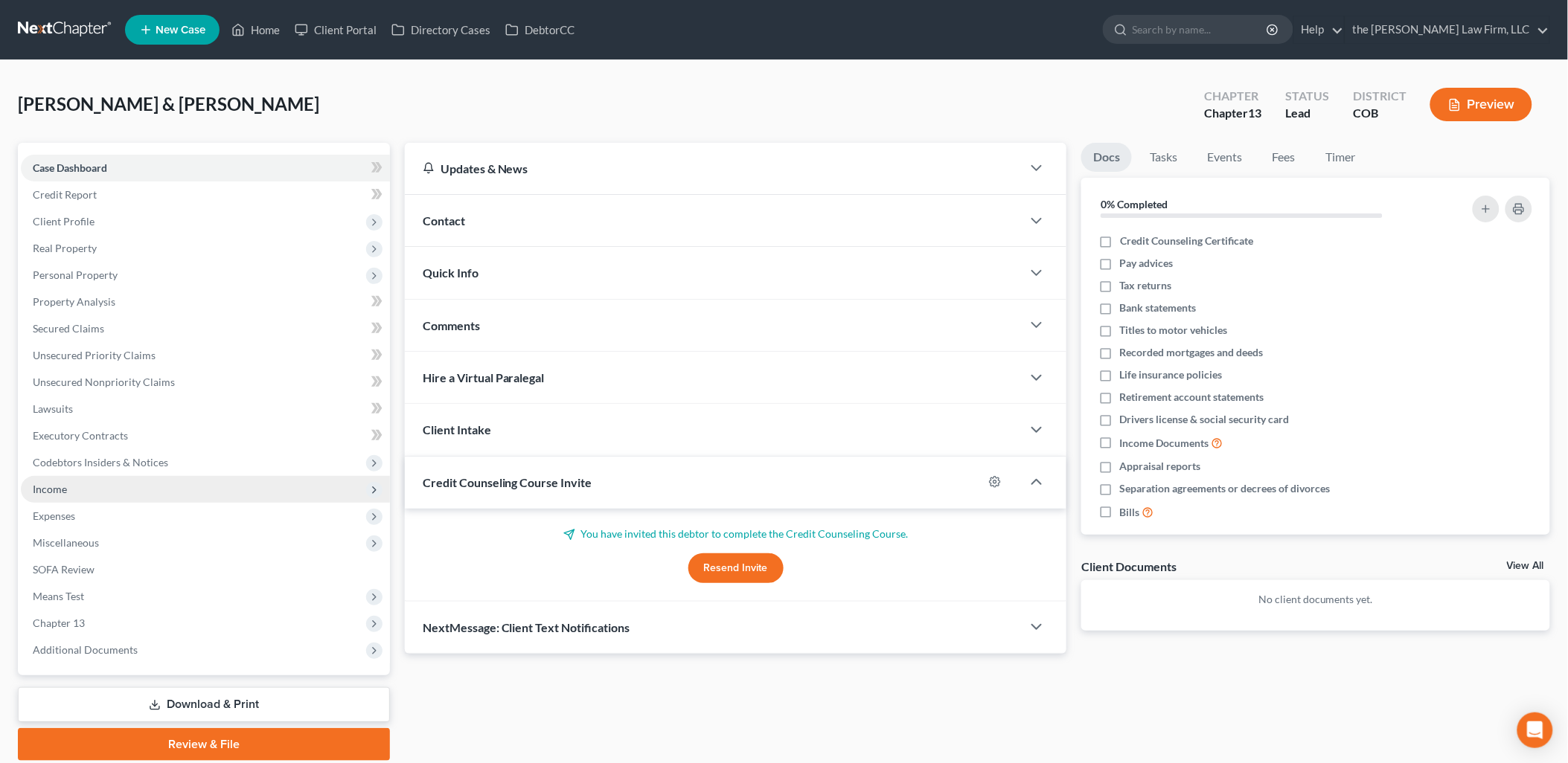
click at [82, 489] on span "Income" at bounding box center [205, 489] width 369 height 26
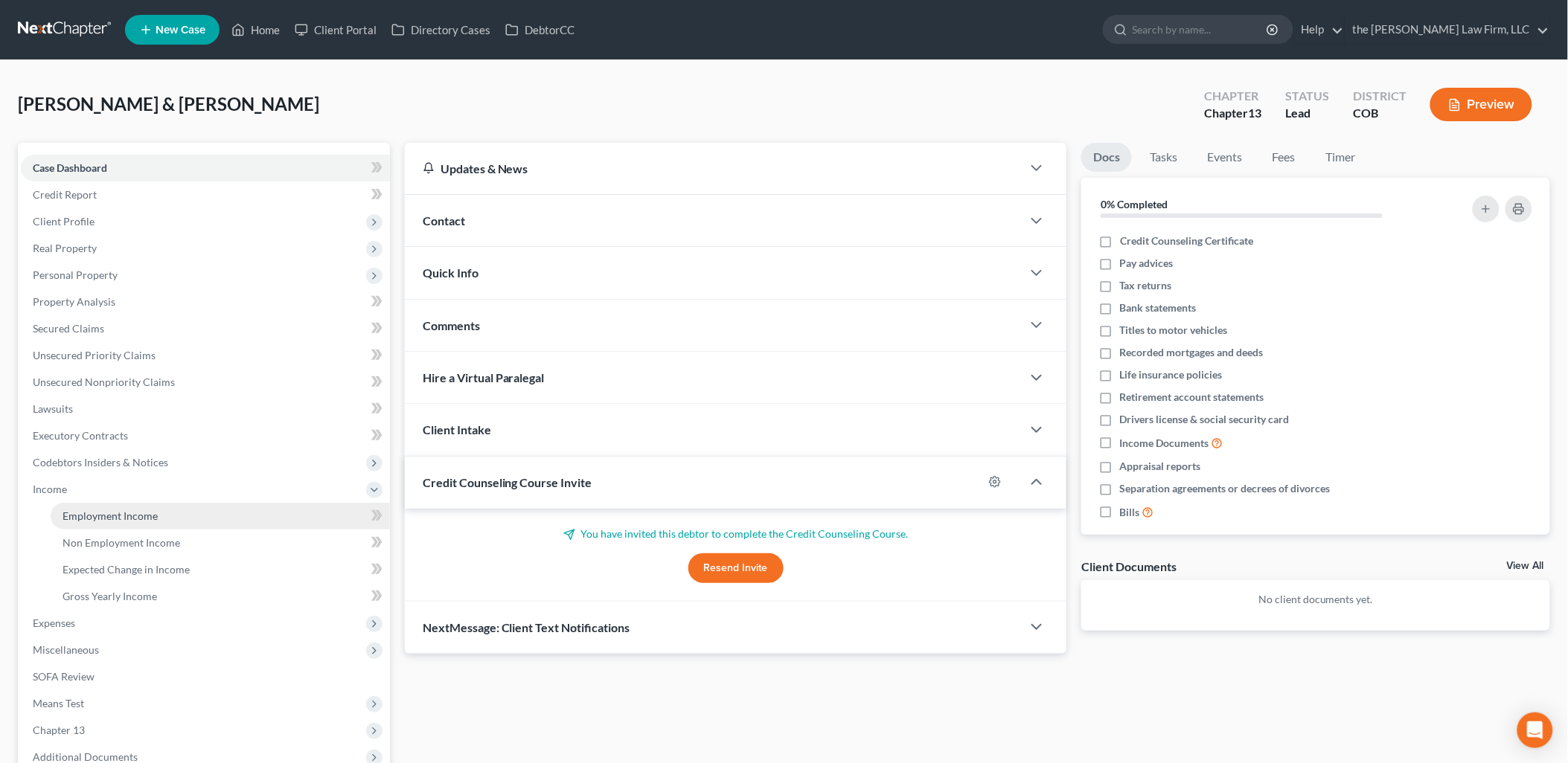
click at [149, 517] on span "Employment Income" at bounding box center [110, 516] width 95 height 13
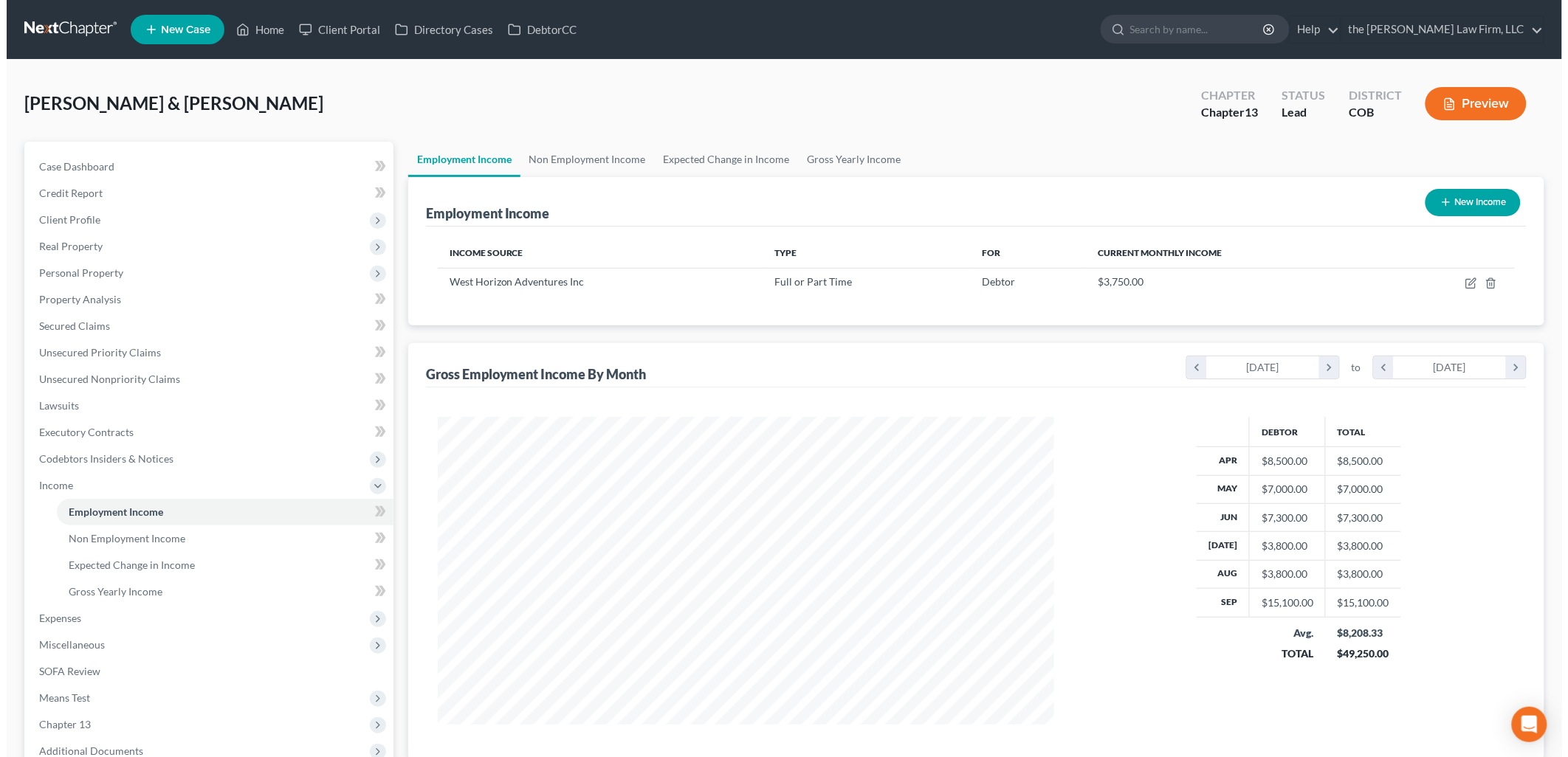
scroll to position [308, 646]
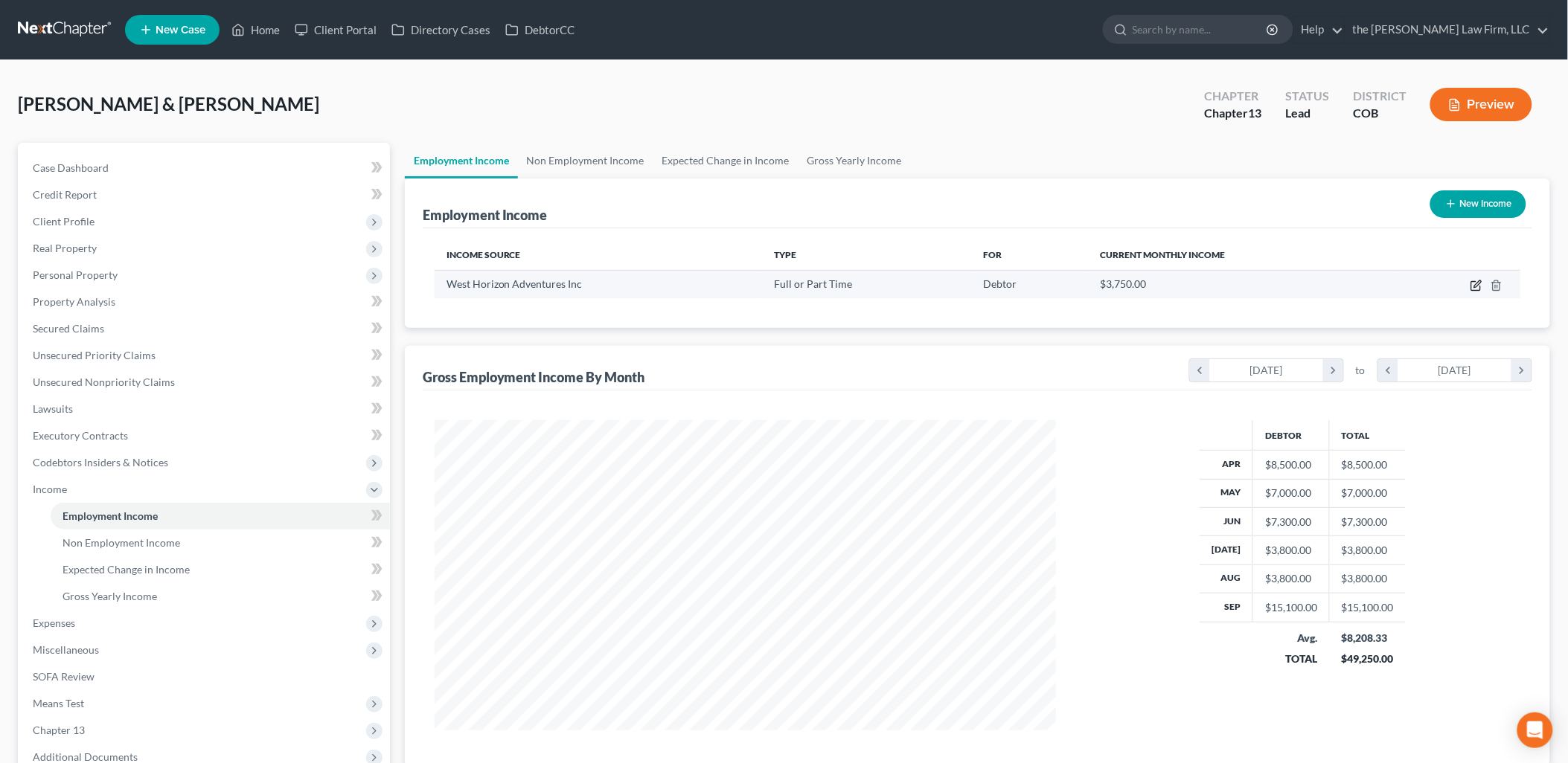
click at [1475, 283] on icon "button" at bounding box center [1476, 286] width 12 height 12
select select "0"
select select "5"
select select "0"
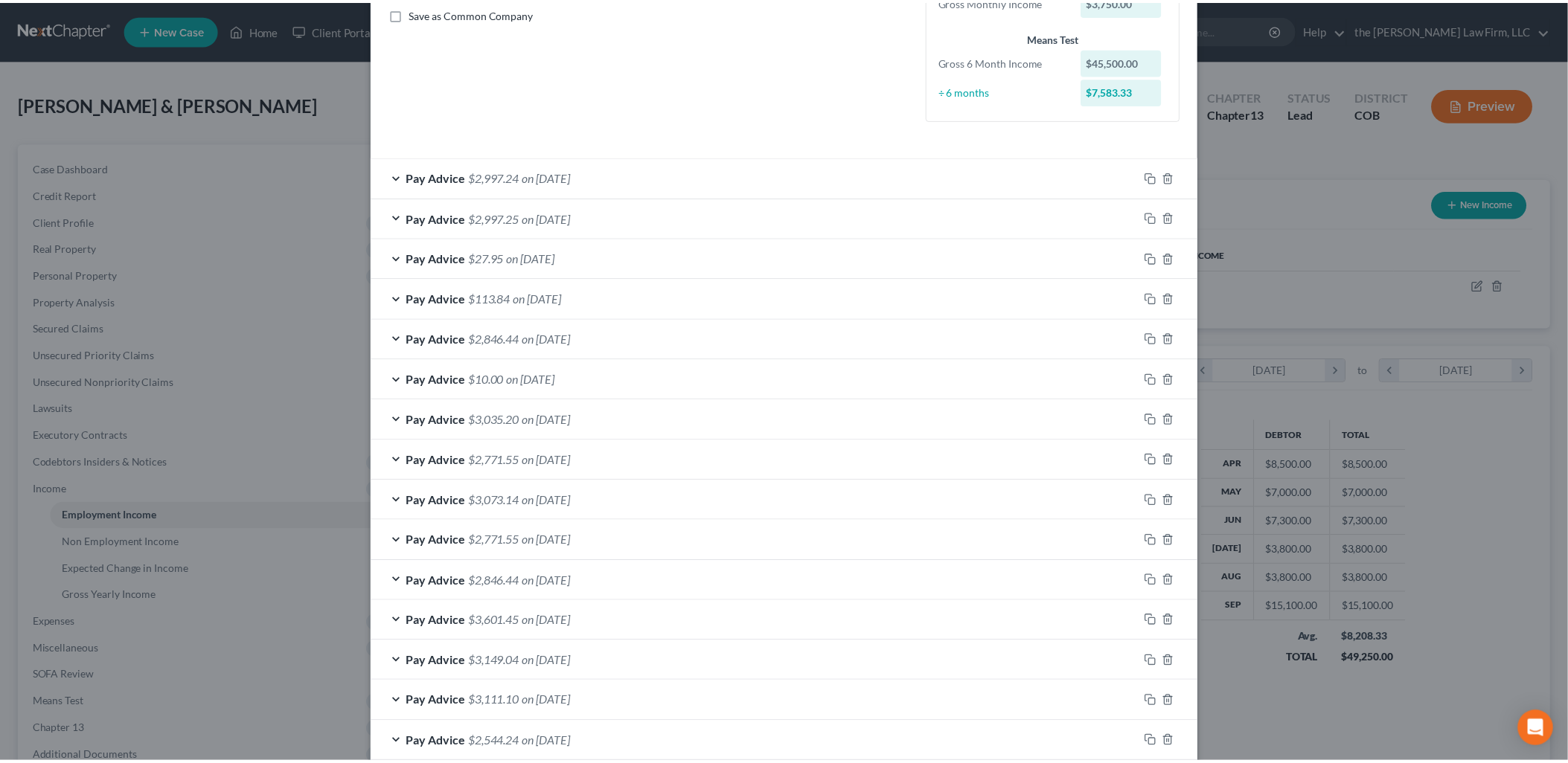
scroll to position [425, 0]
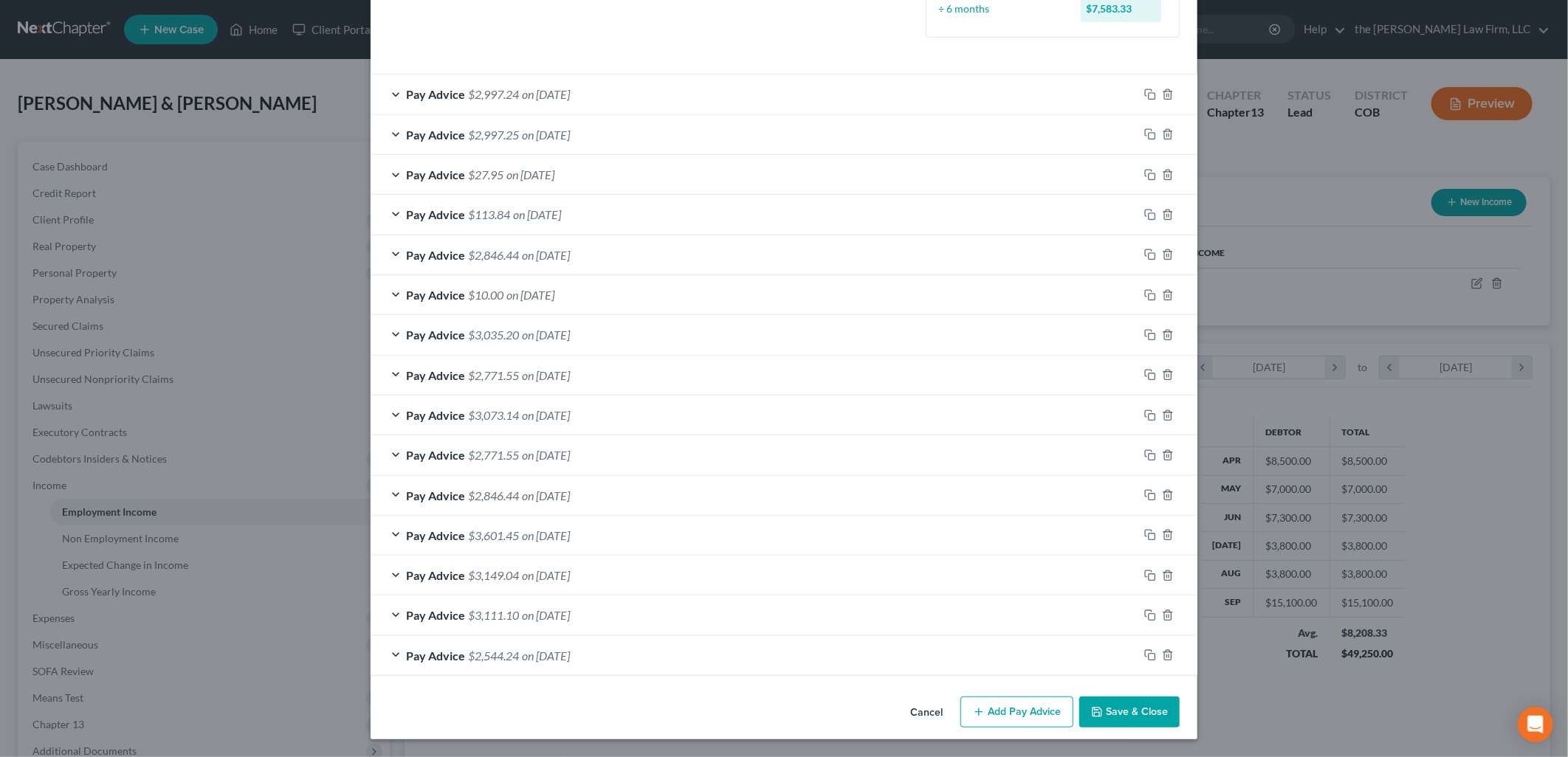
click at [1131, 717] on button "Save & Close" at bounding box center [1129, 712] width 101 height 31
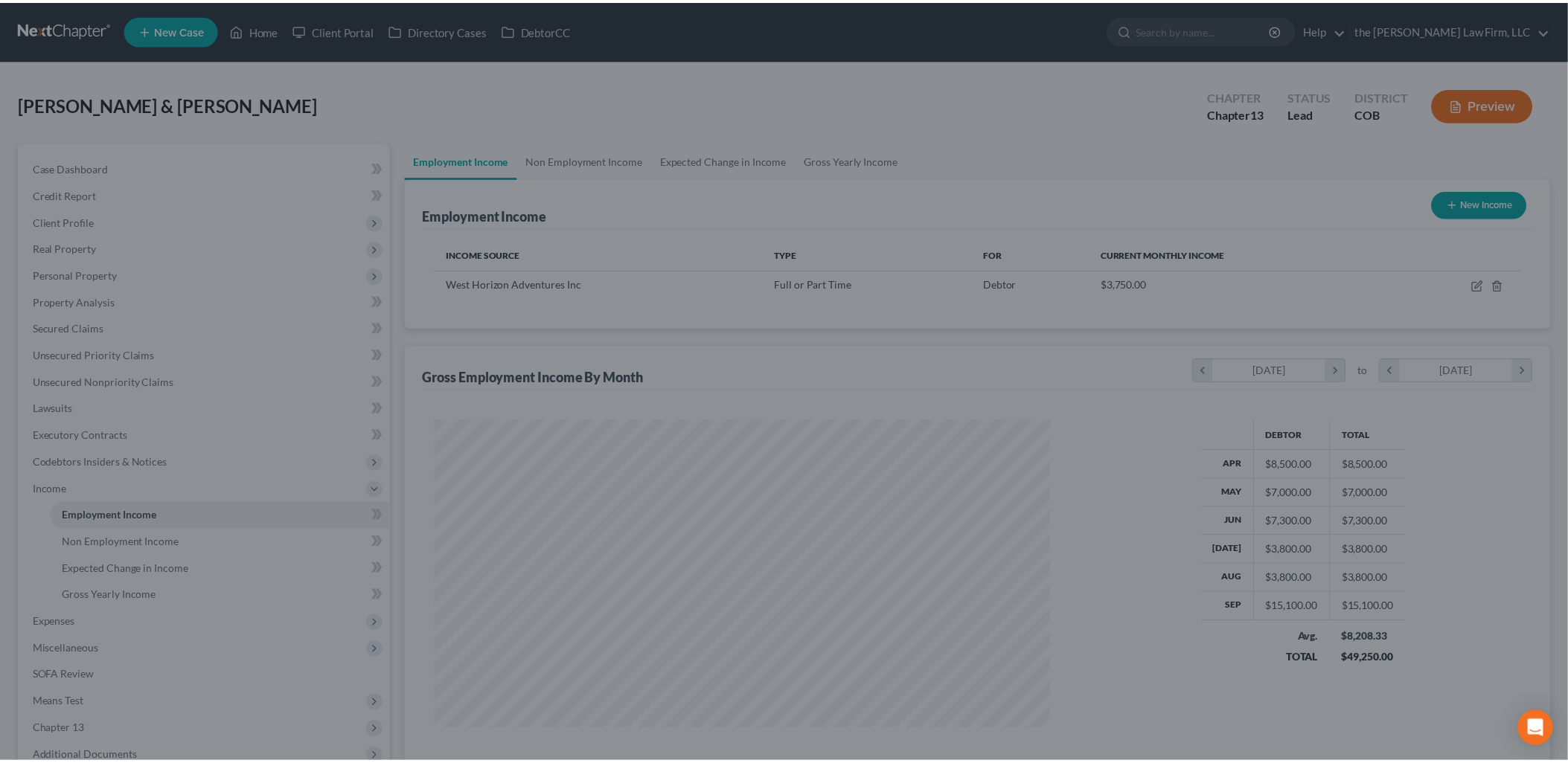
scroll to position [743716, 743570]
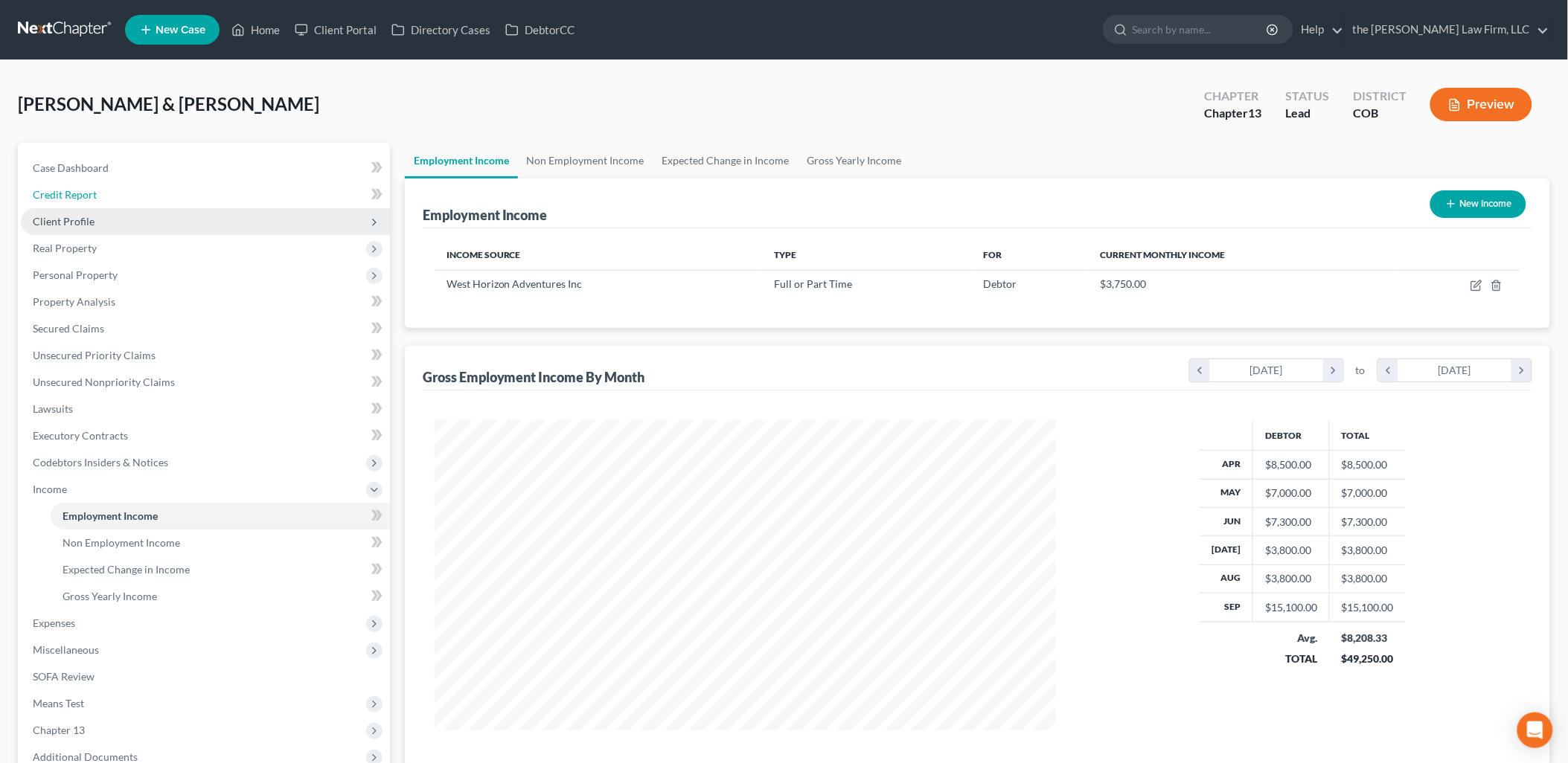
click at [73, 205] on link "Credit Report" at bounding box center [205, 194] width 369 height 26
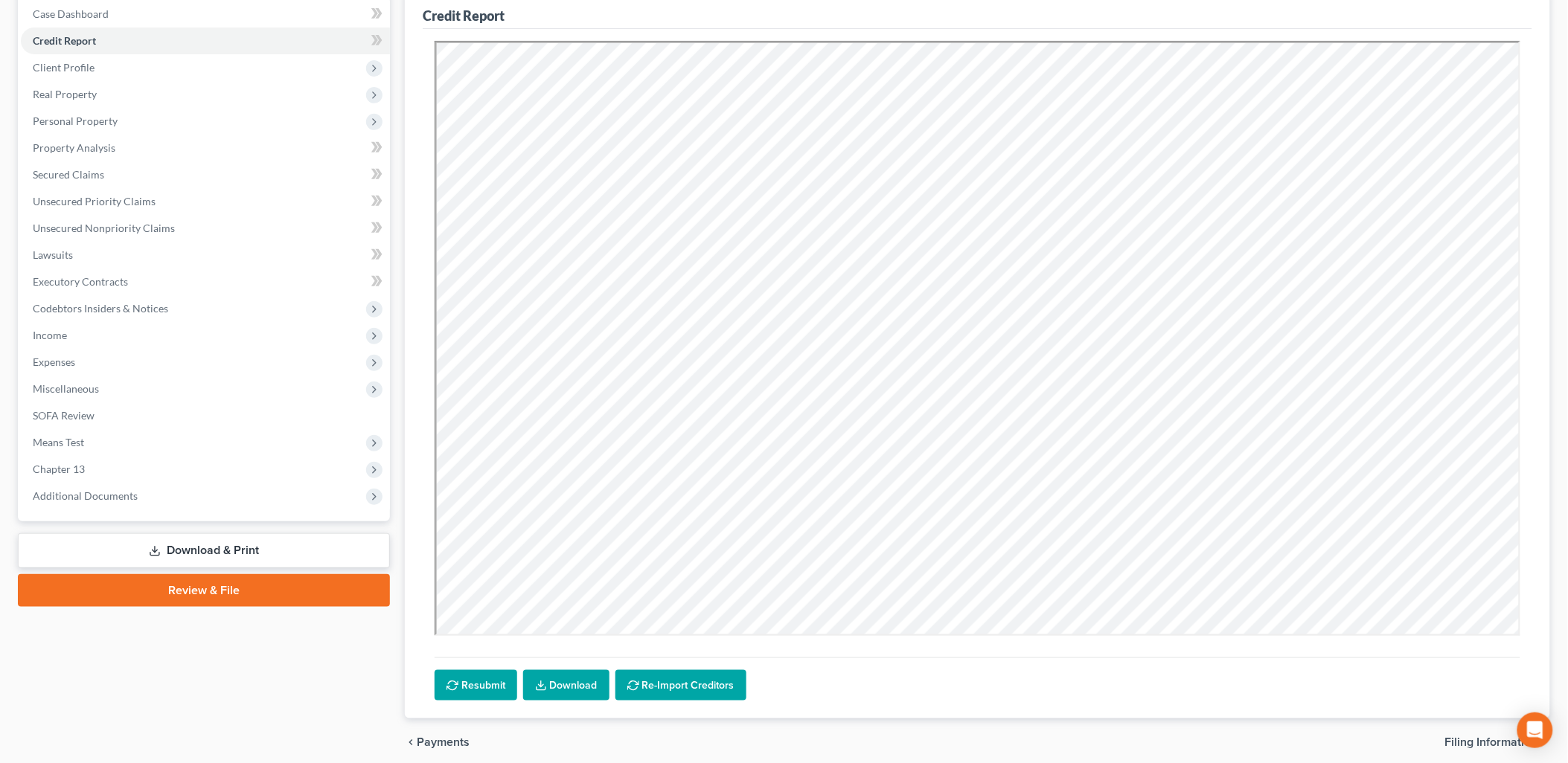
scroll to position [166, 0]
